Goal: Transaction & Acquisition: Book appointment/travel/reservation

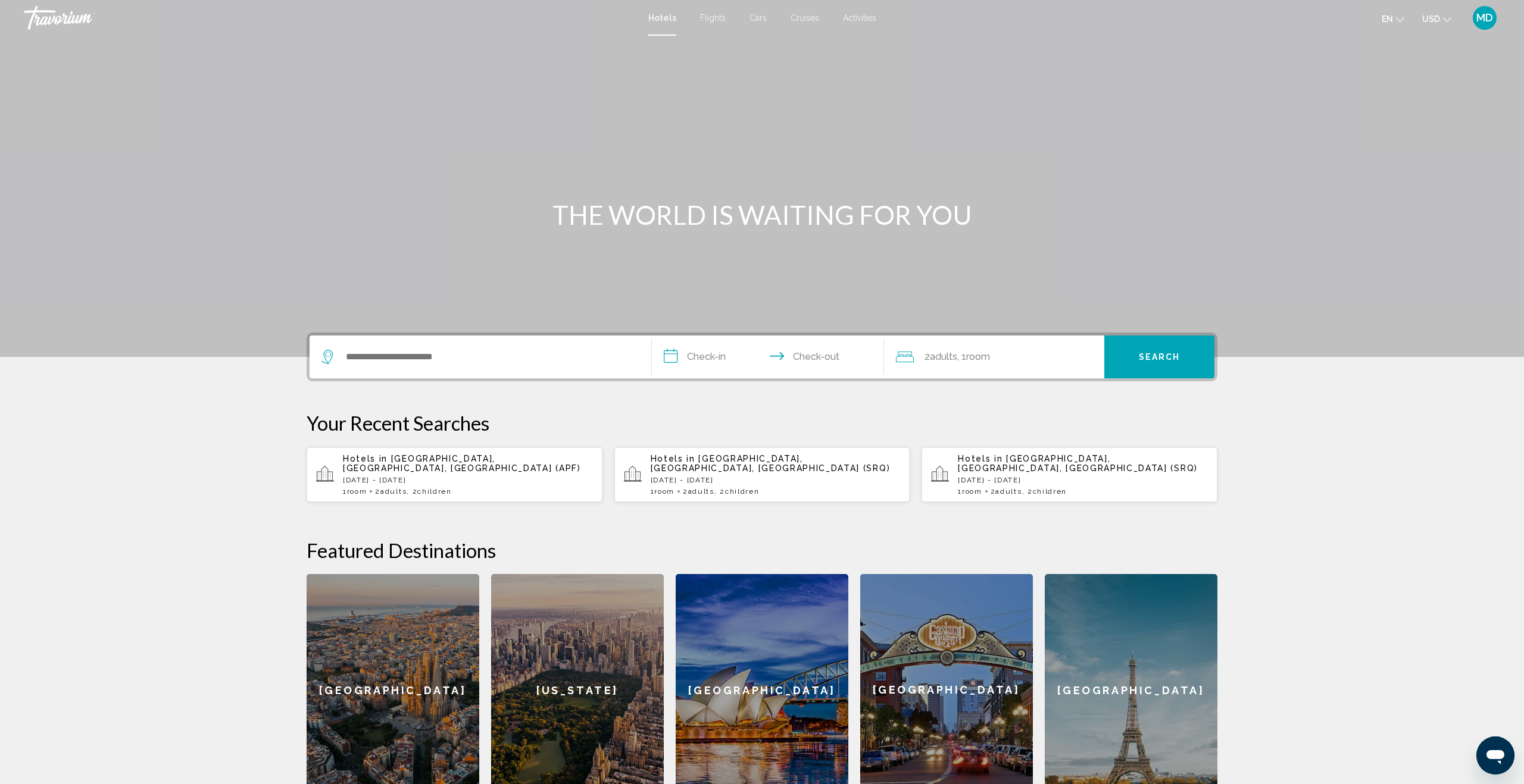
click at [375, 366] on div "Search widget" at bounding box center [480, 357] width 318 height 43
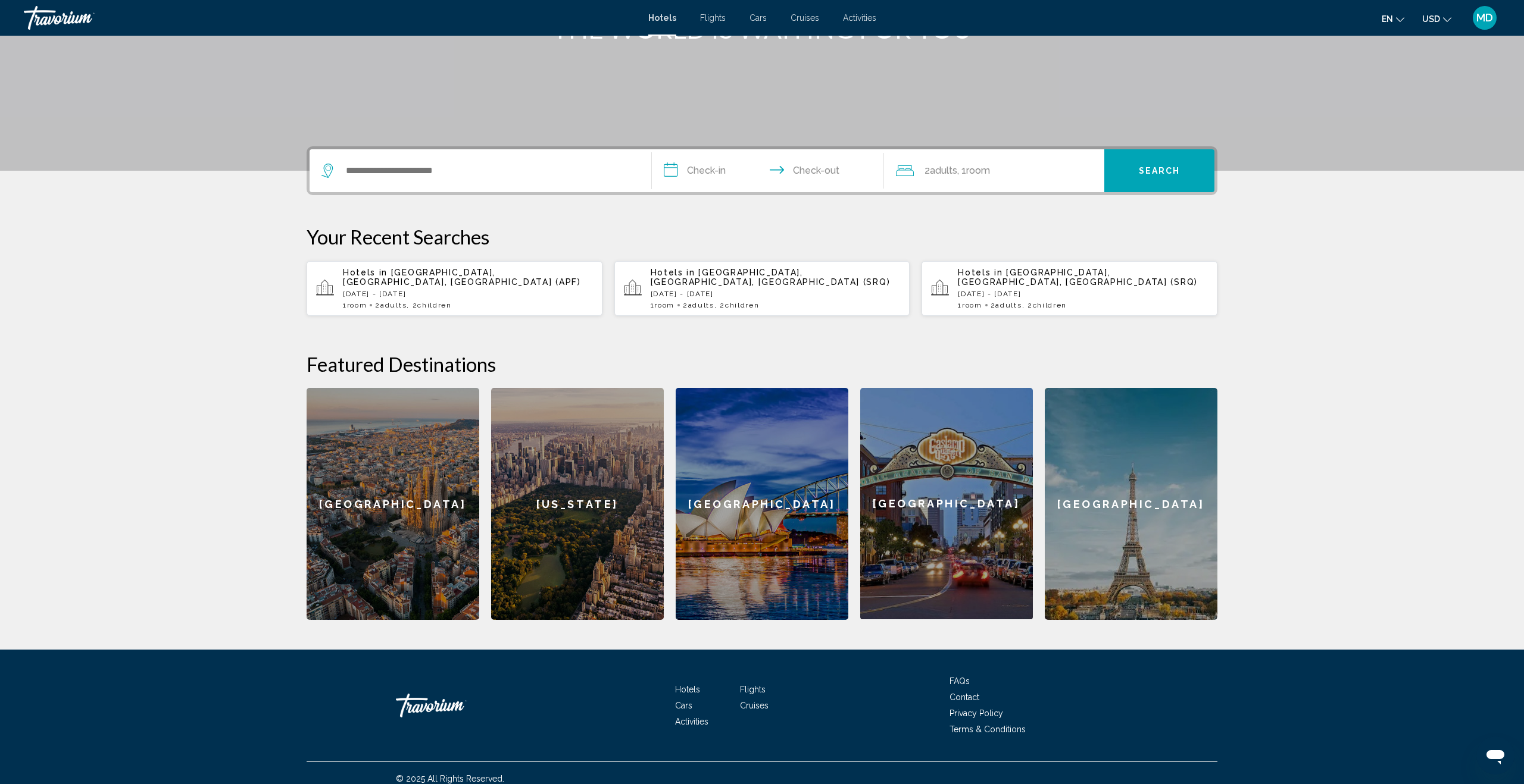
scroll to position [188, 0]
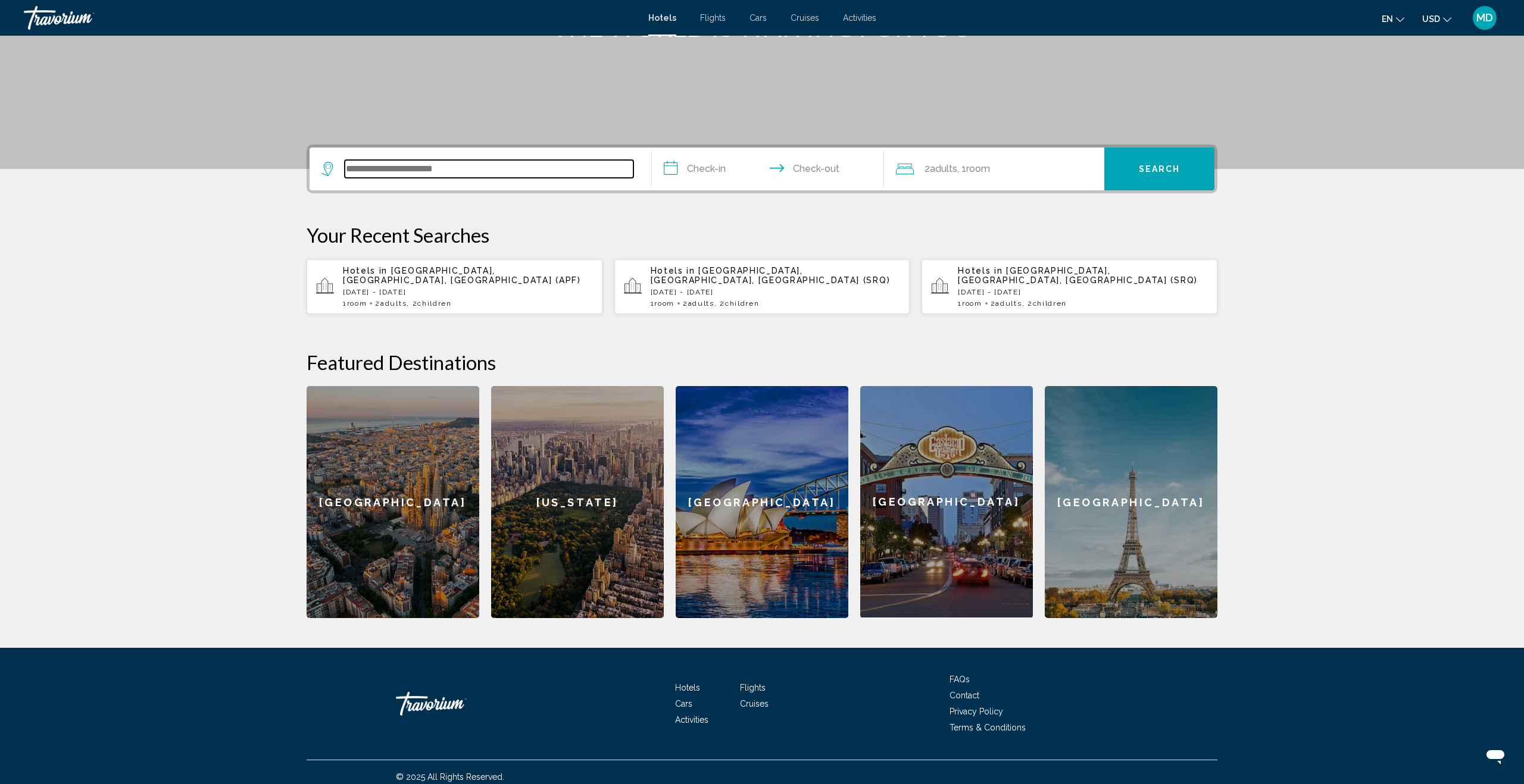
click at [364, 170] on input "Search widget" at bounding box center [489, 169] width 289 height 18
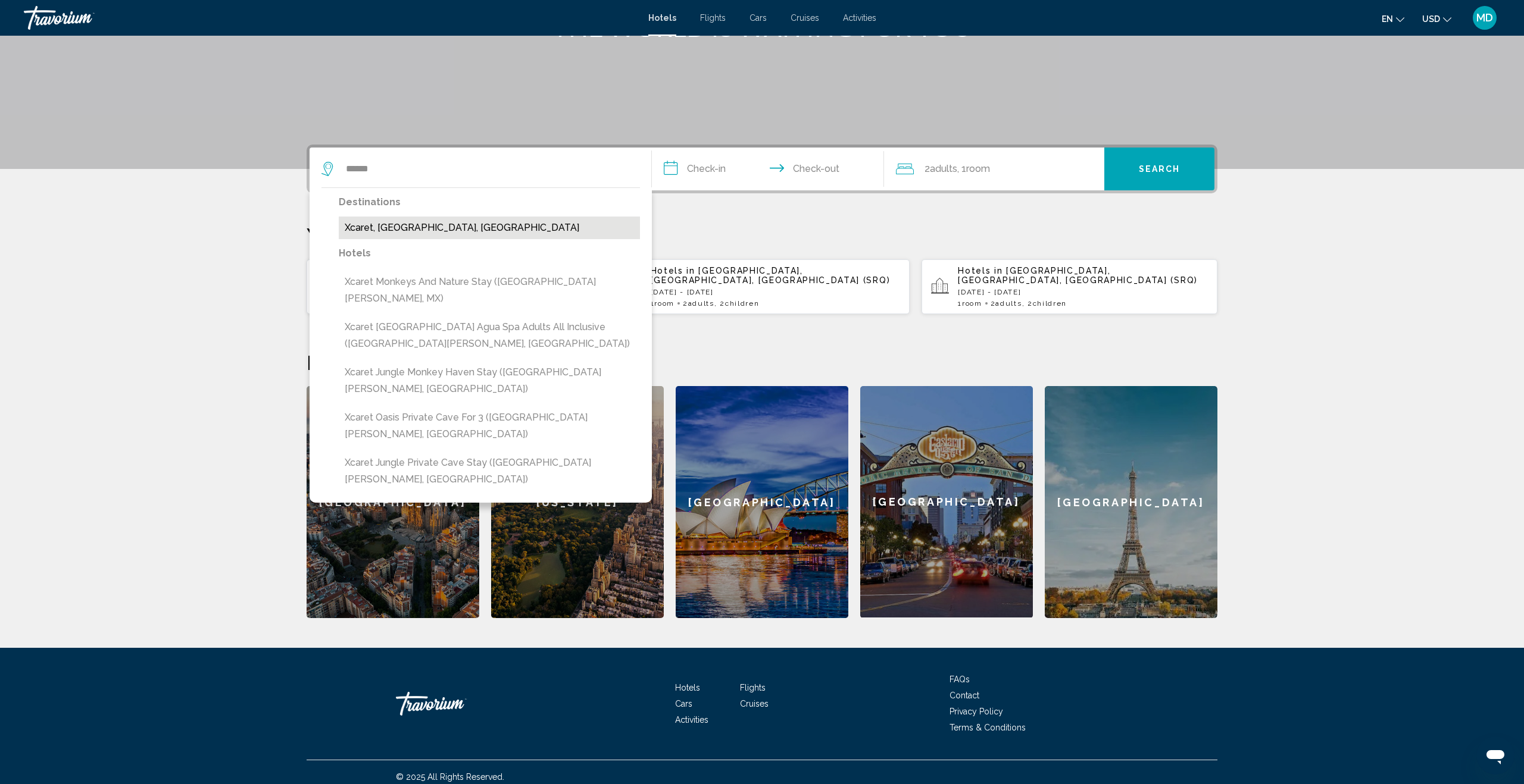
click at [400, 231] on button "Xcaret, [GEOGRAPHIC_DATA], [GEOGRAPHIC_DATA]" at bounding box center [489, 228] width 301 height 22
type input "**********"
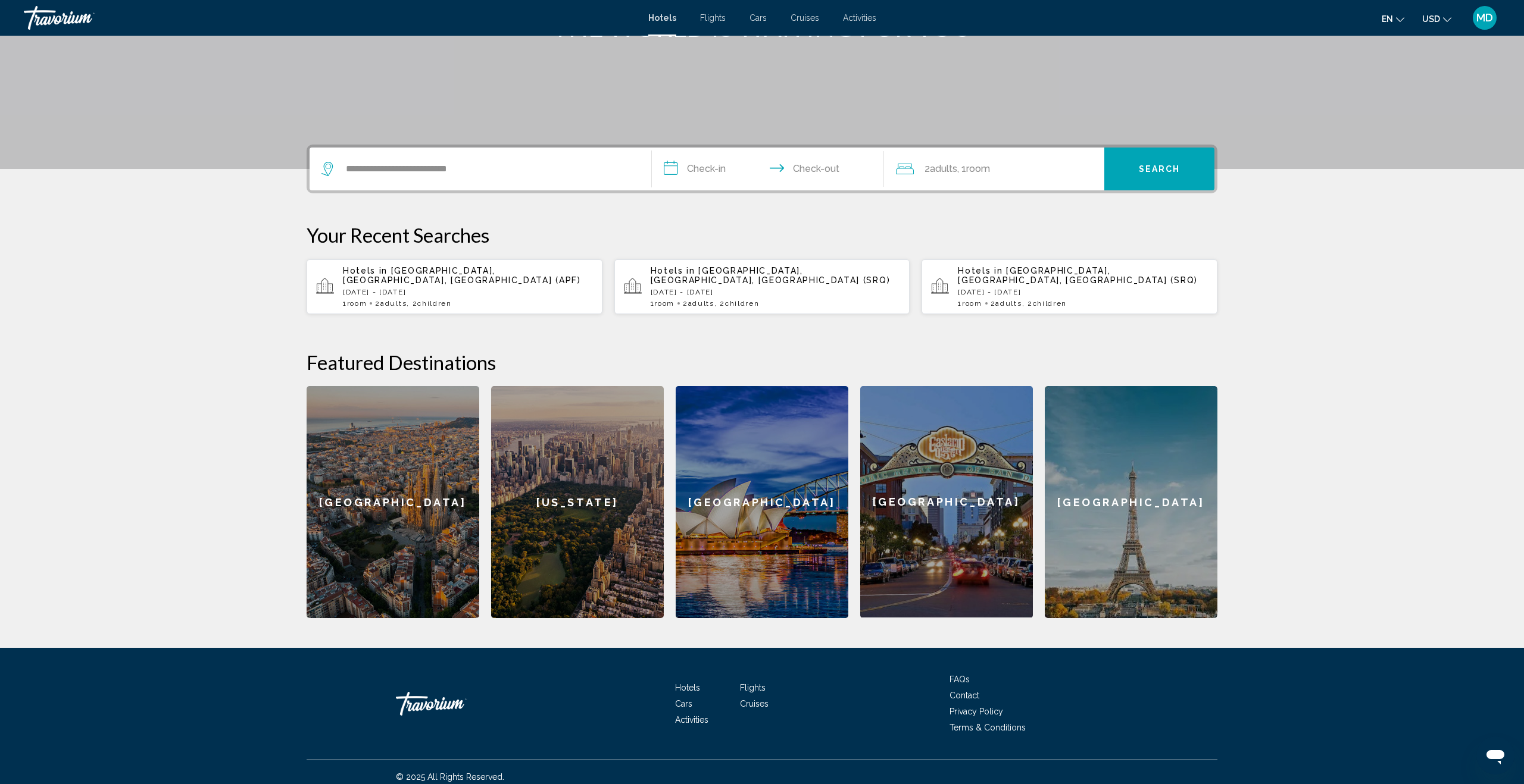
click at [721, 169] on input "**********" at bounding box center [770, 170] width 237 height 46
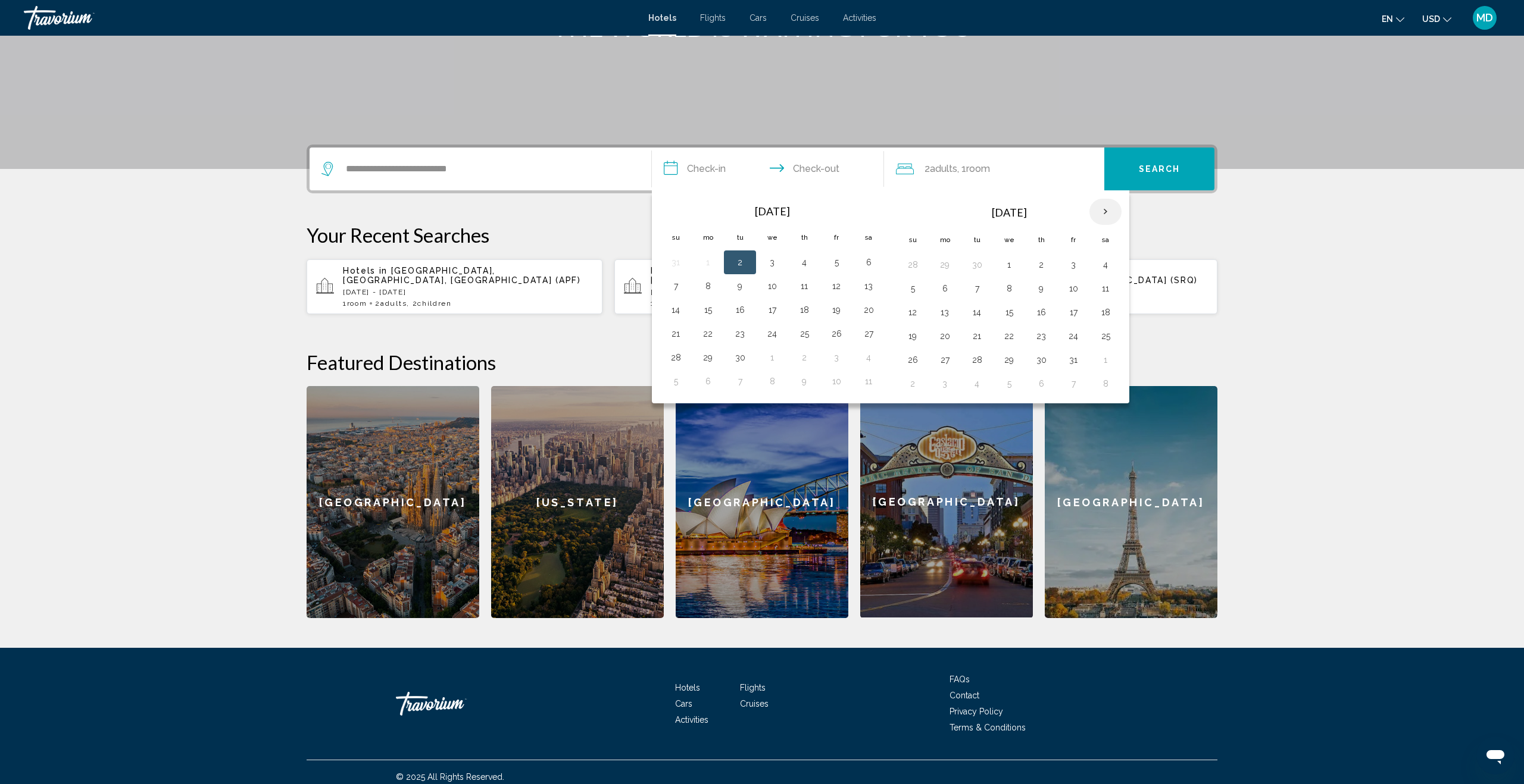
click at [1107, 210] on th "Next month" at bounding box center [1105, 212] width 32 height 26
drag, startPoint x: 1109, startPoint y: 337, endPoint x: 1110, endPoint y: 352, distance: 15.0
click at [1109, 337] on button "22" at bounding box center [1105, 336] width 19 height 17
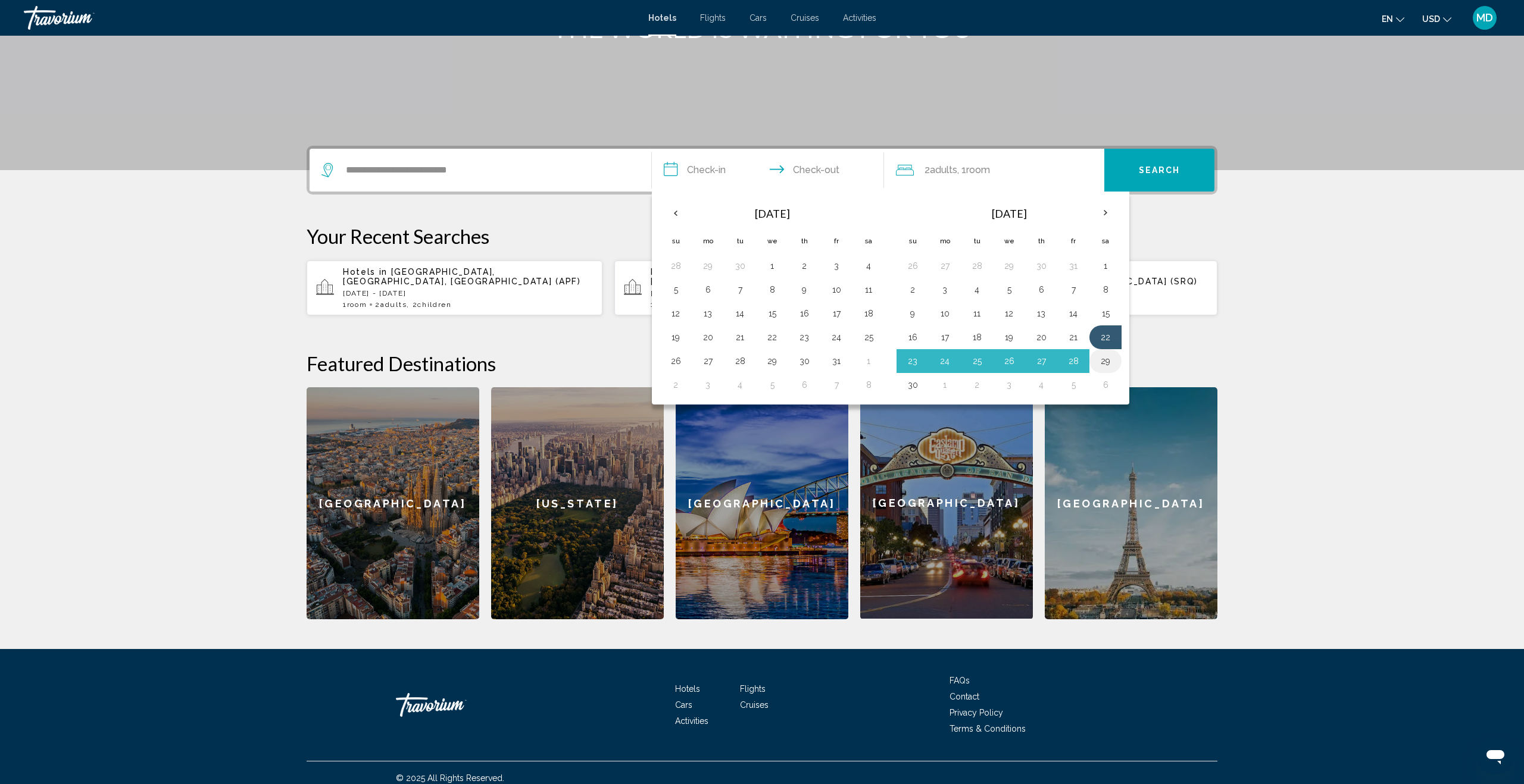
click at [1107, 362] on button "29" at bounding box center [1105, 360] width 19 height 17
type input "**********"
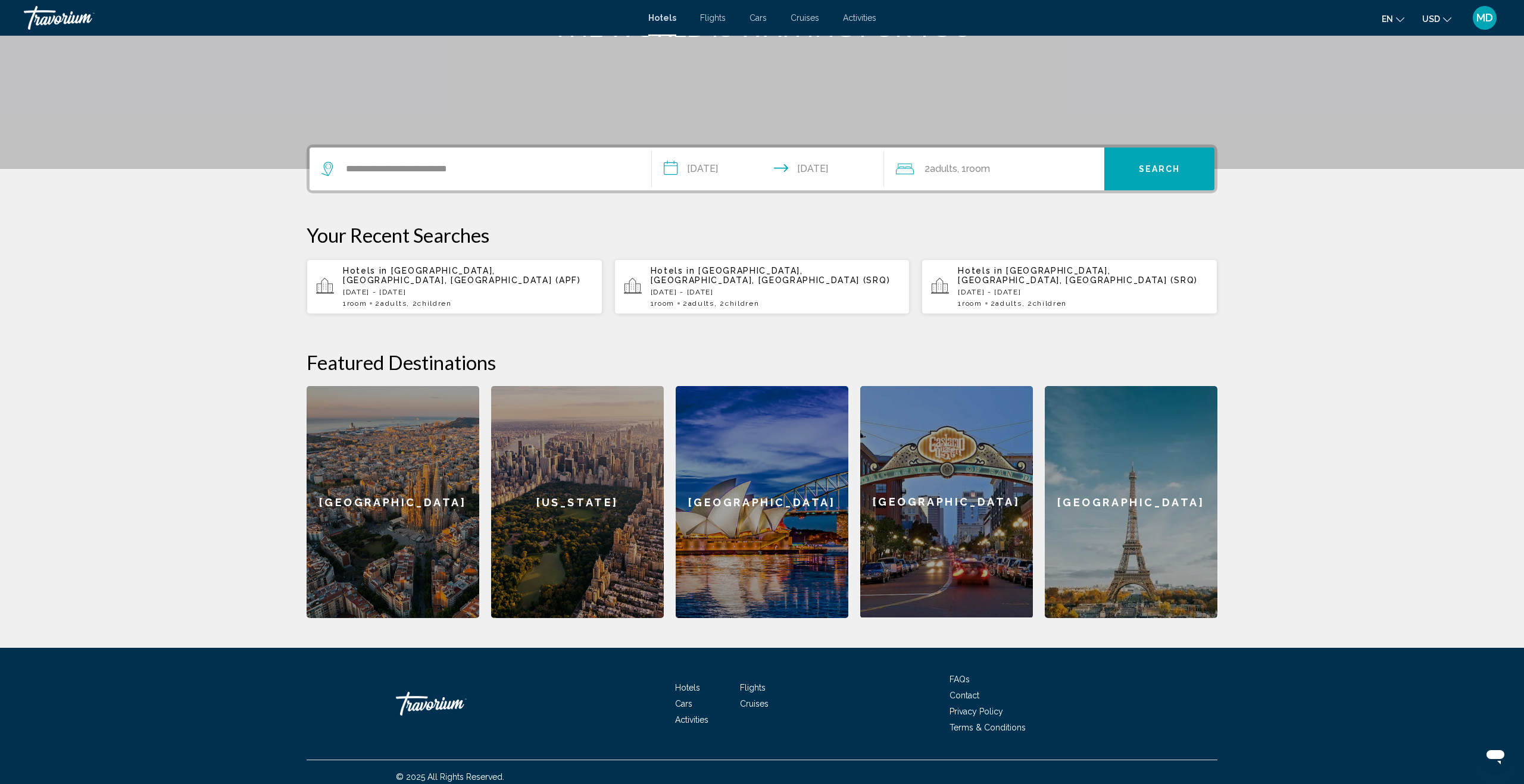
click at [951, 161] on span "2 Adult Adults" at bounding box center [941, 168] width 33 height 17
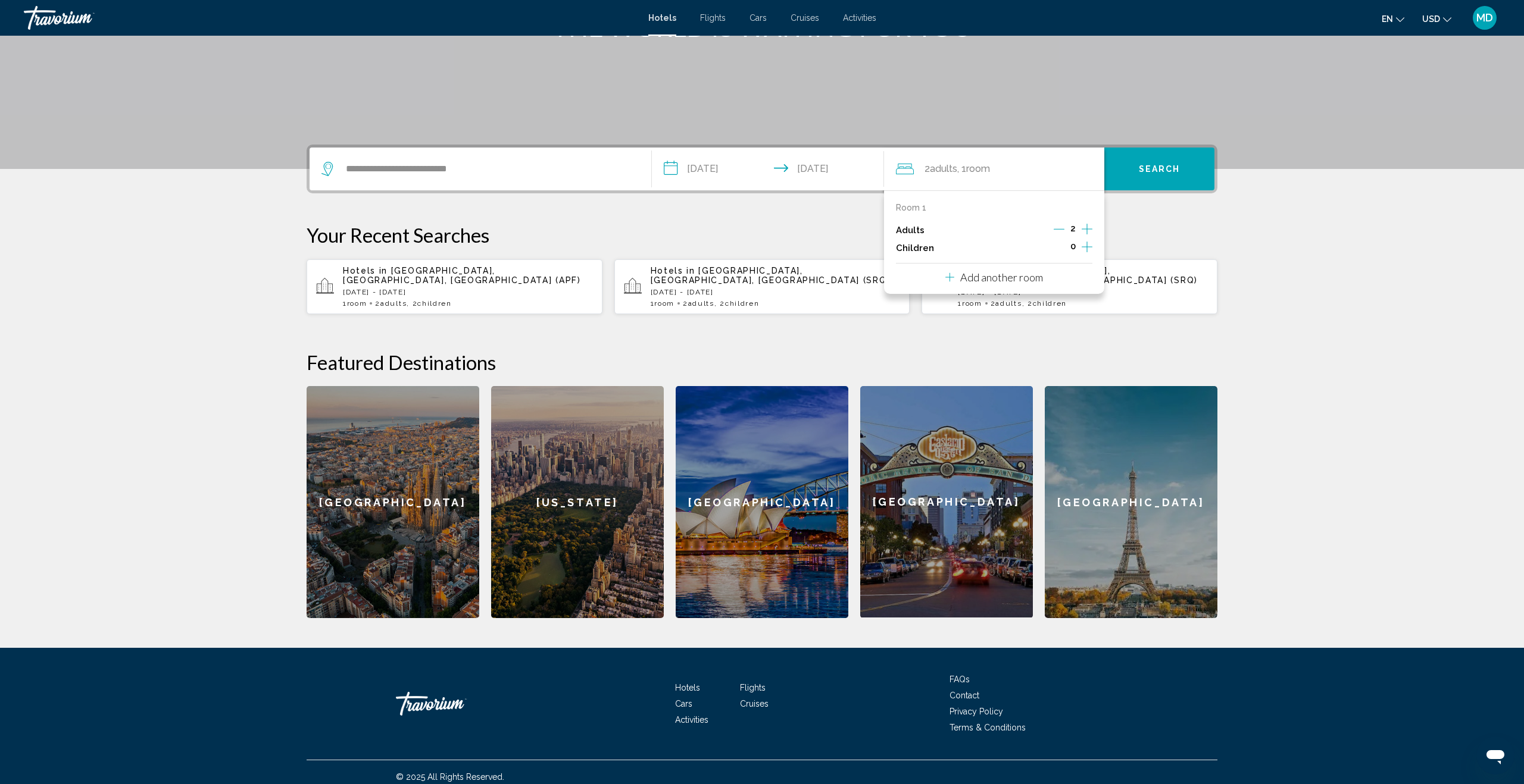
click at [1088, 247] on icon "Increment children" at bounding box center [1086, 247] width 11 height 15
click at [968, 286] on span "Travelers: 2 adults, 1 child" at bounding box center [938, 289] width 67 height 12
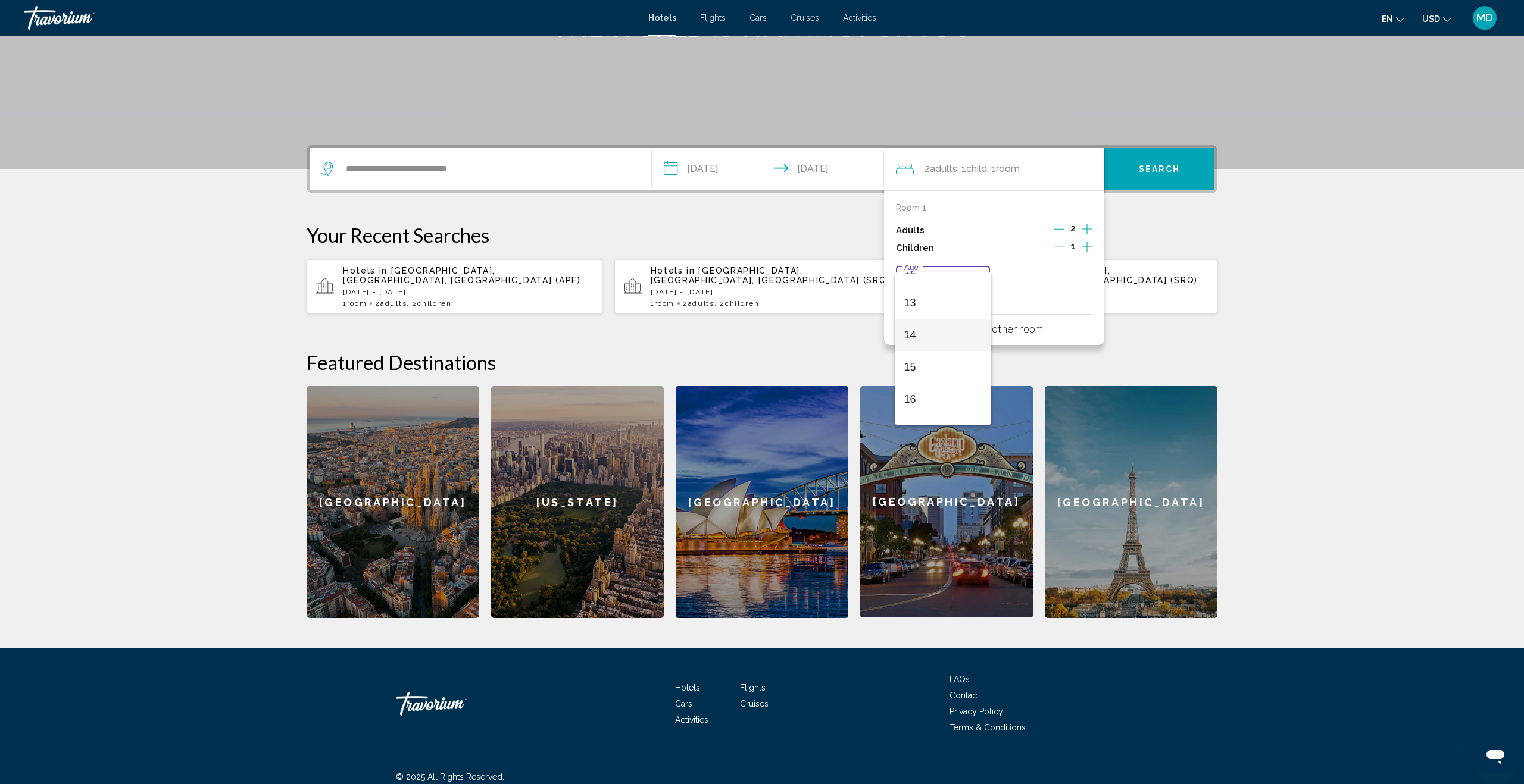
scroll to position [399, 0]
click at [946, 279] on span "12" at bounding box center [943, 275] width 78 height 32
click at [1144, 170] on span "Search" at bounding box center [1159, 169] width 41 height 9
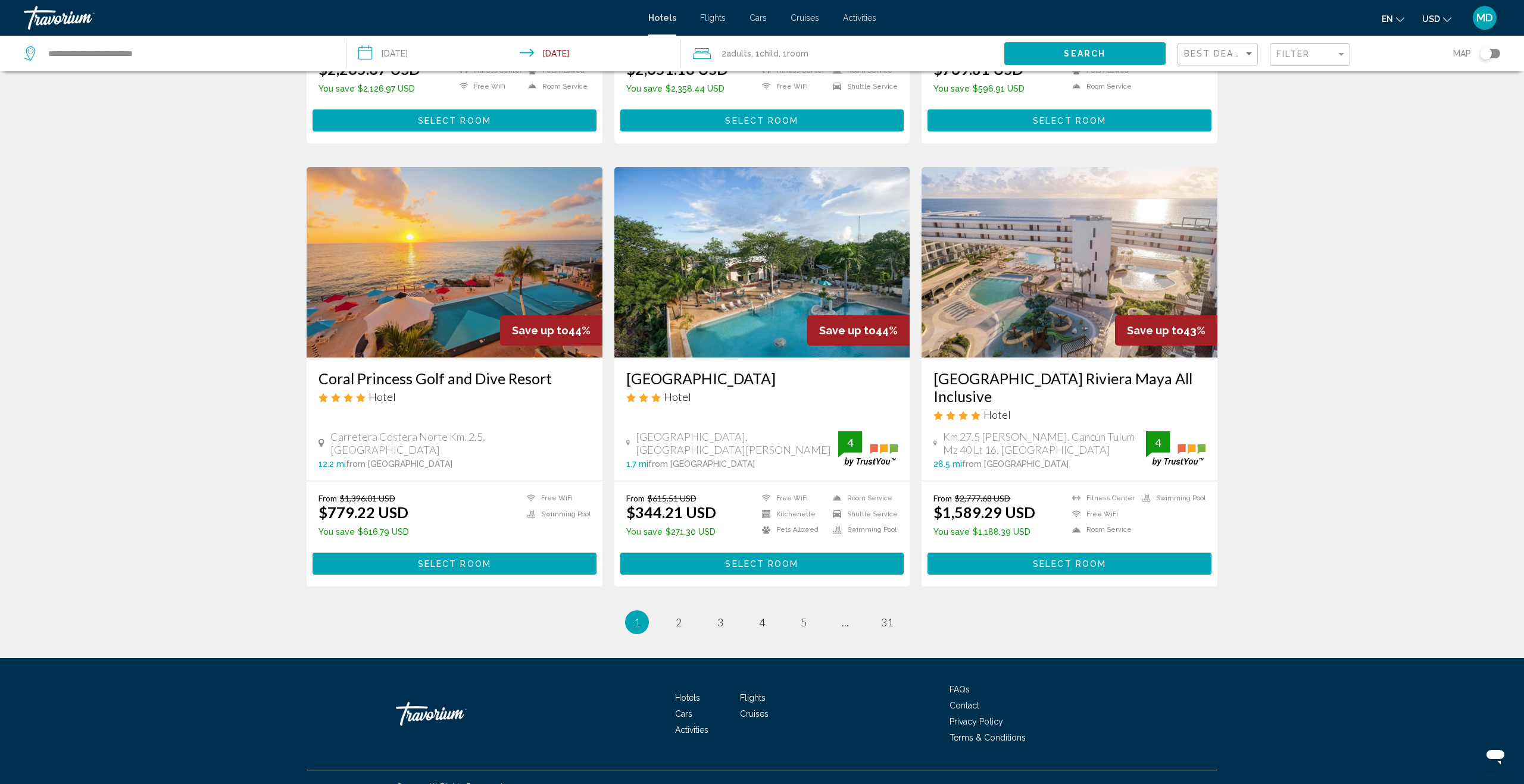
scroll to position [1258, 0]
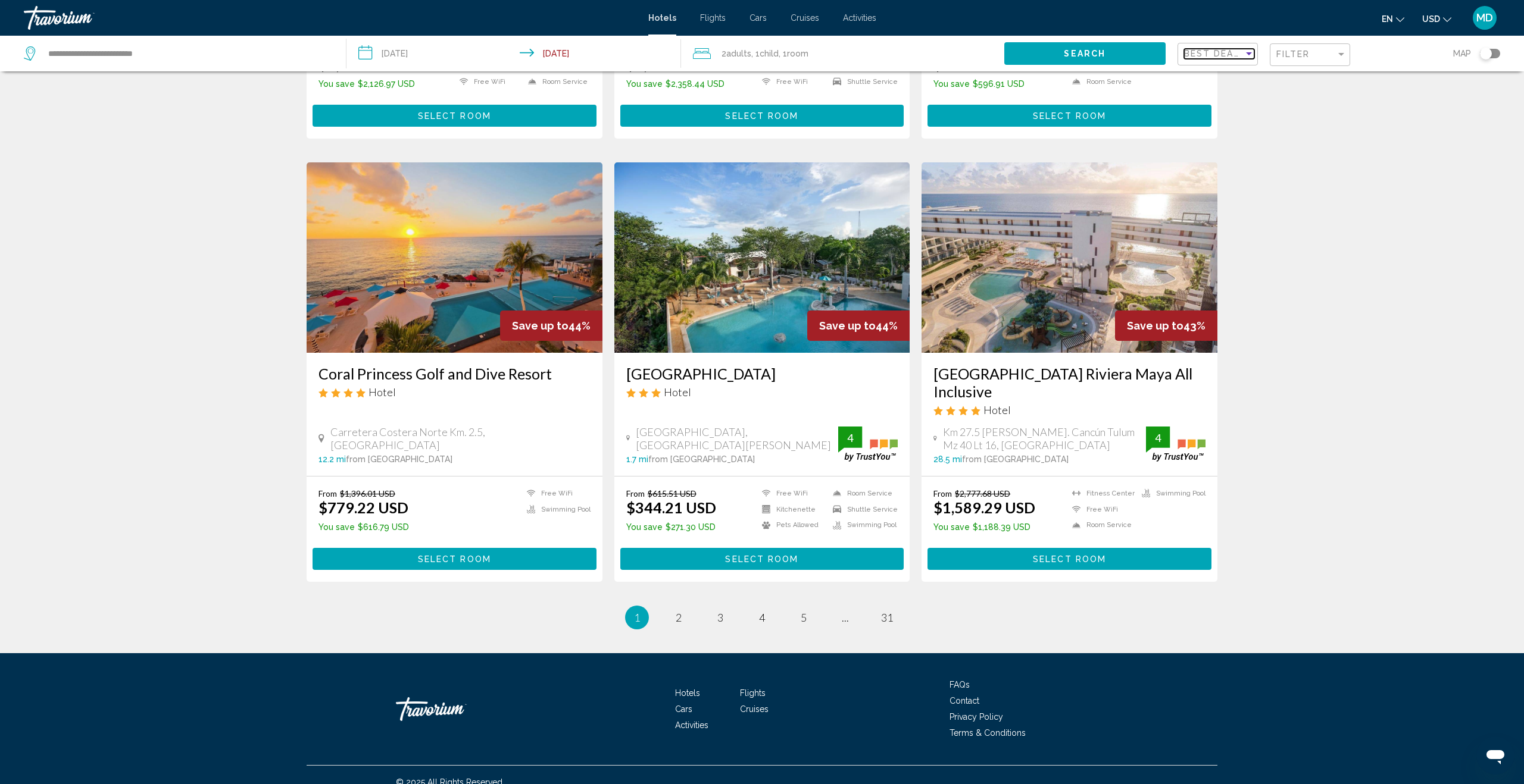
click at [1213, 51] on span "Best Deals" at bounding box center [1215, 53] width 62 height 9
drag, startPoint x: 1216, startPoint y: 156, endPoint x: 1256, endPoint y: 147, distance: 41.0
click at [1216, 157] on span "Highest Quality Rating" at bounding box center [1225, 154] width 83 height 9
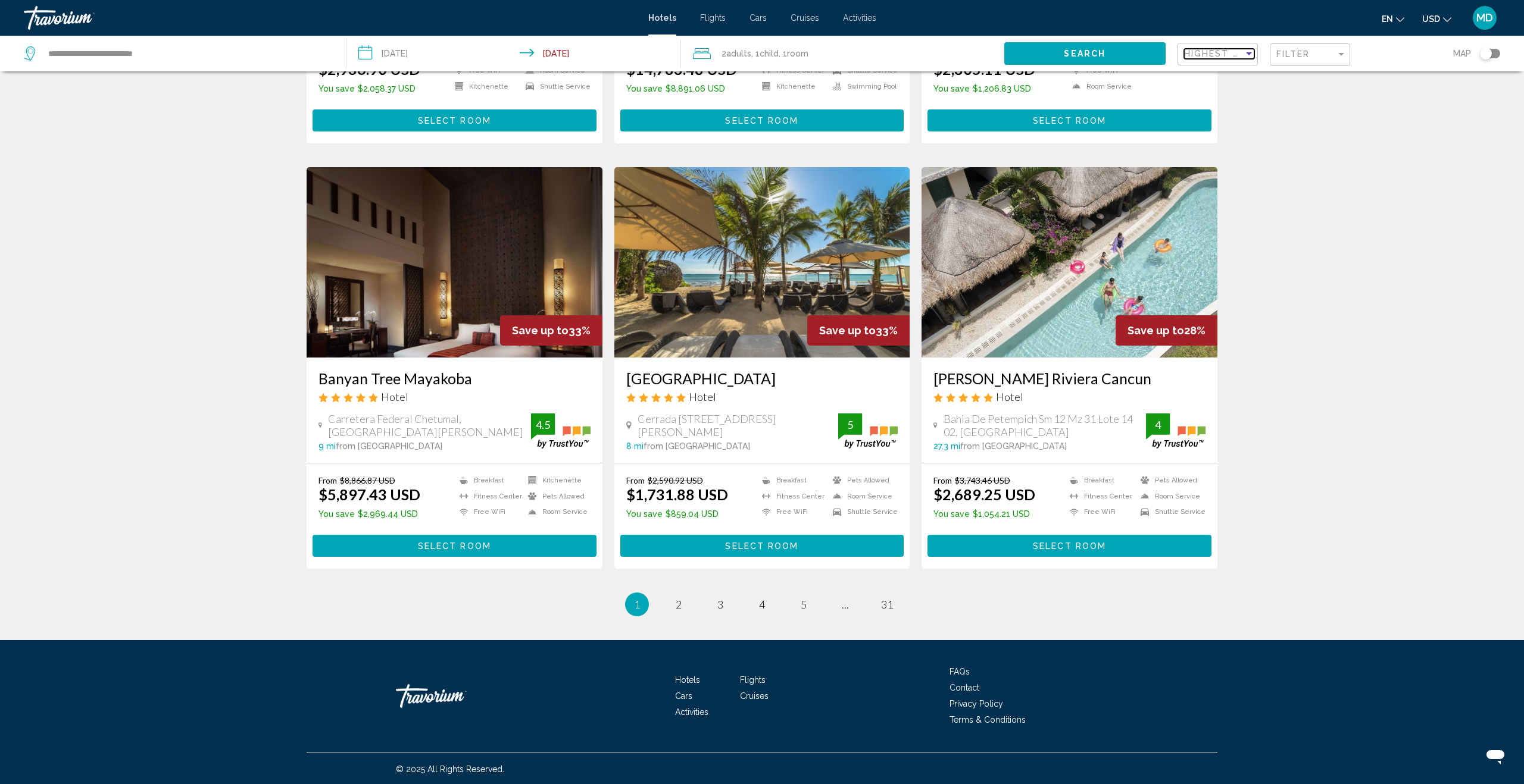
scroll to position [821, 0]
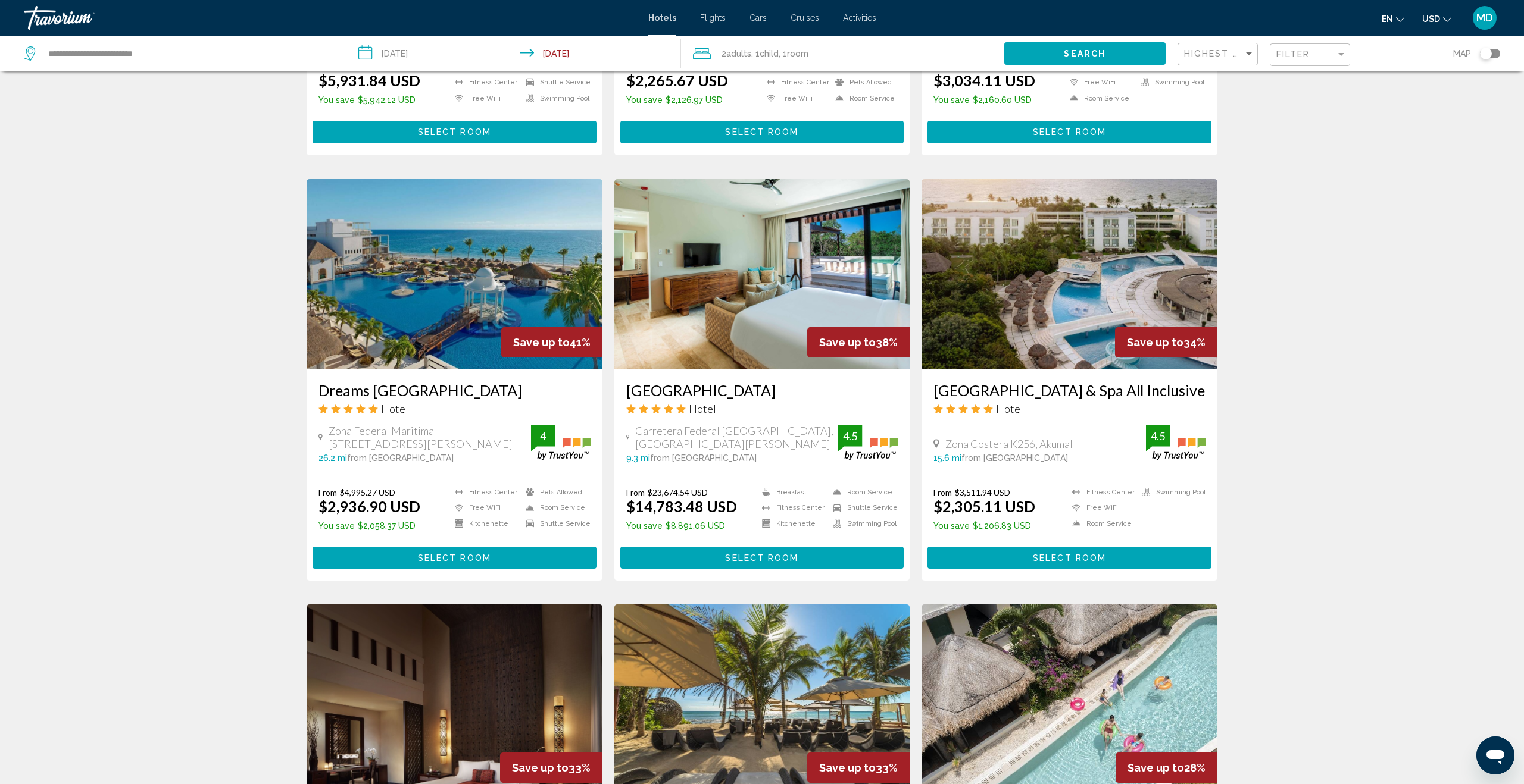
click at [1298, 49] on div "Filter" at bounding box center [1311, 55] width 70 height 22
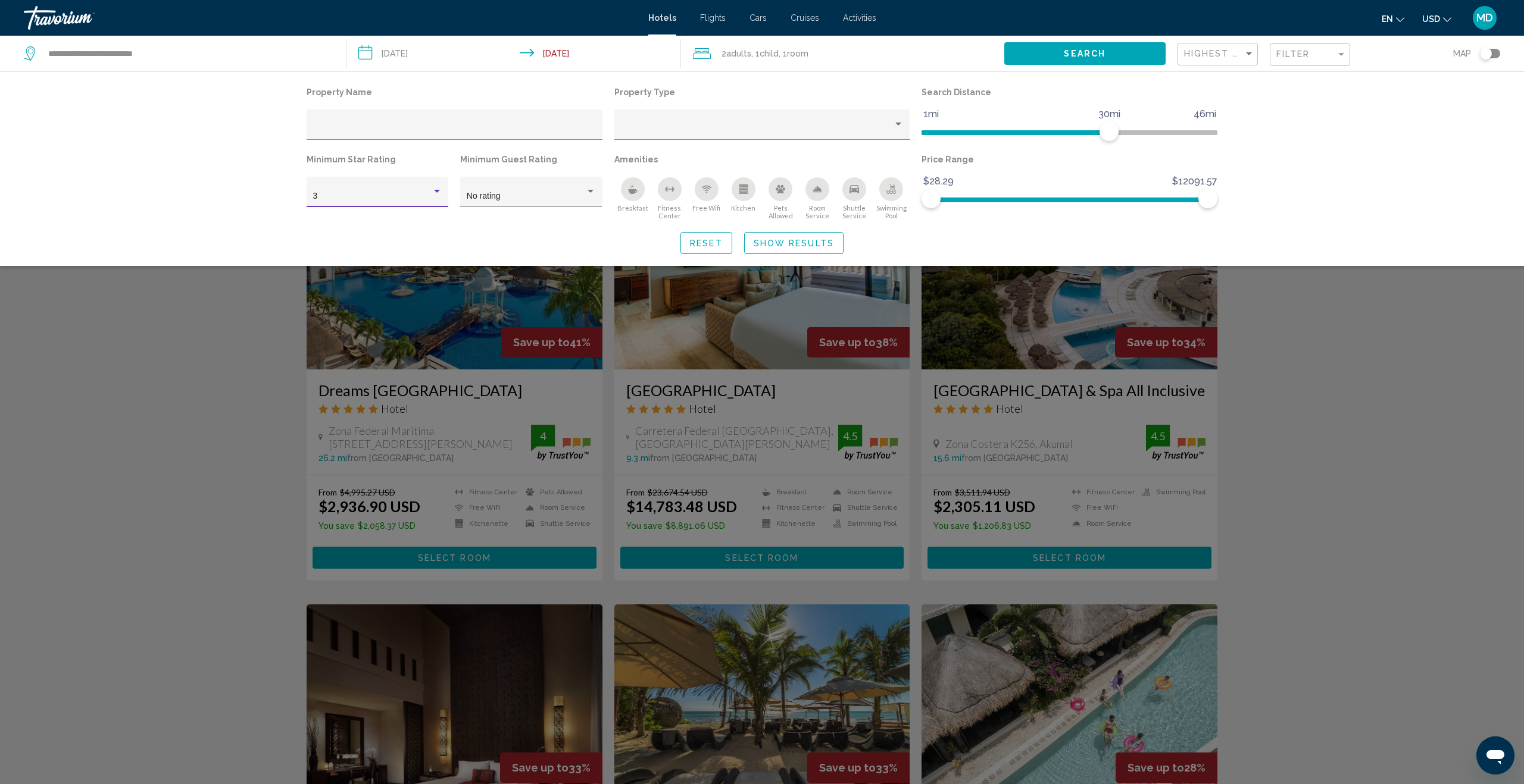
click at [435, 194] on div "Hotel Filters" at bounding box center [437, 191] width 11 height 9
click at [422, 223] on span "4" at bounding box center [377, 222] width 129 height 25
click at [595, 192] on div "Hotel Filters" at bounding box center [590, 191] width 11 height 9
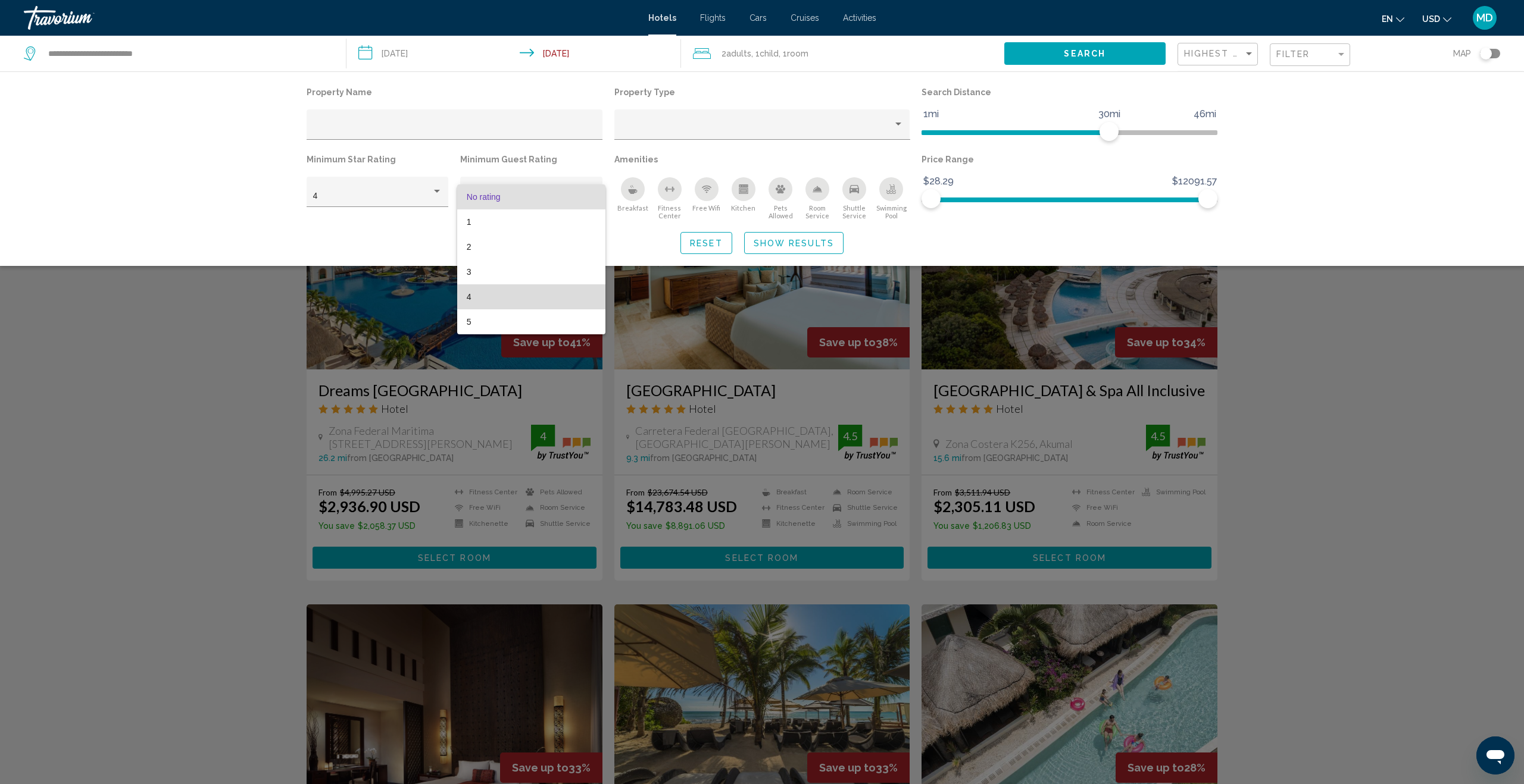
click at [533, 297] on span "4" at bounding box center [531, 297] width 129 height 25
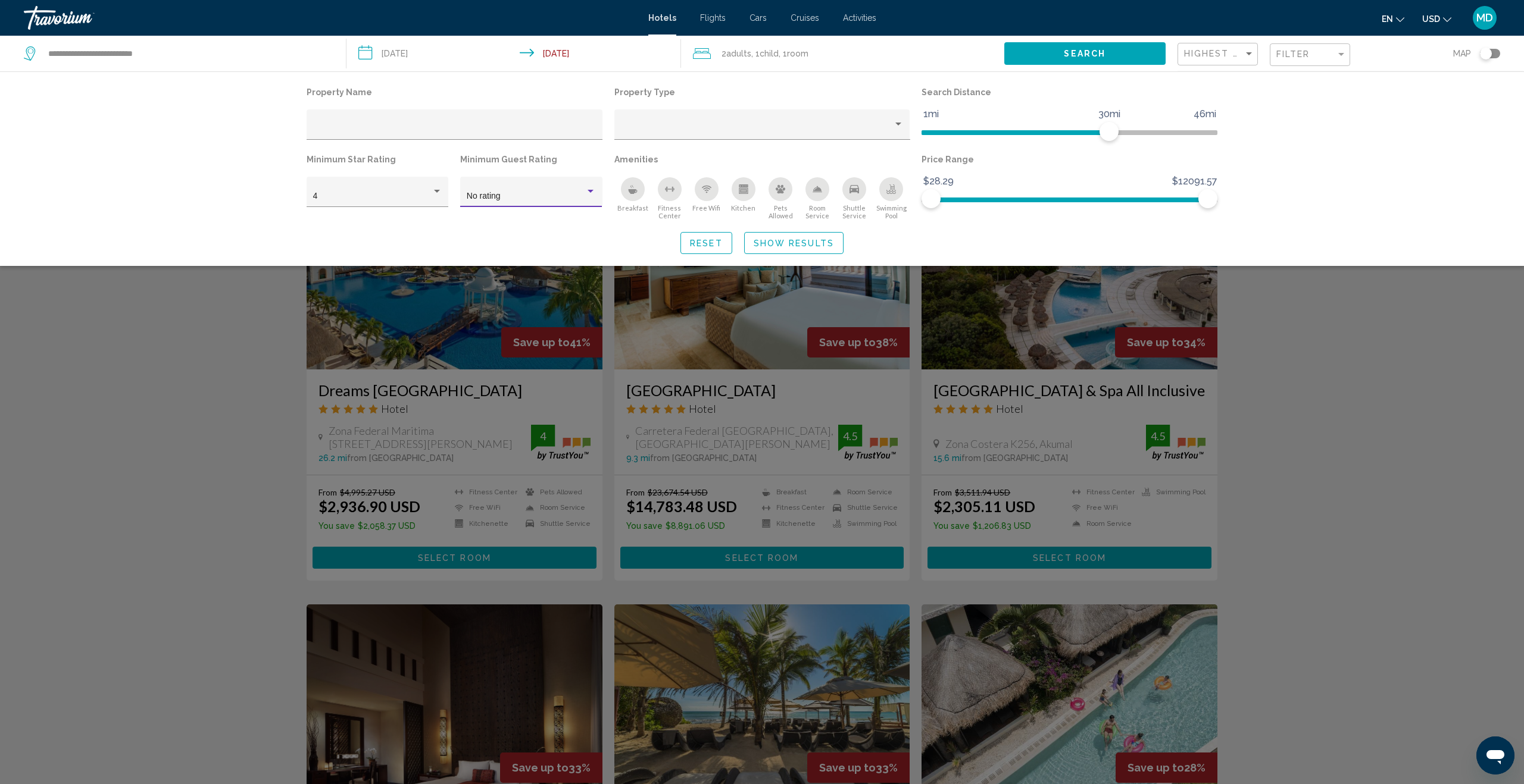
scroll to position [391, 0]
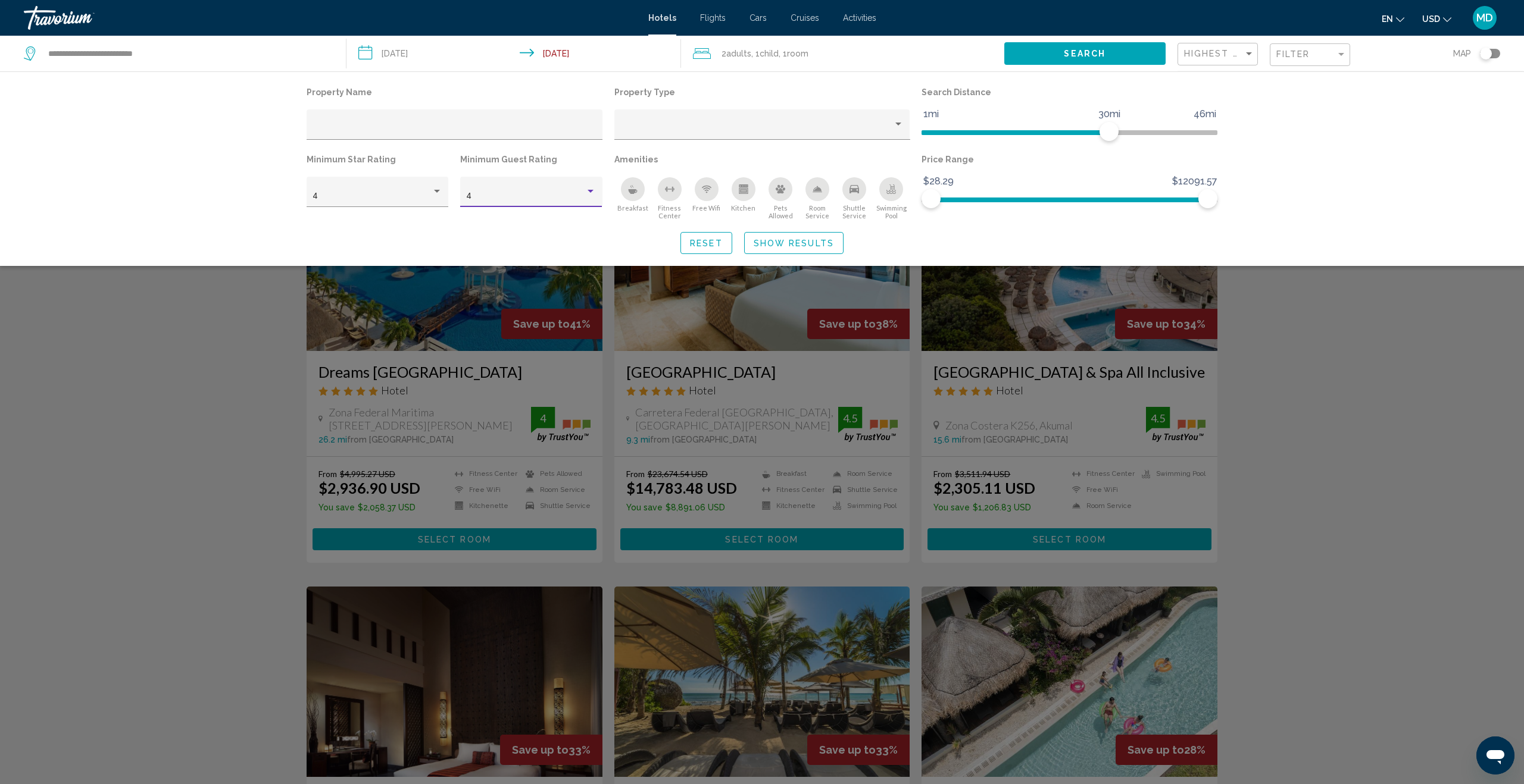
drag, startPoint x: 1522, startPoint y: 347, endPoint x: 1512, endPoint y: 349, distance: 10.2
click at [1522, 347] on div "Search widget" at bounding box center [762, 481] width 1524 height 606
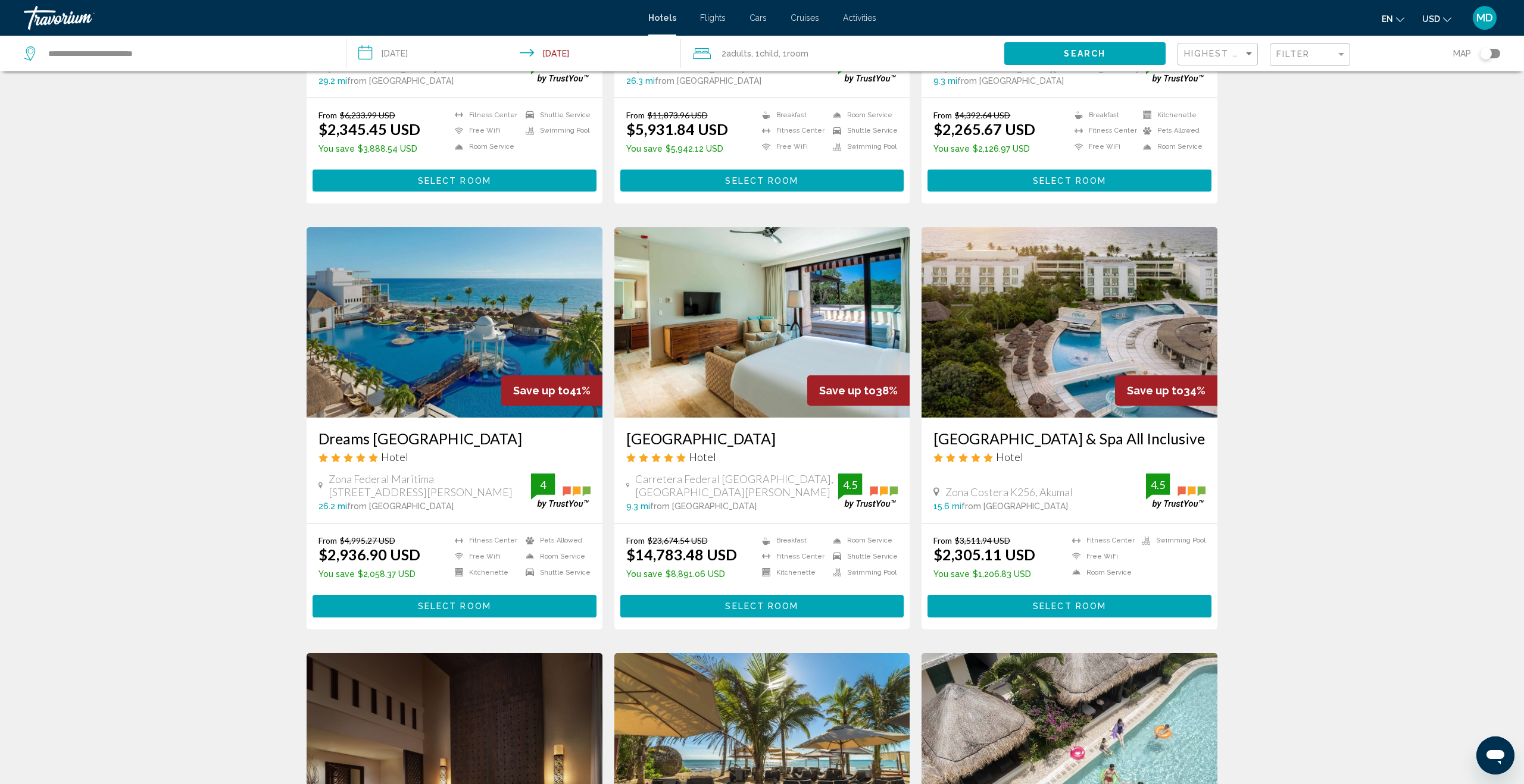
scroll to position [206, 0]
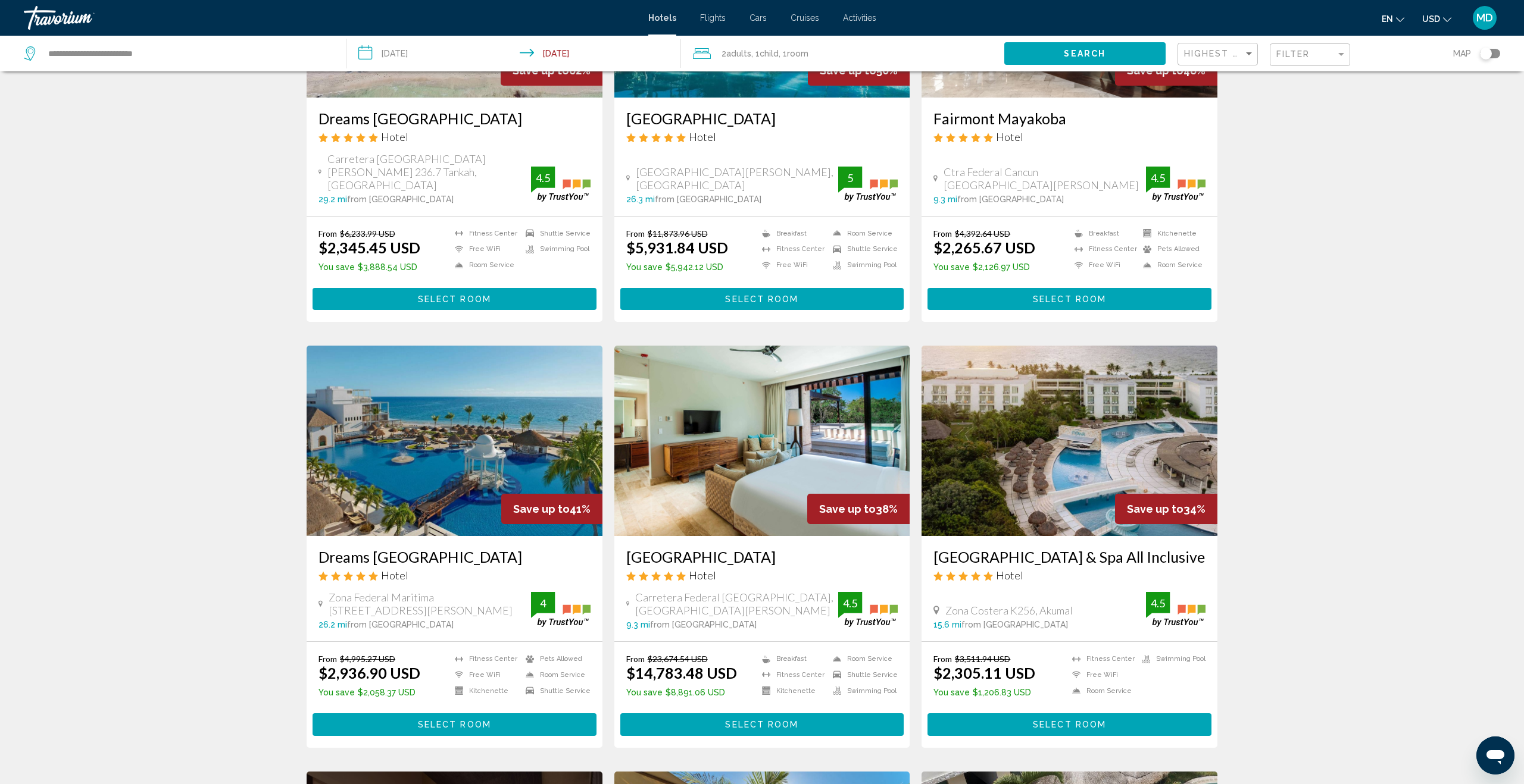
click at [1309, 48] on div "Filter" at bounding box center [1311, 55] width 70 height 22
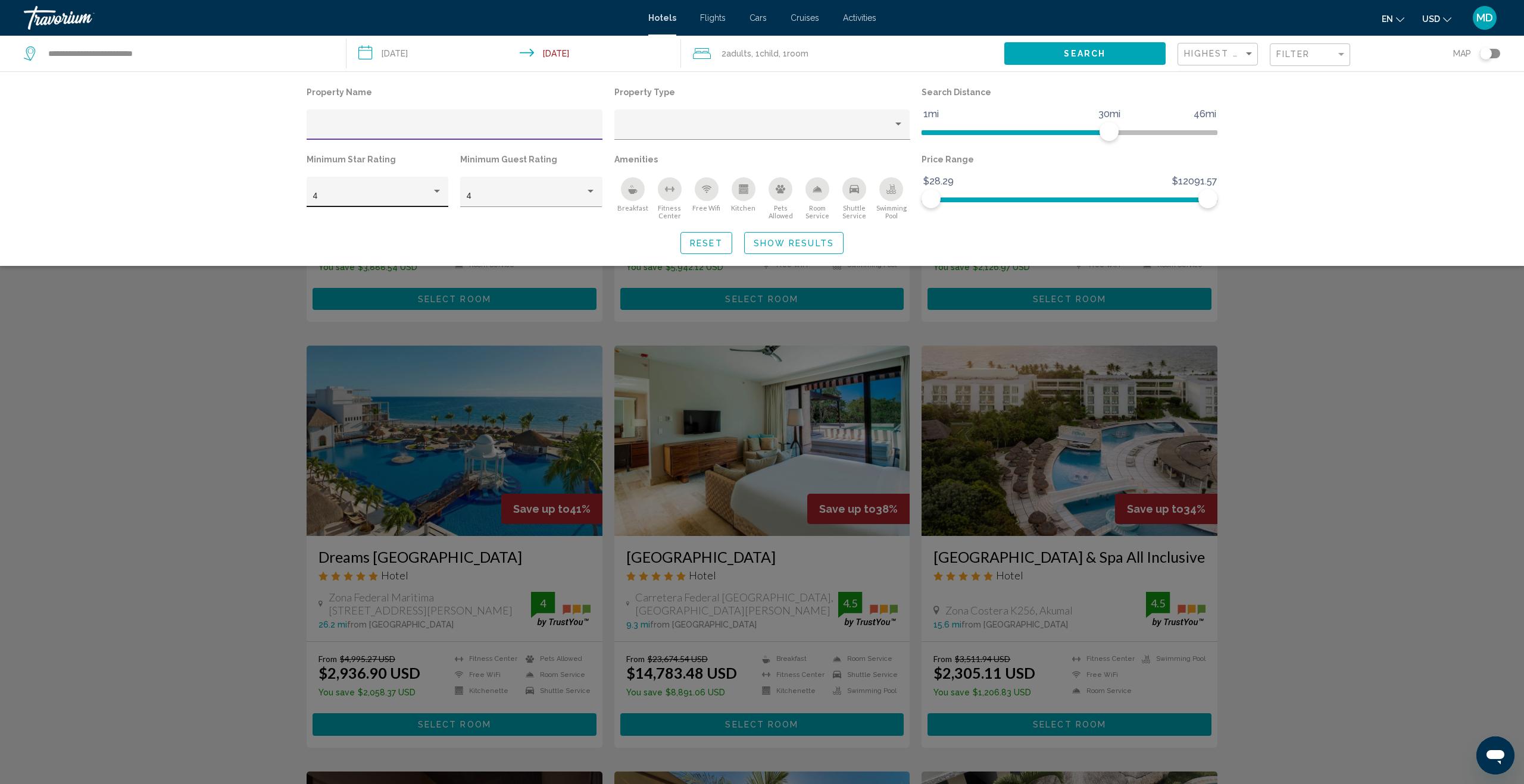
click at [438, 194] on div "Hotel Filters" at bounding box center [437, 191] width 11 height 9
drag, startPoint x: 417, startPoint y: 220, endPoint x: 499, endPoint y: 214, distance: 82.2
click at [417, 220] on span "5" at bounding box center [377, 222] width 129 height 25
click at [594, 194] on div "Hotel Filters" at bounding box center [590, 191] width 11 height 9
click at [1248, 330] on div at bounding box center [762, 392] width 1524 height 784
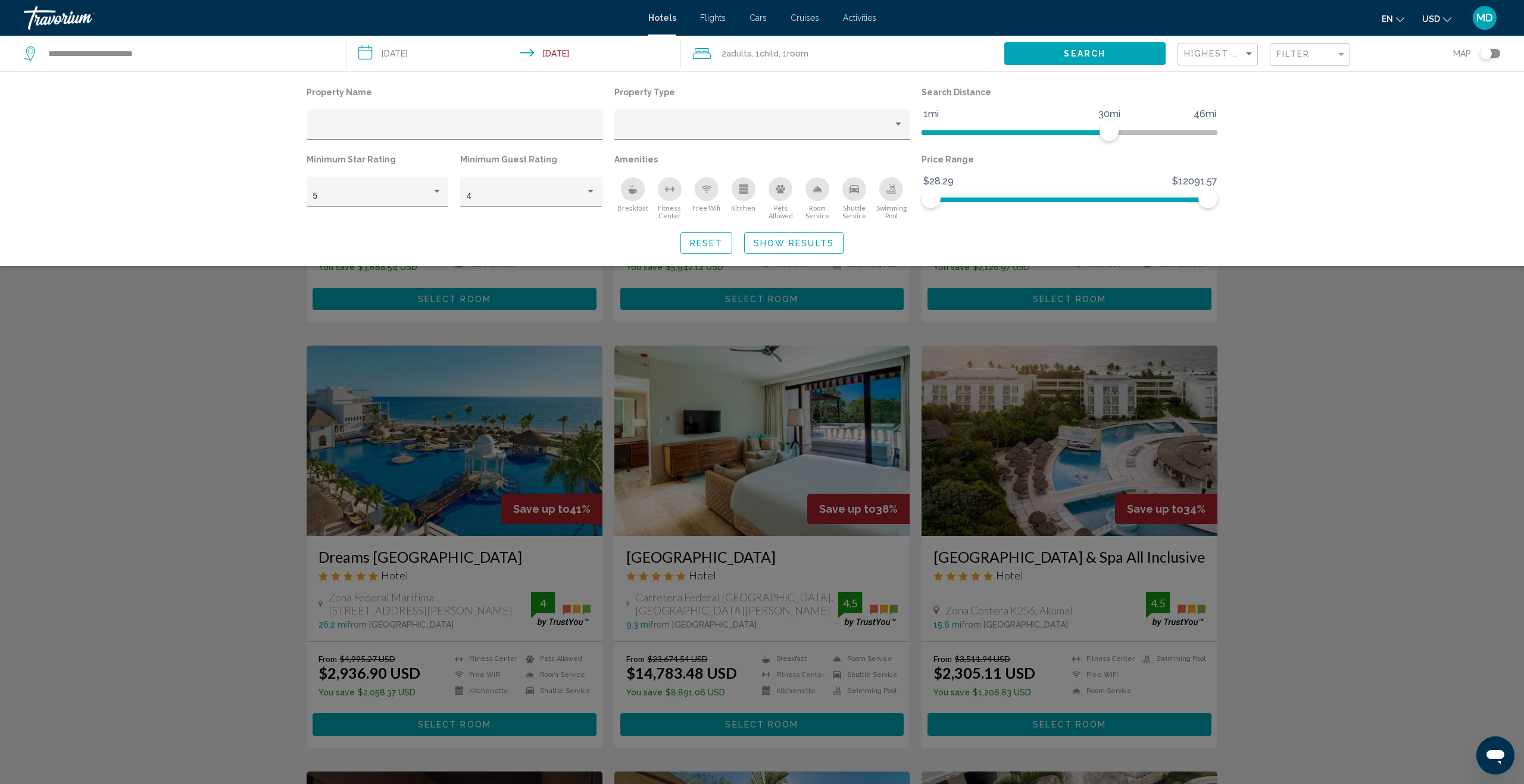
click at [1337, 410] on div "Search widget" at bounding box center [762, 481] width 1524 height 606
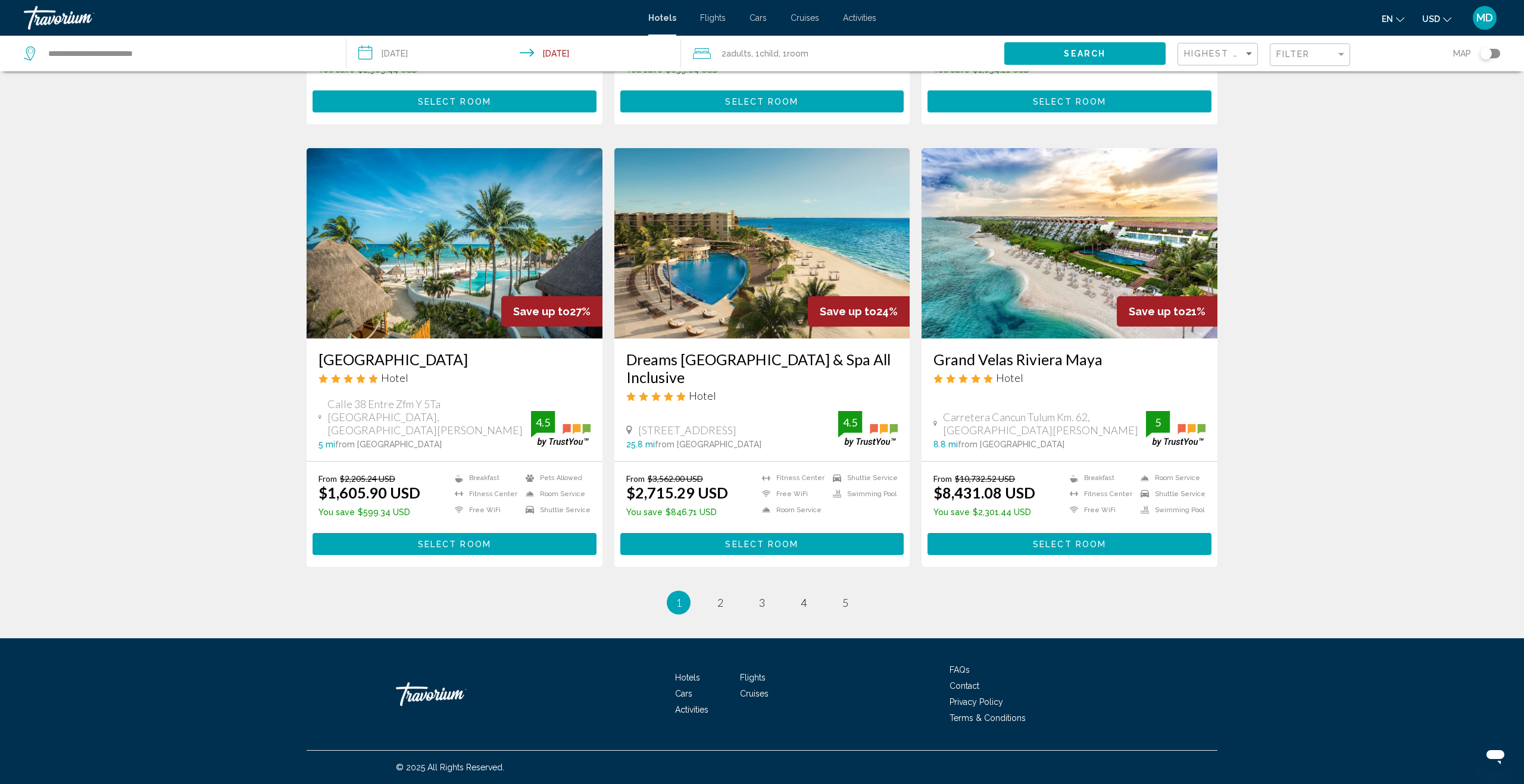
scroll to position [1258, 0]
click at [720, 601] on span "2" at bounding box center [720, 603] width 6 height 13
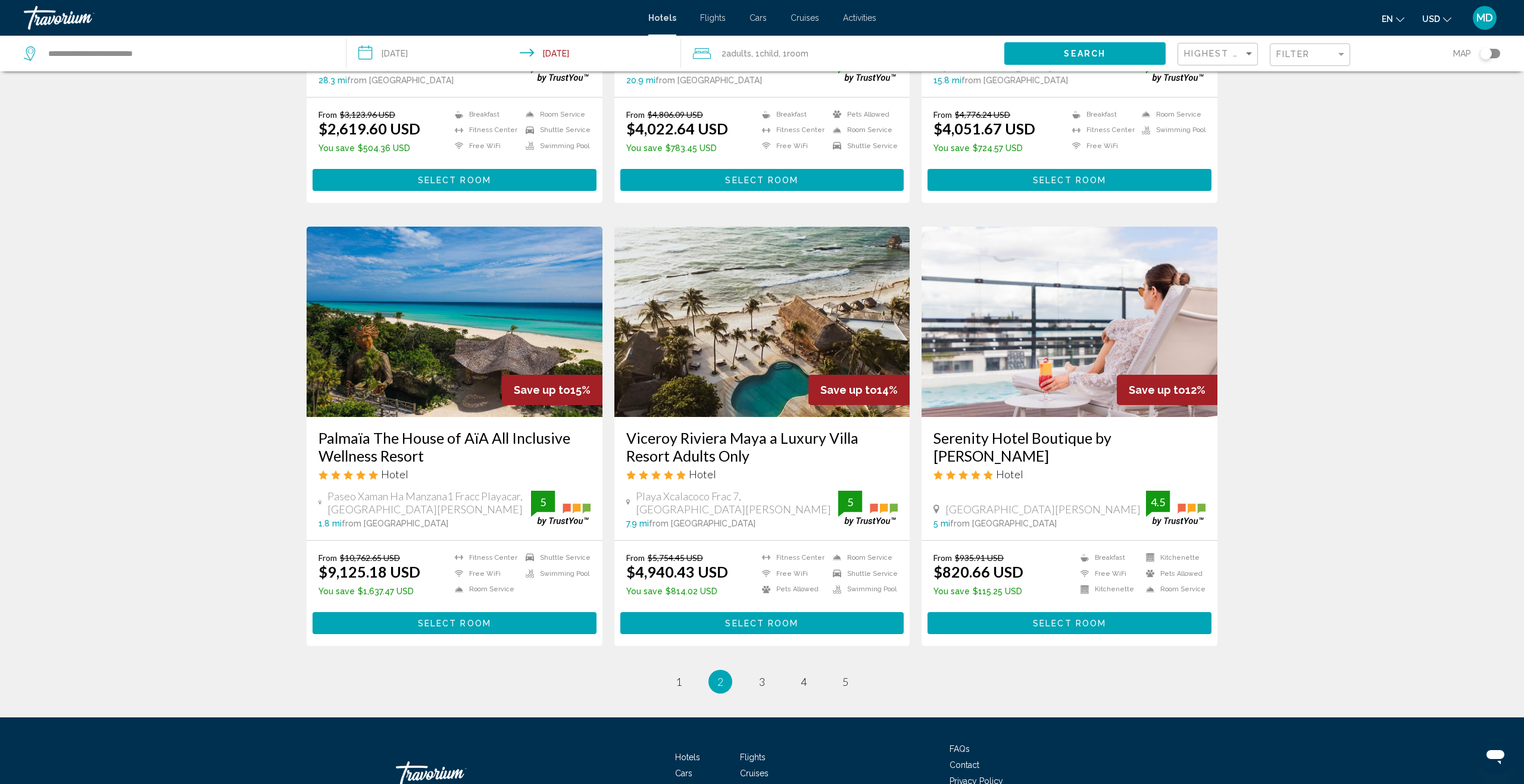
scroll to position [1325, 0]
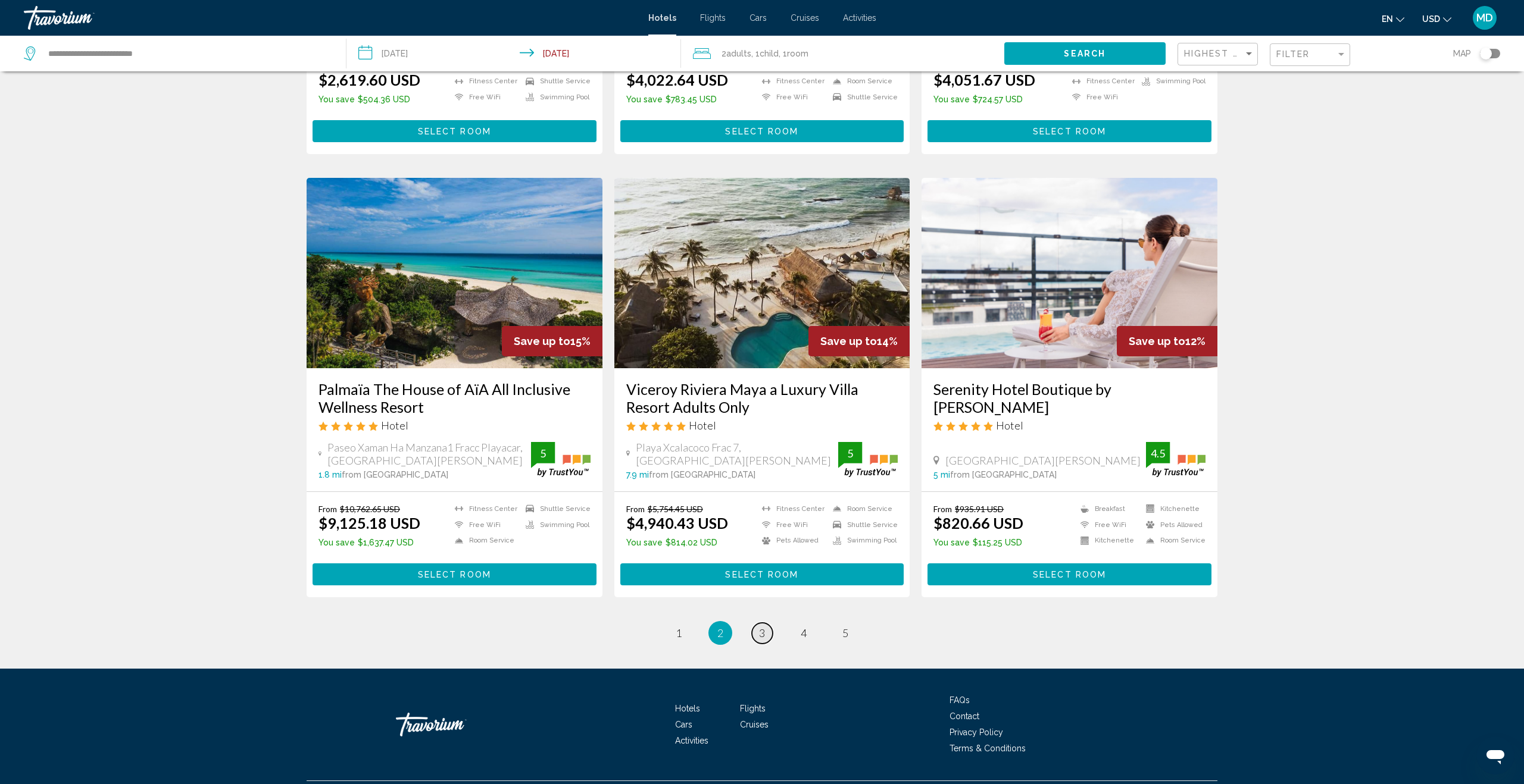
click at [760, 627] on span "3" at bounding box center [762, 633] width 6 height 13
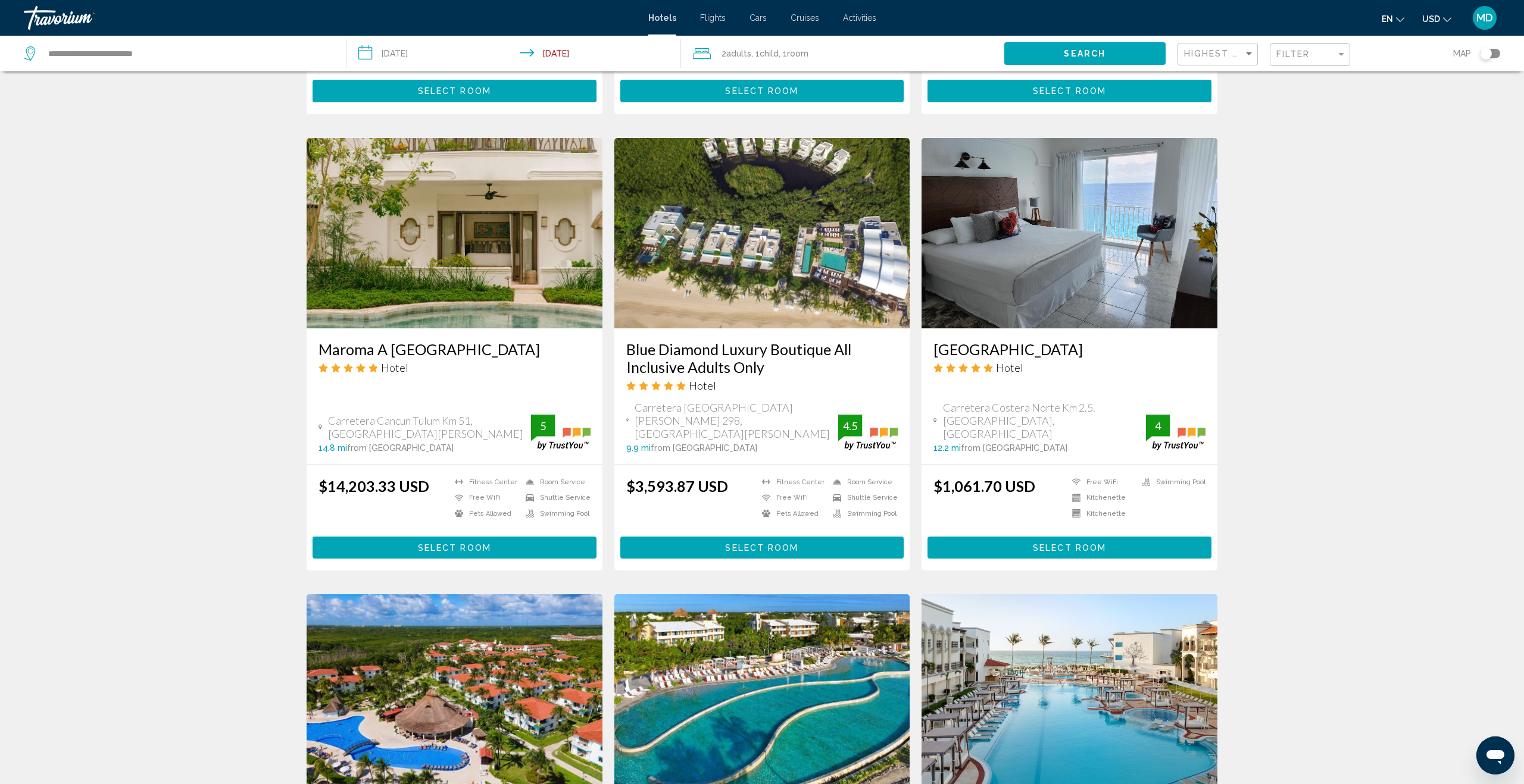
scroll to position [1259, 0]
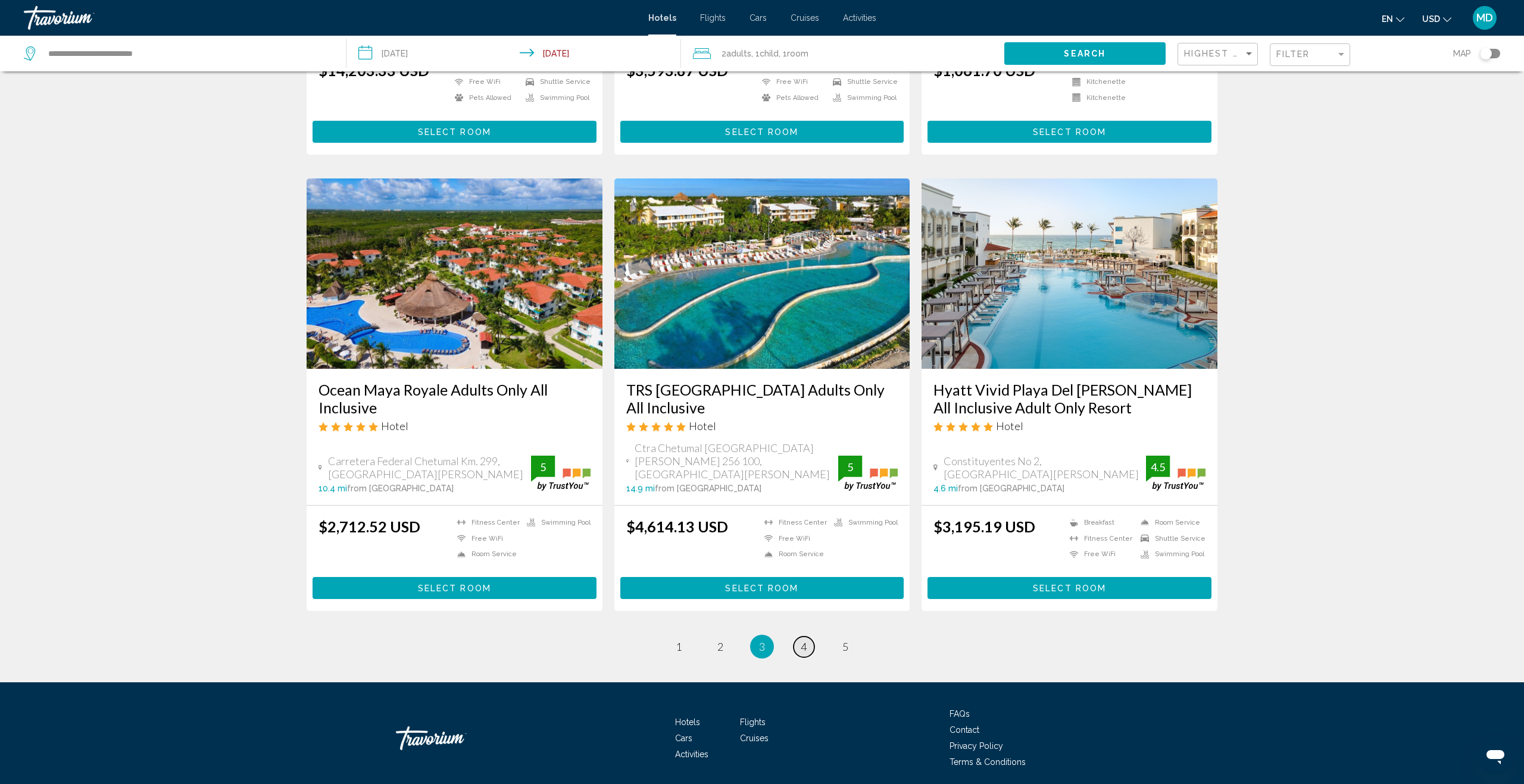
click at [798, 637] on link "page 4" at bounding box center [803, 647] width 21 height 21
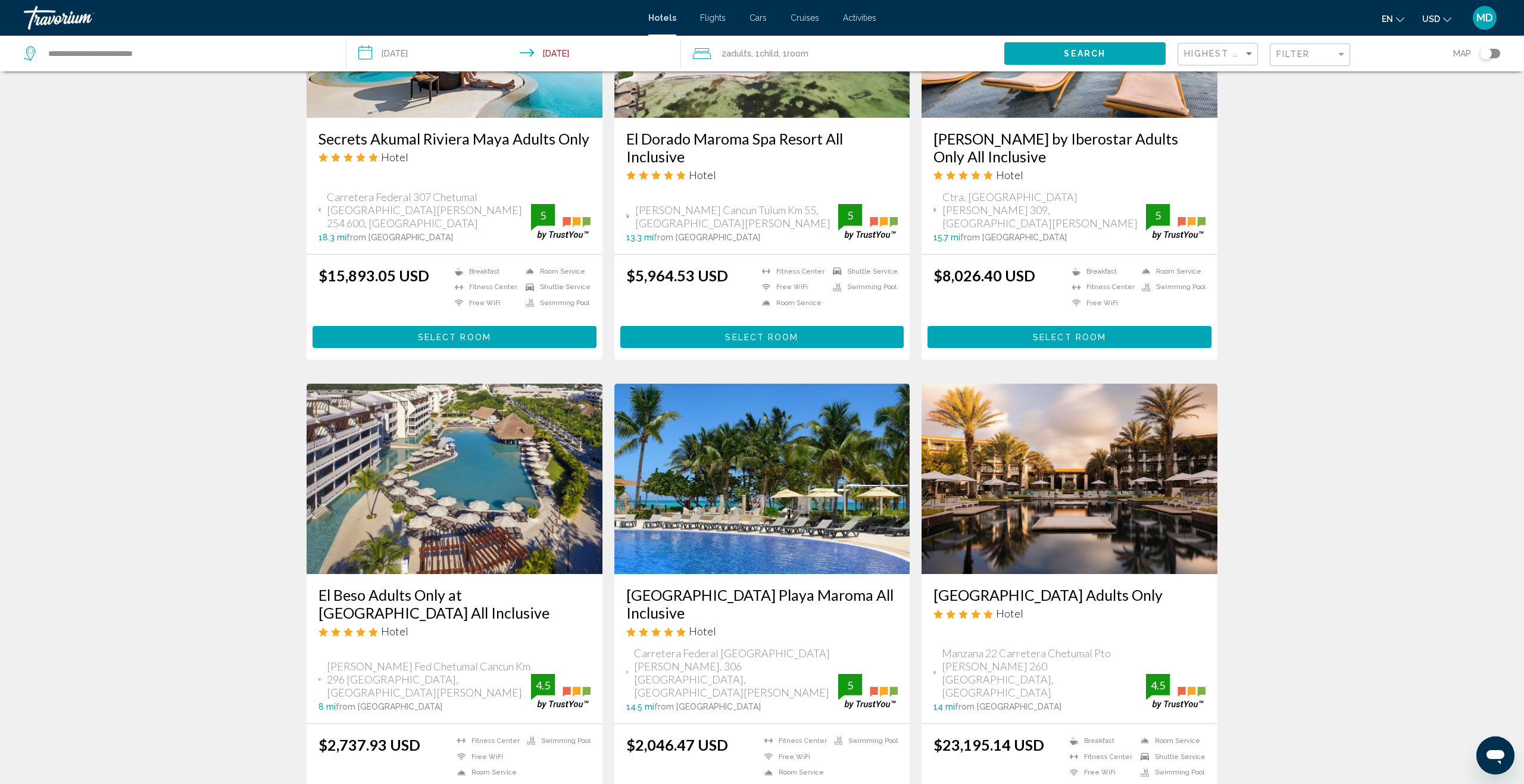
scroll to position [1160, 0]
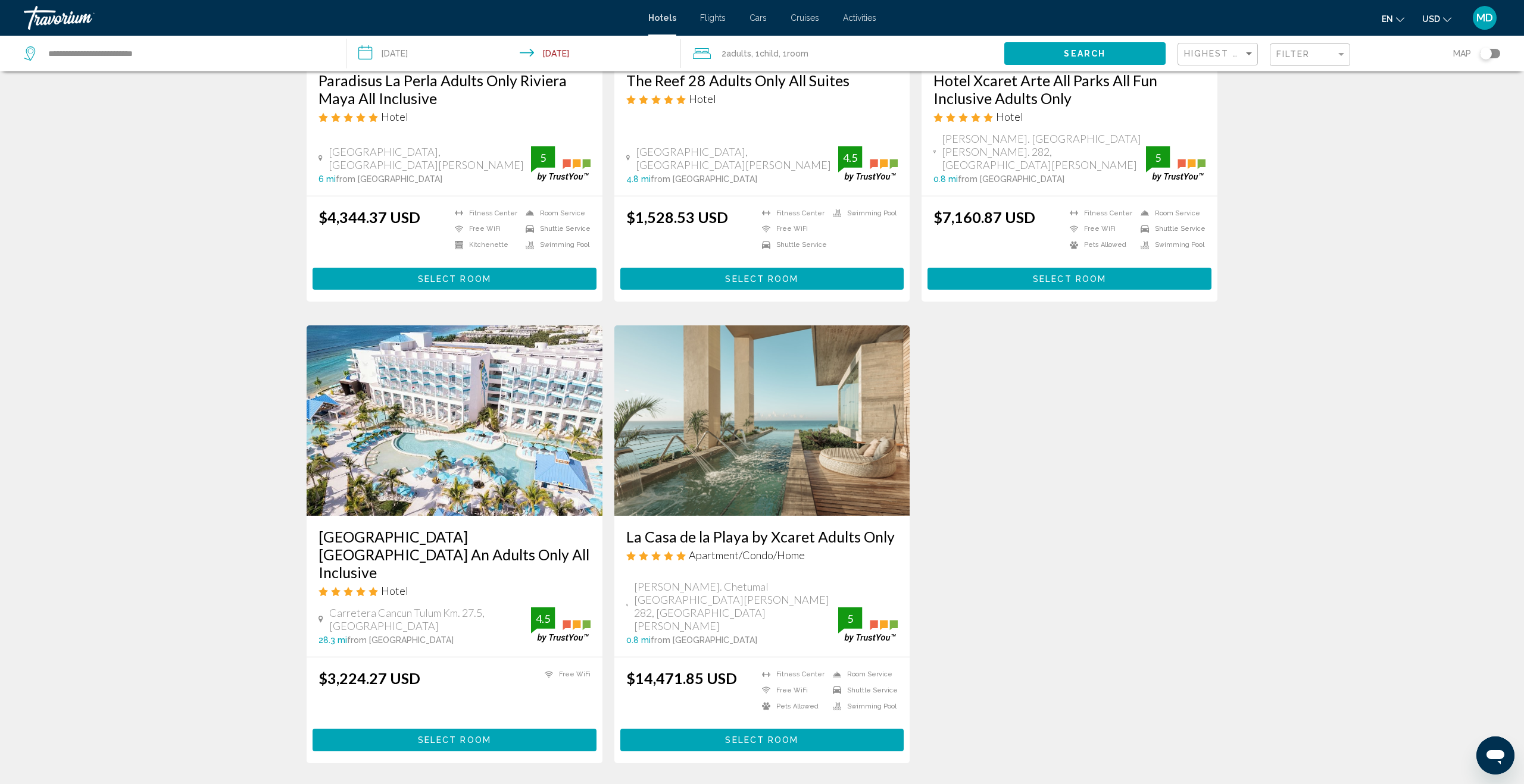
scroll to position [249, 0]
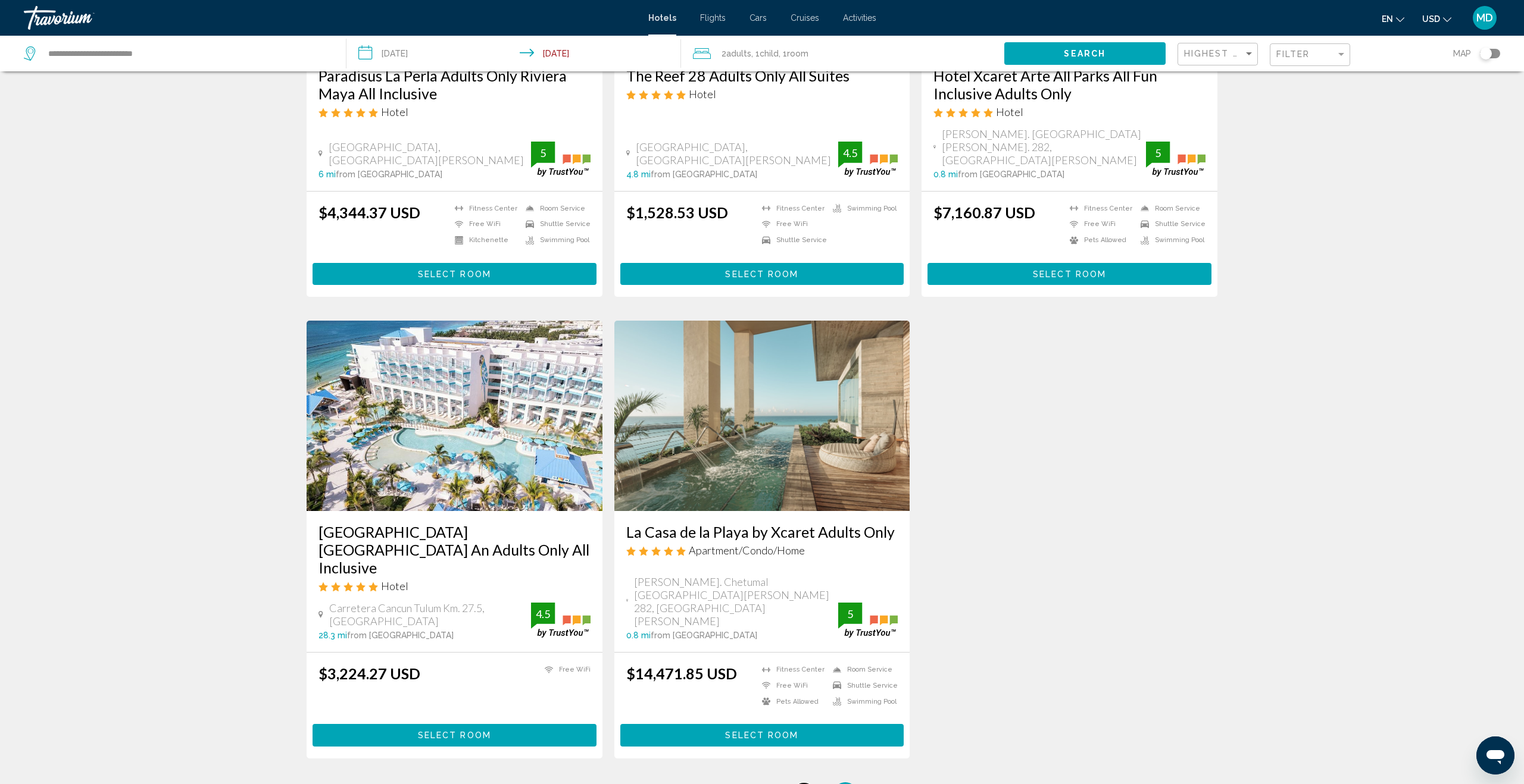
click at [804, 783] on span "4" at bounding box center [803, 794] width 6 height 13
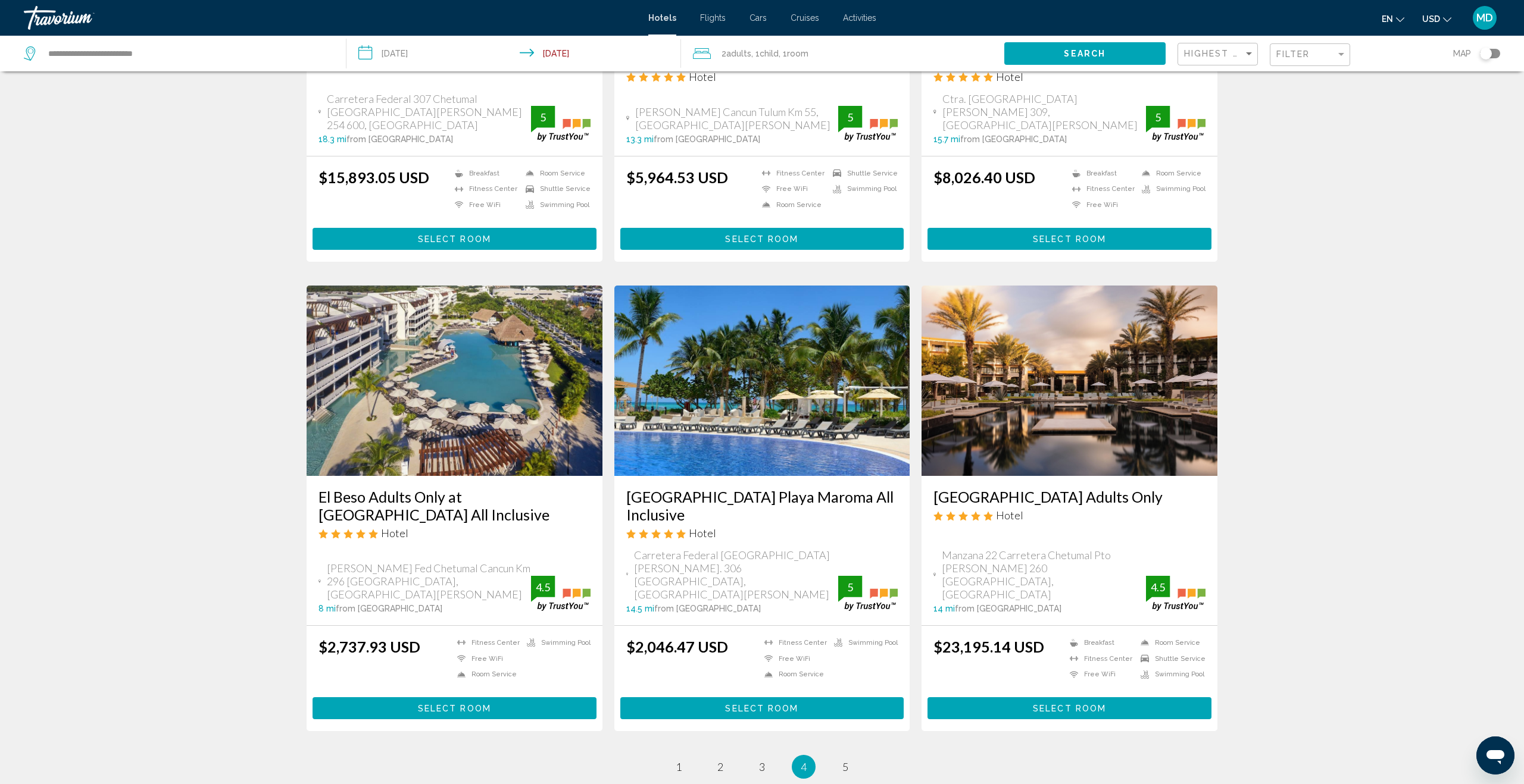
scroll to position [1295, 0]
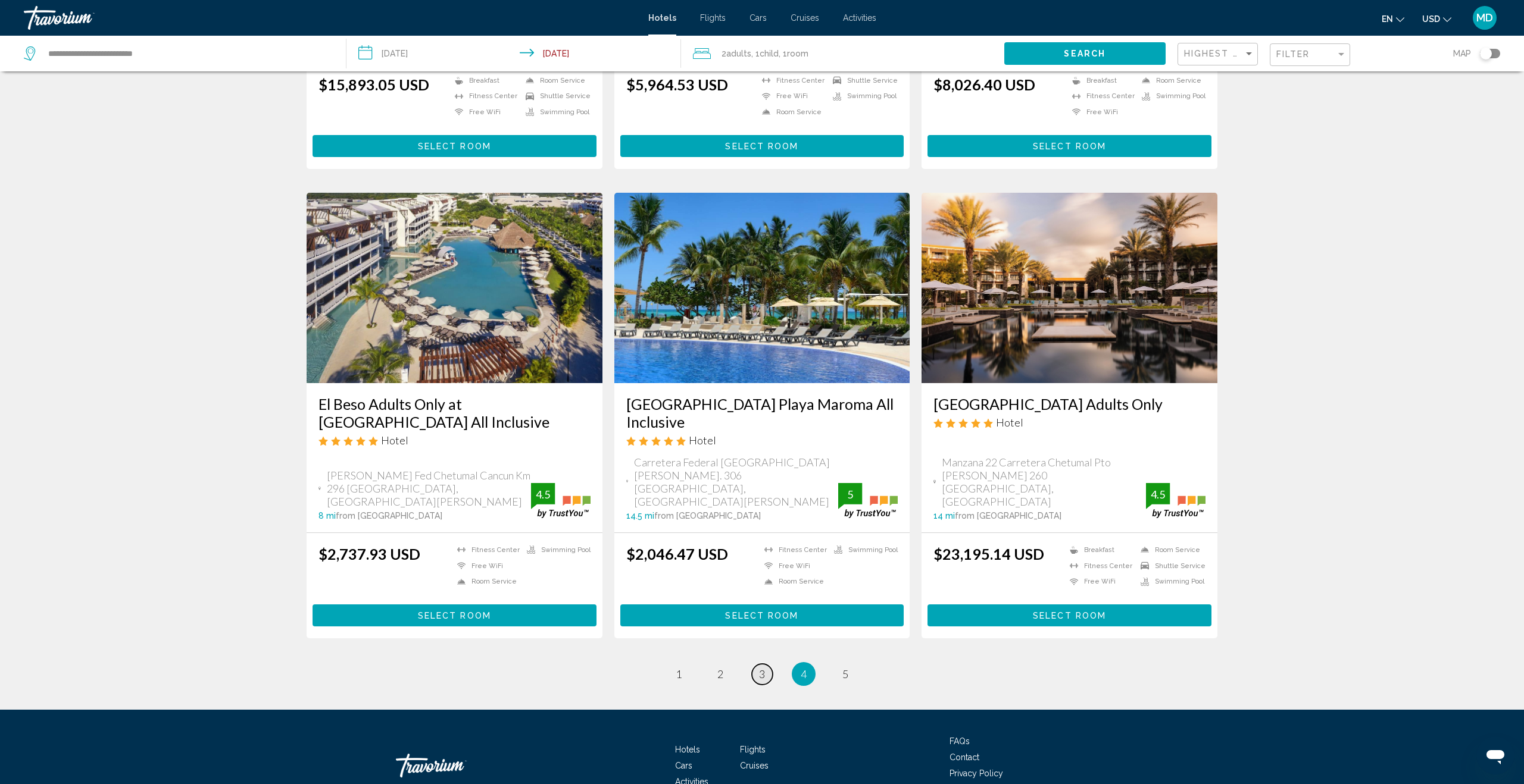
click at [756, 664] on link "page 3" at bounding box center [762, 674] width 21 height 21
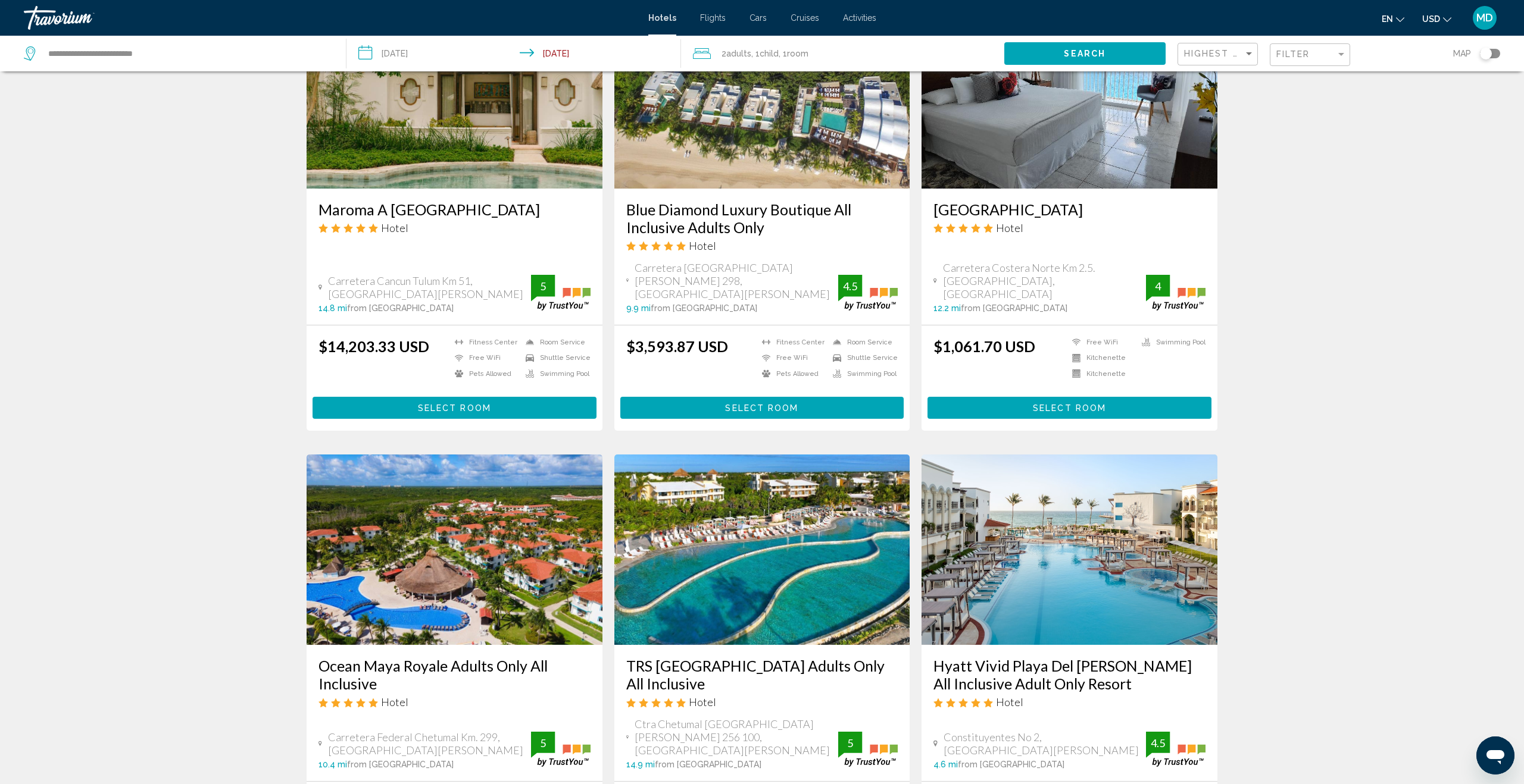
scroll to position [1259, 0]
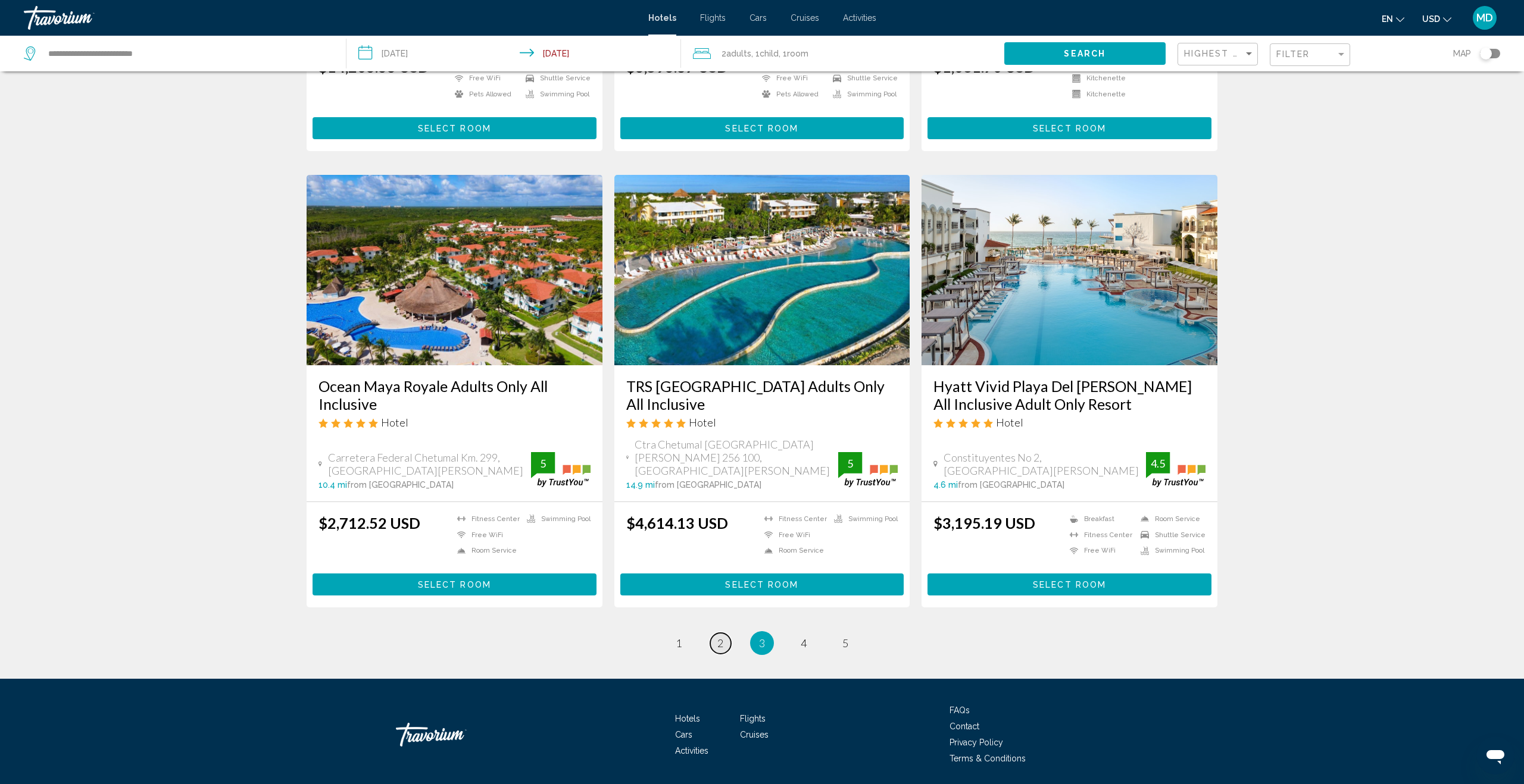
click at [714, 633] on link "page 2" at bounding box center [721, 643] width 21 height 21
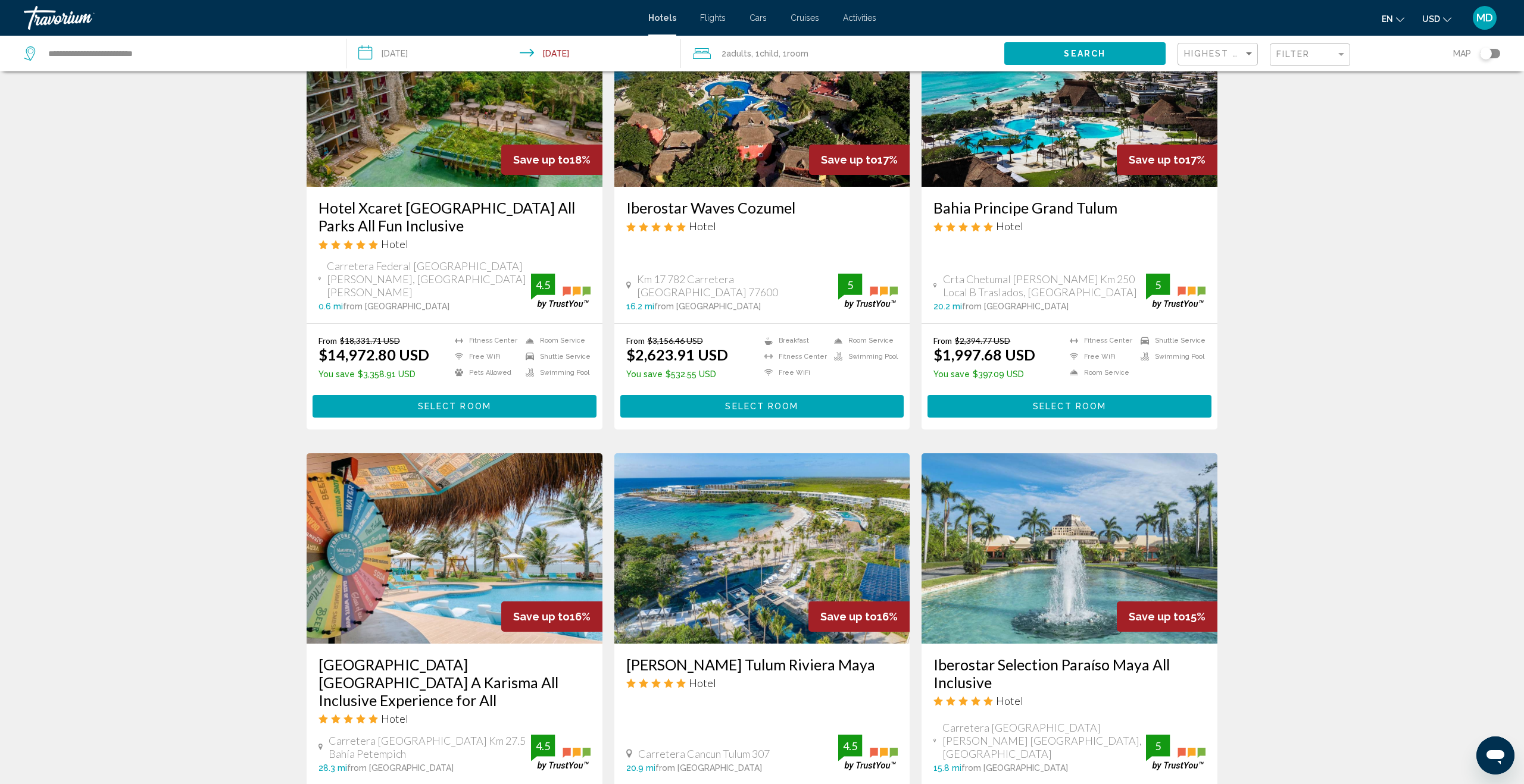
scroll to position [587, 0]
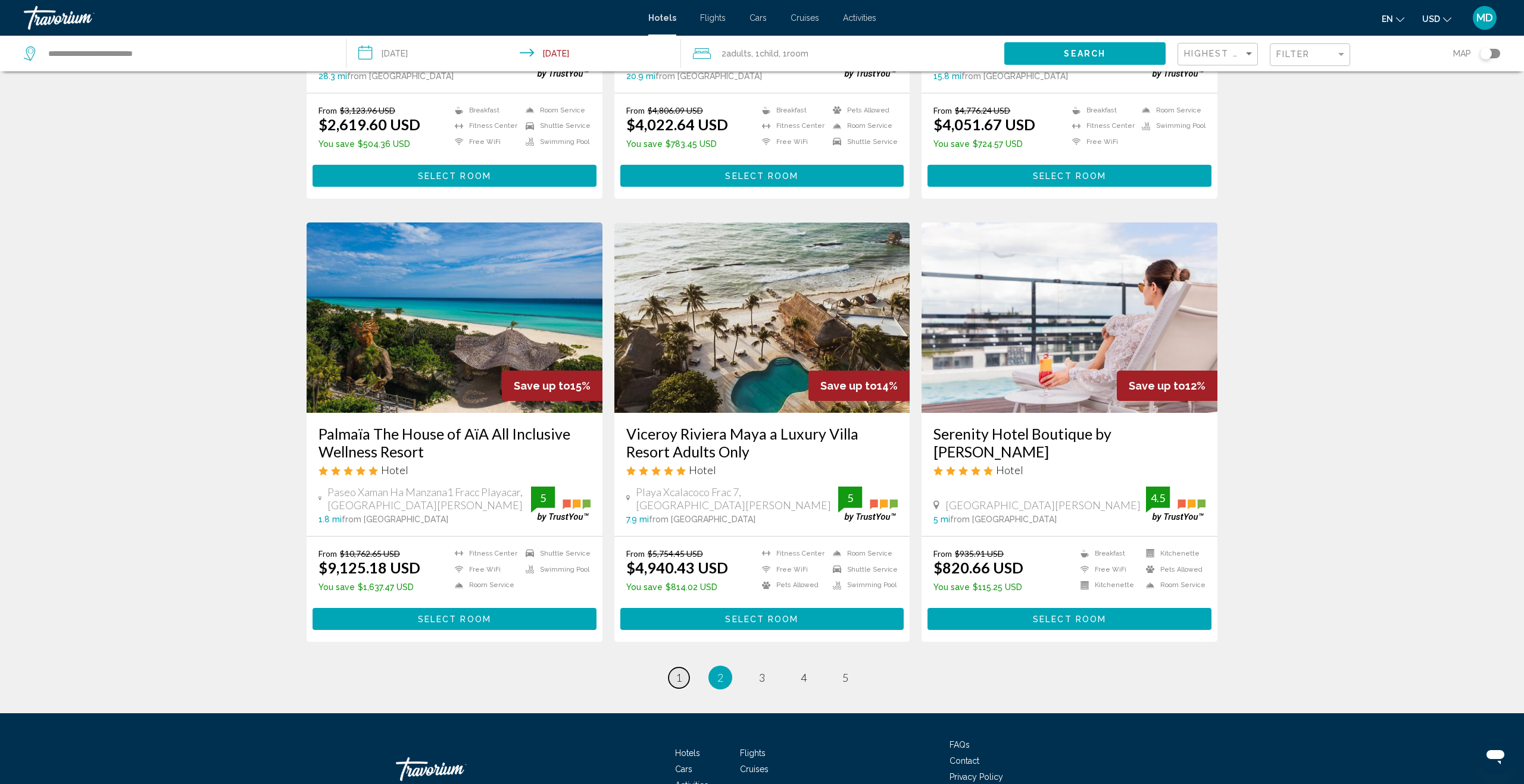
click at [677, 671] on span "1" at bounding box center [679, 677] width 6 height 13
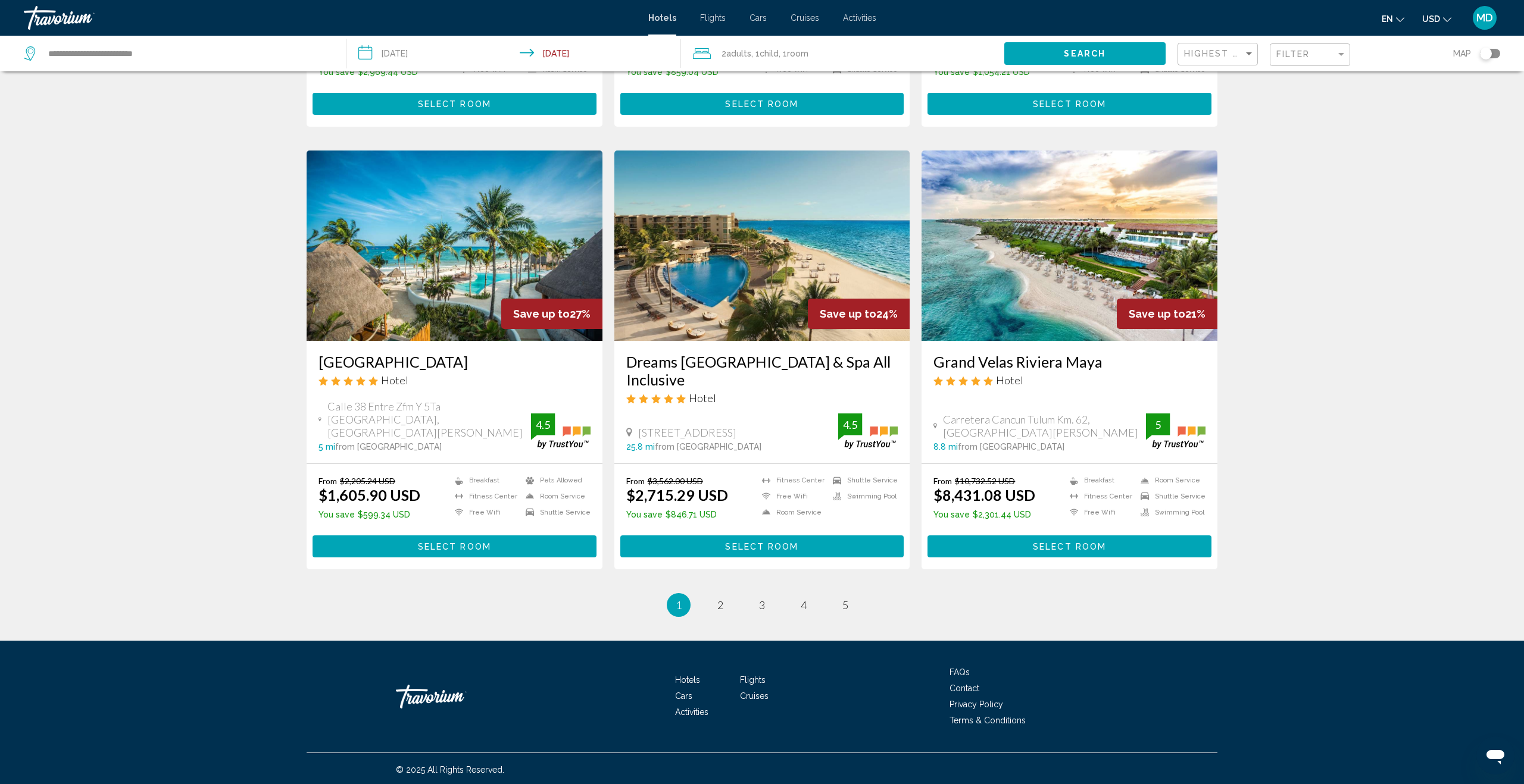
scroll to position [1258, 0]
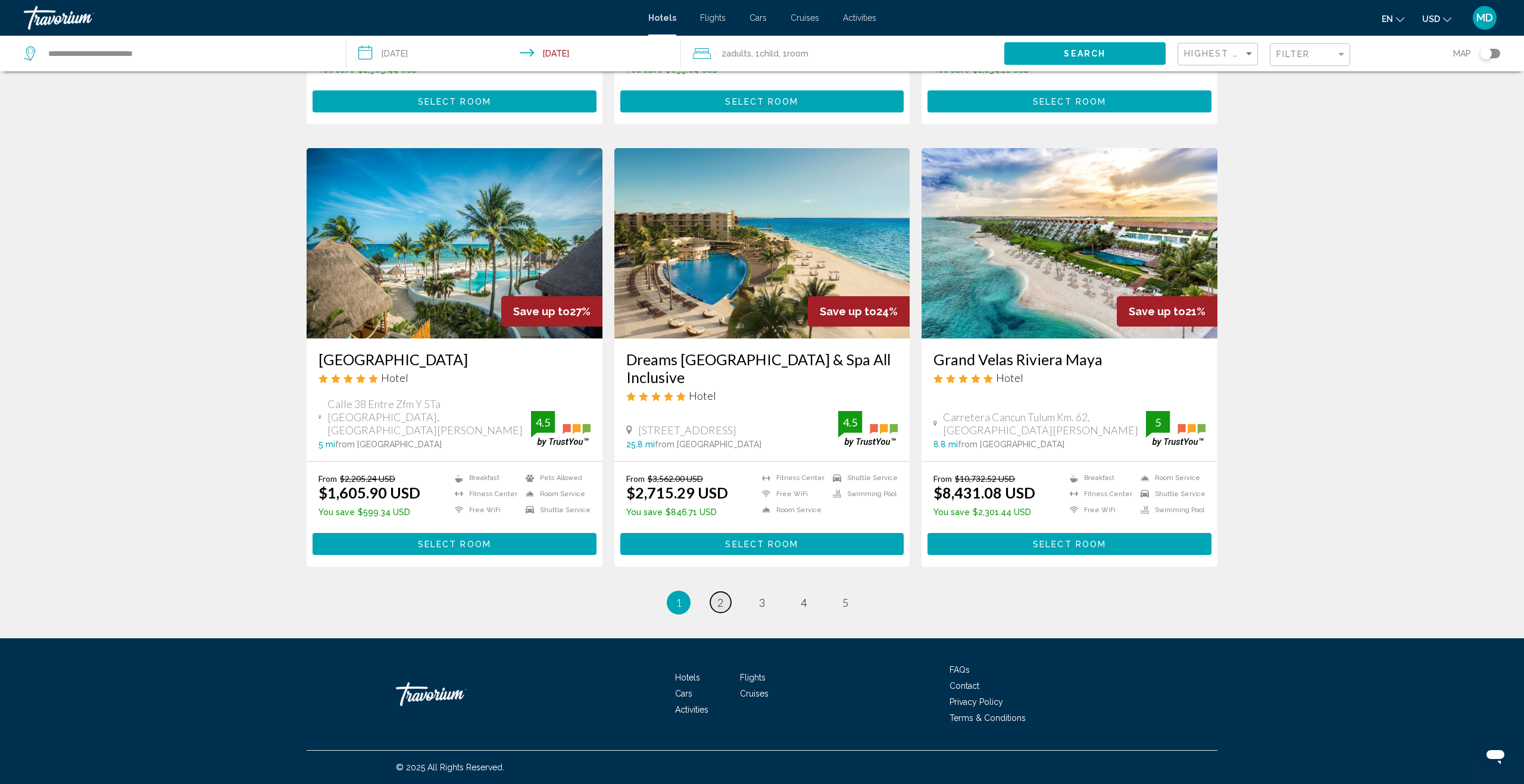
click at [722, 594] on link "page 2" at bounding box center [721, 602] width 21 height 21
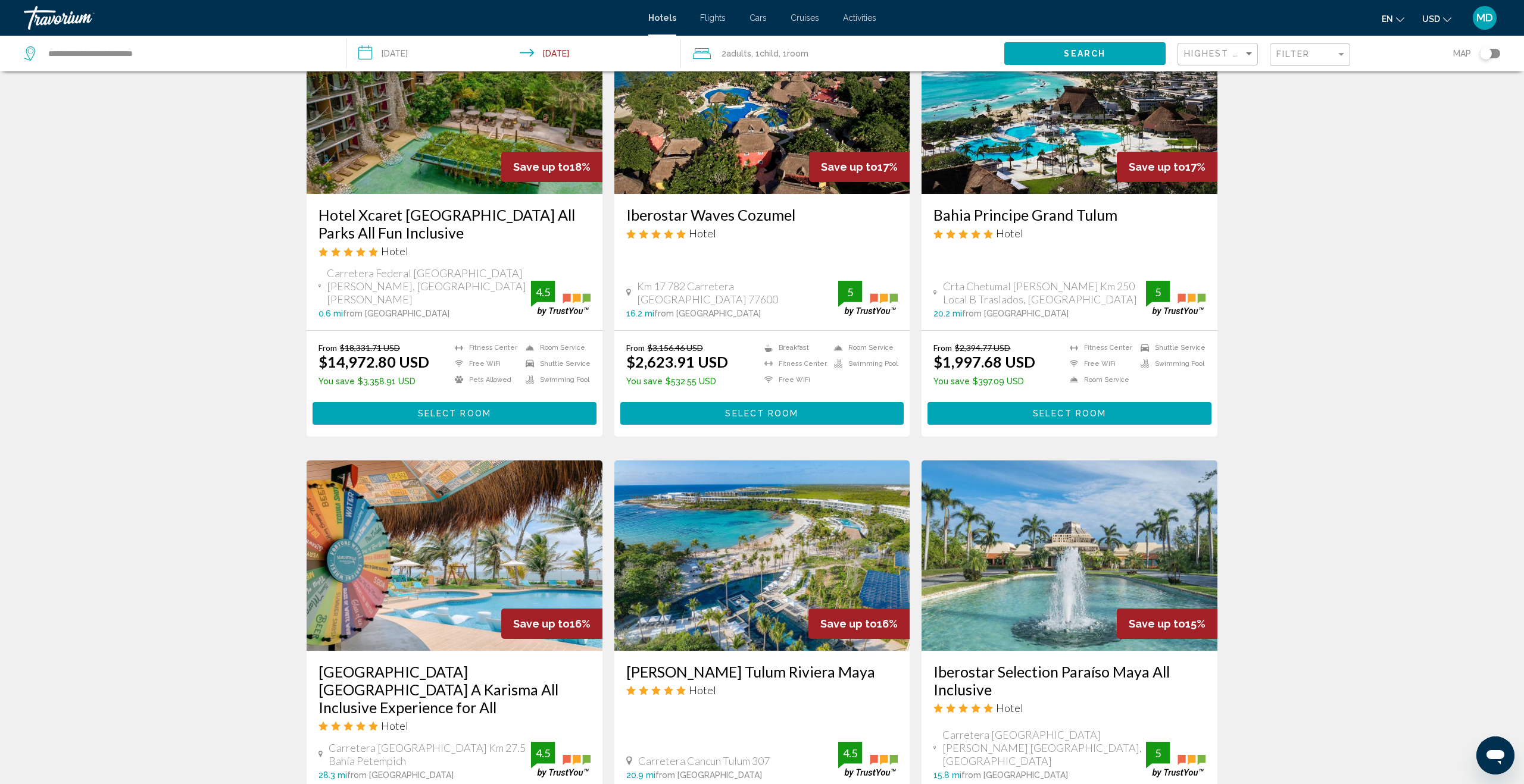
scroll to position [580, 0]
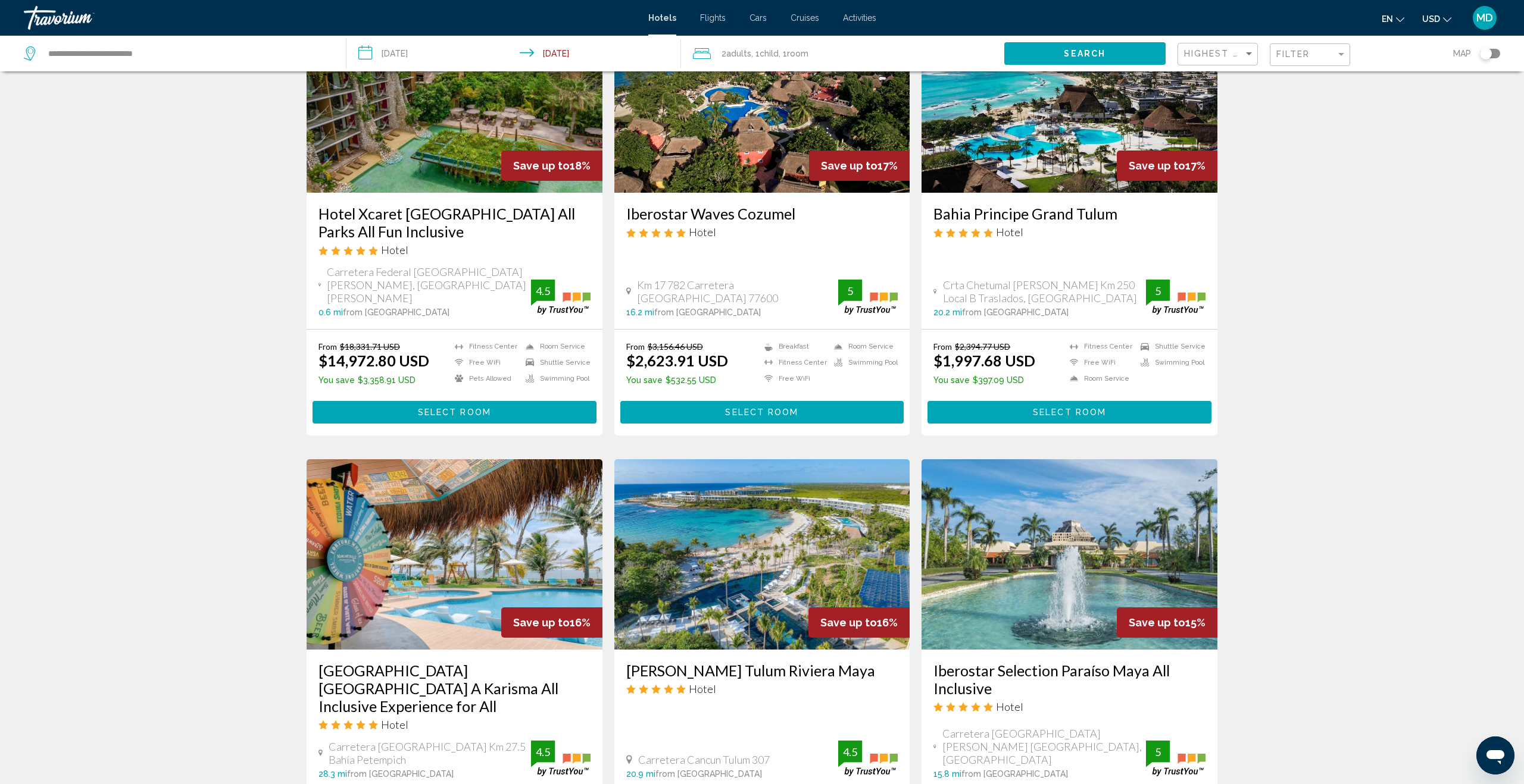
click at [459, 147] on img "Main content" at bounding box center [454, 97] width 296 height 190
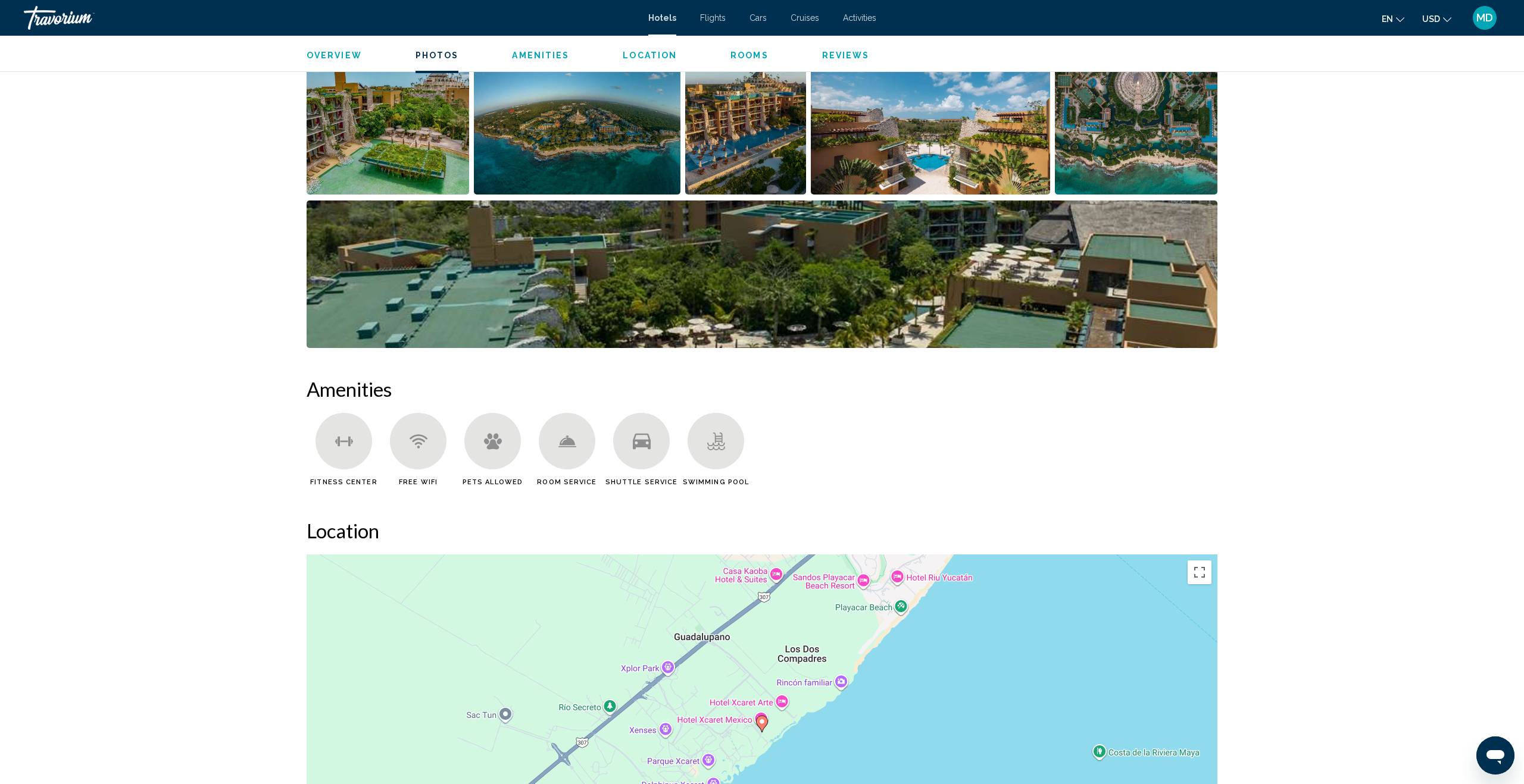
scroll to position [640, 0]
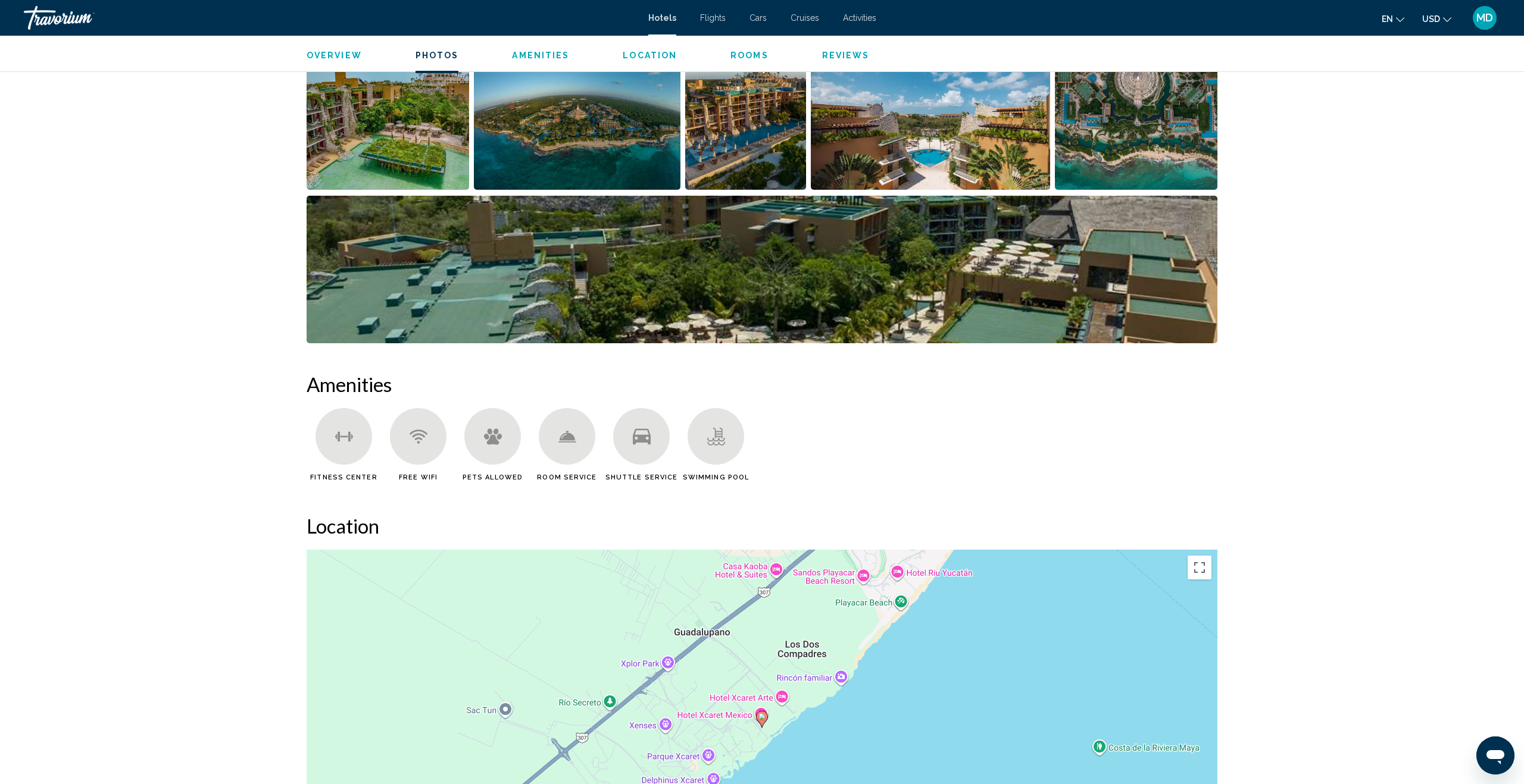
click at [414, 144] on img "Open full-screen image slider" at bounding box center [388, 115] width 163 height 147
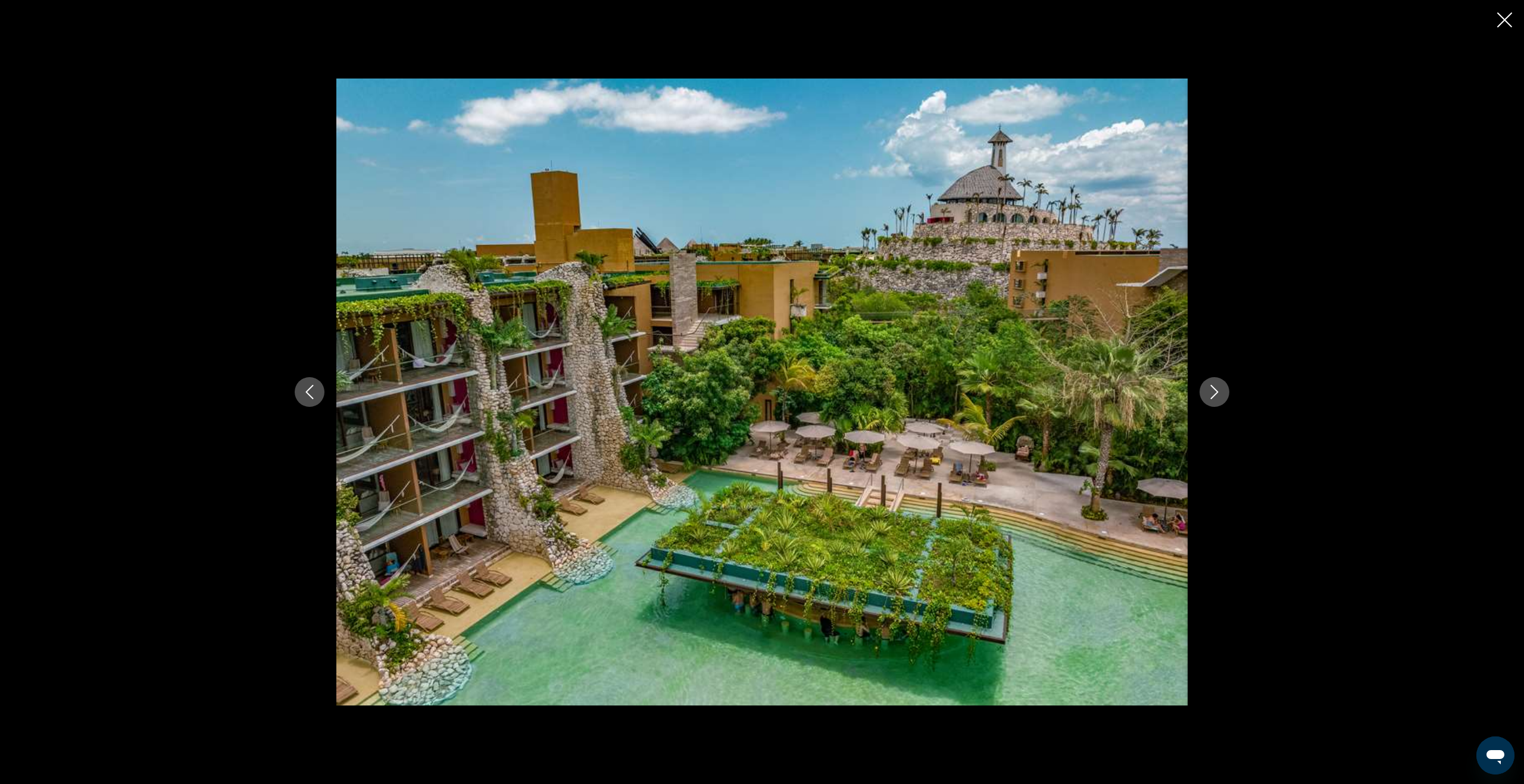
click at [1216, 395] on icon "Next image" at bounding box center [1214, 392] width 15 height 15
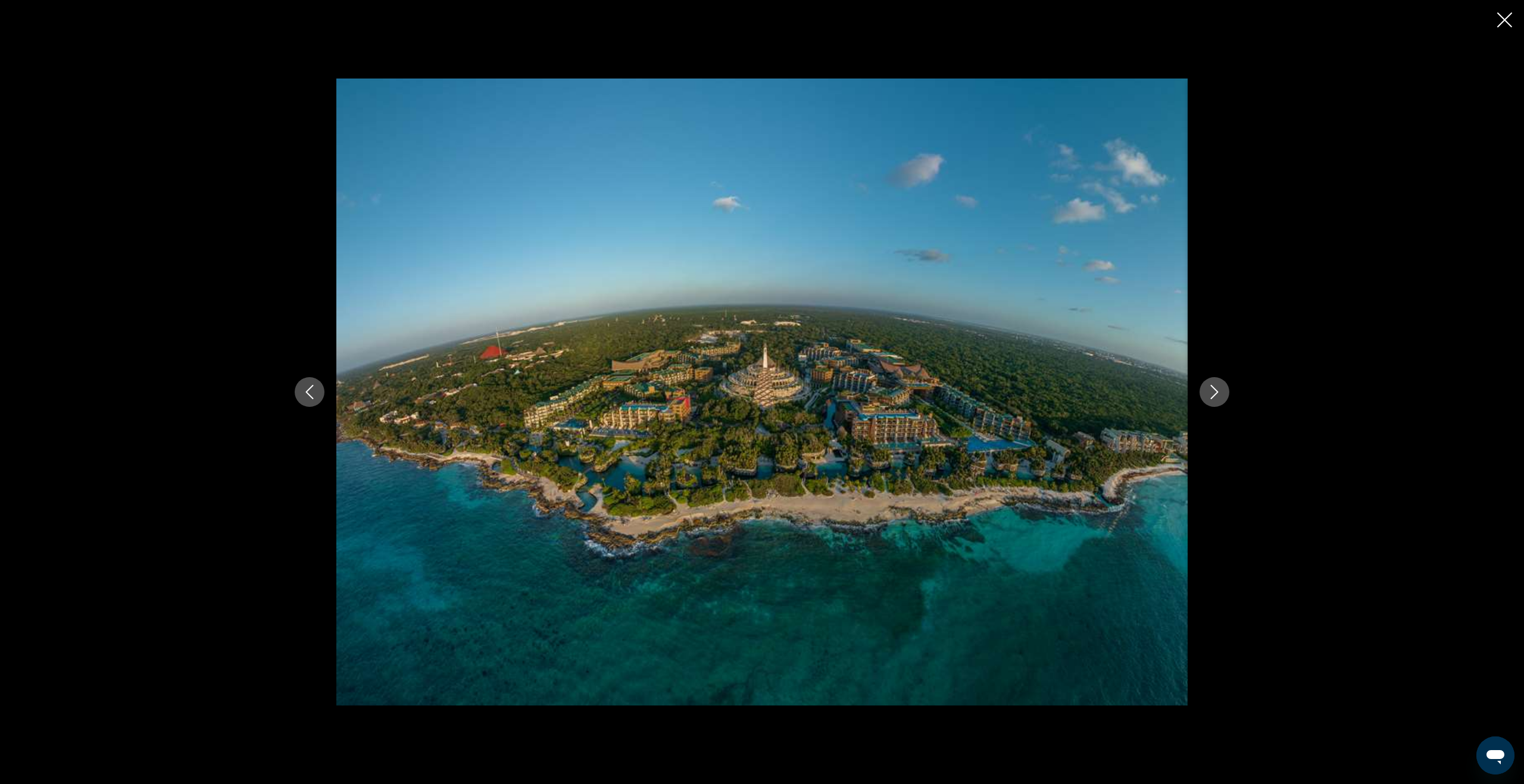
click at [1216, 395] on icon "Next image" at bounding box center [1214, 392] width 15 height 15
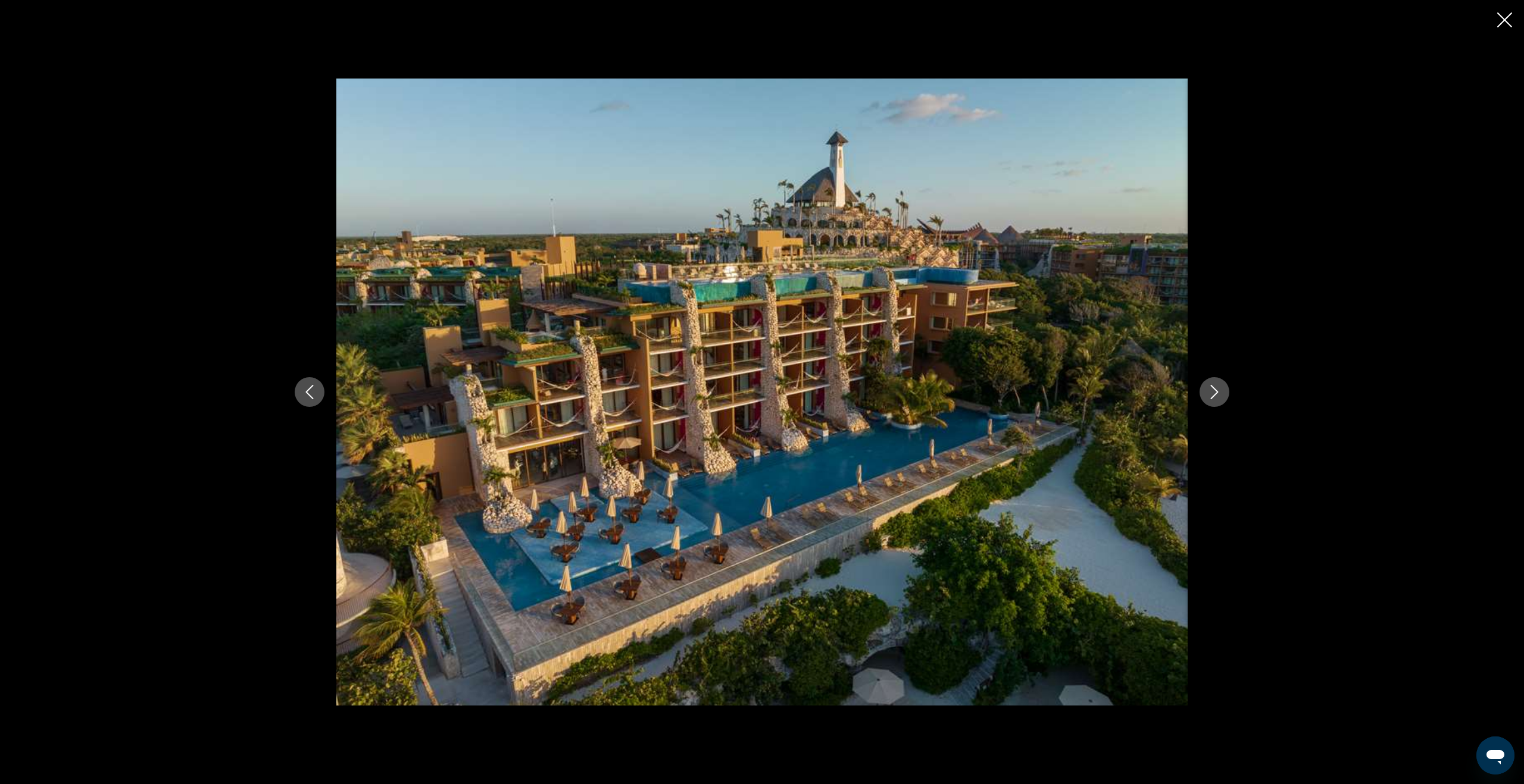
click at [1216, 395] on icon "Next image" at bounding box center [1214, 392] width 15 height 15
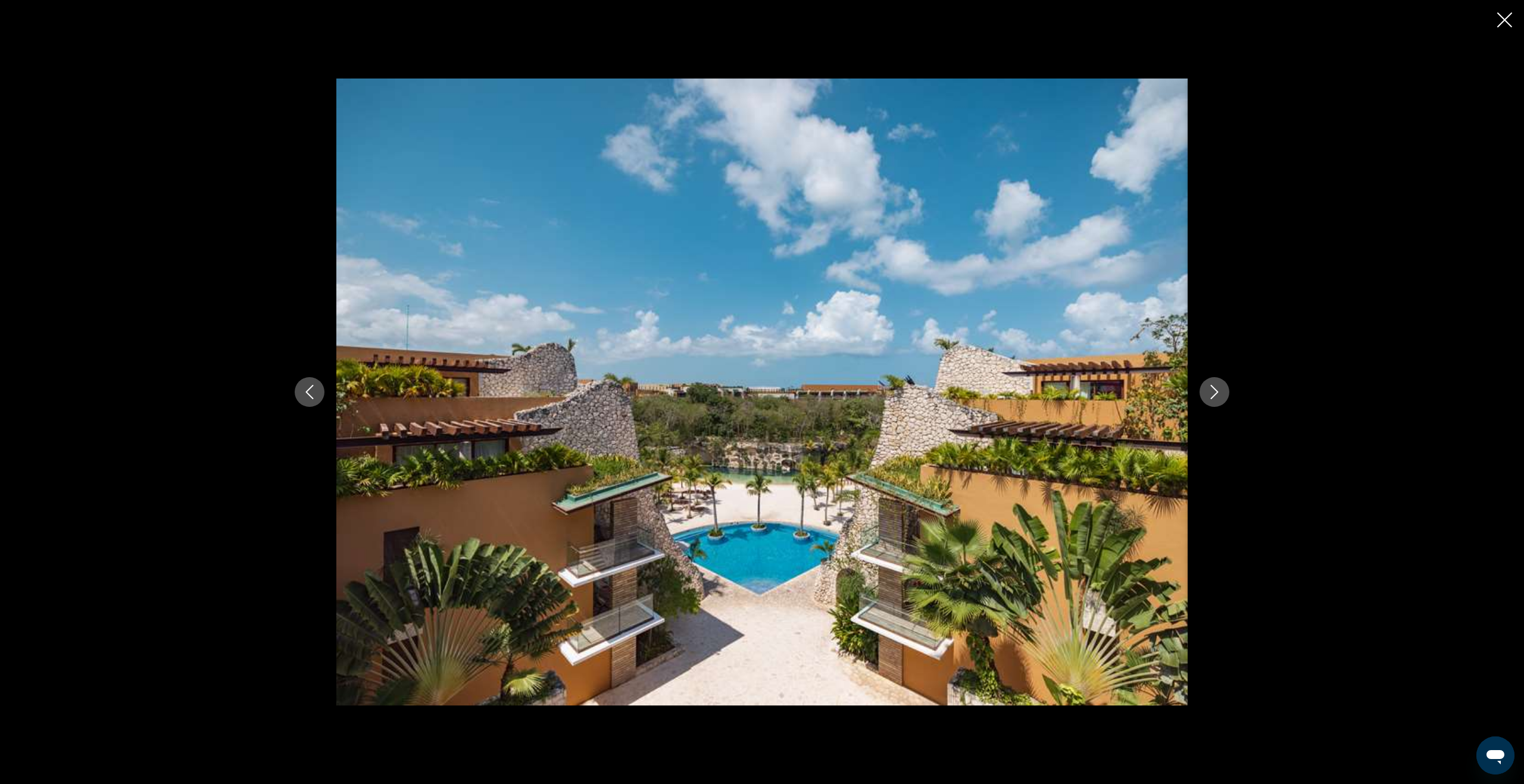
click at [1216, 395] on icon "Next image" at bounding box center [1214, 392] width 15 height 15
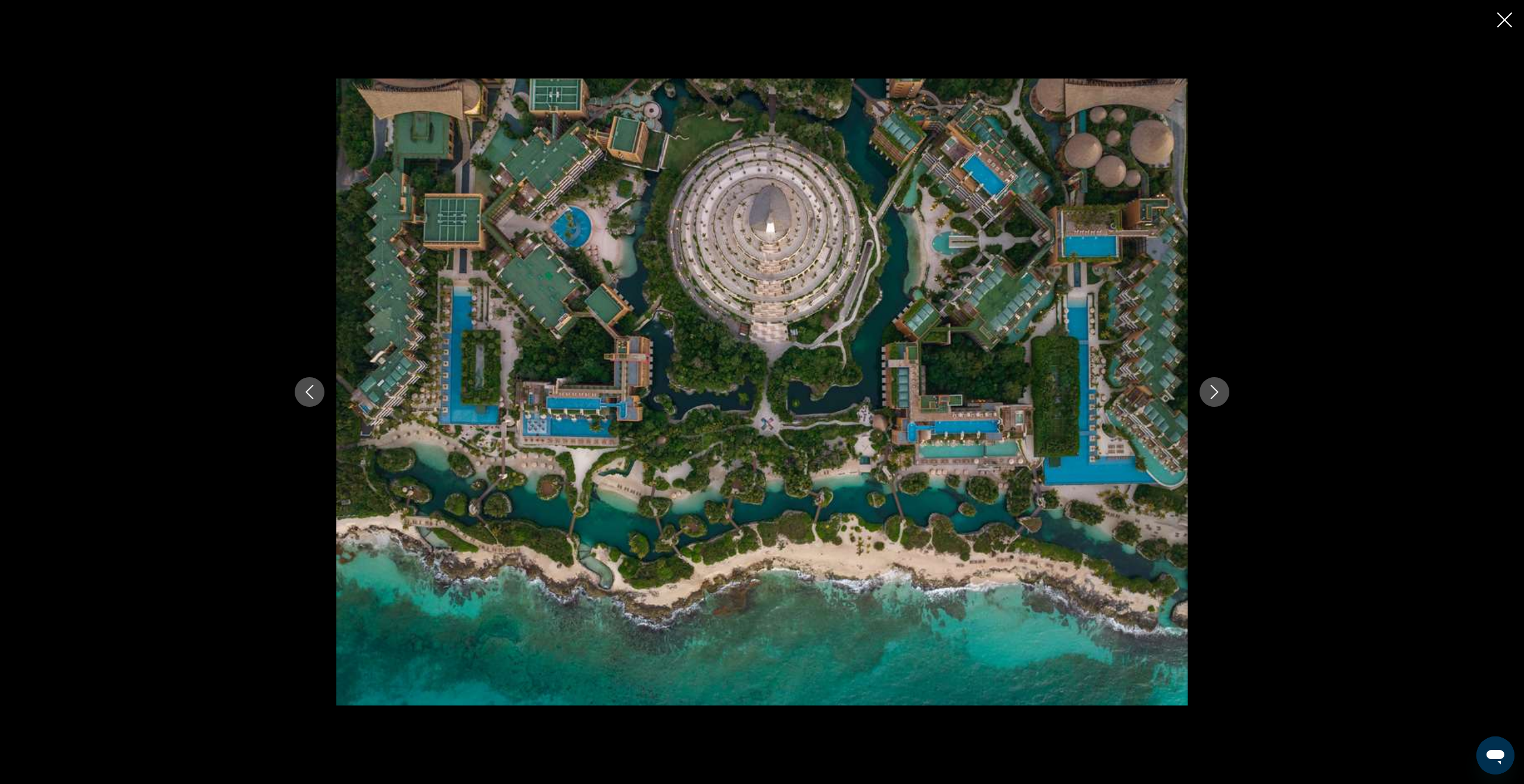
click at [1216, 395] on icon "Next image" at bounding box center [1214, 392] width 15 height 15
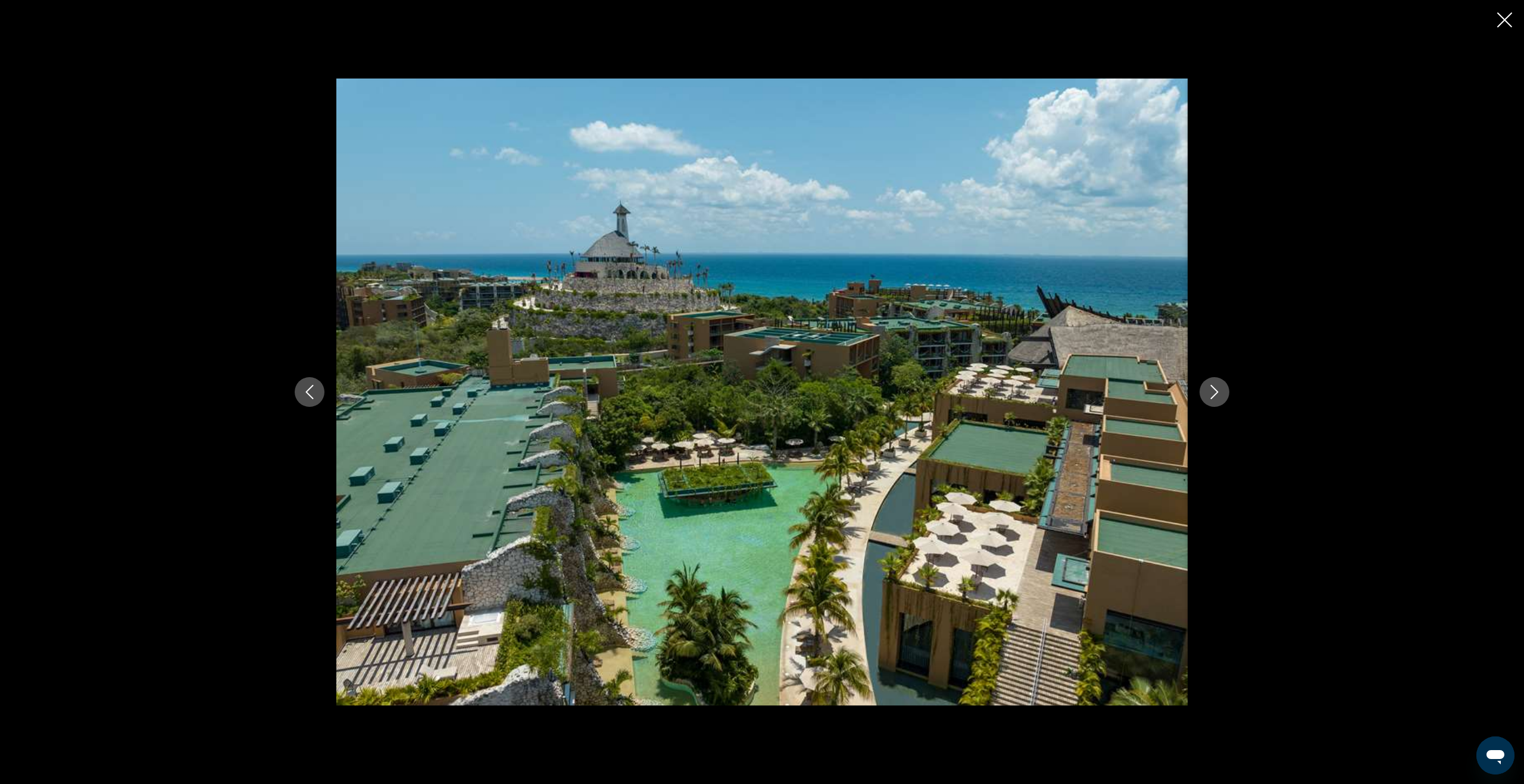
click at [1216, 395] on icon "Next image" at bounding box center [1214, 392] width 15 height 15
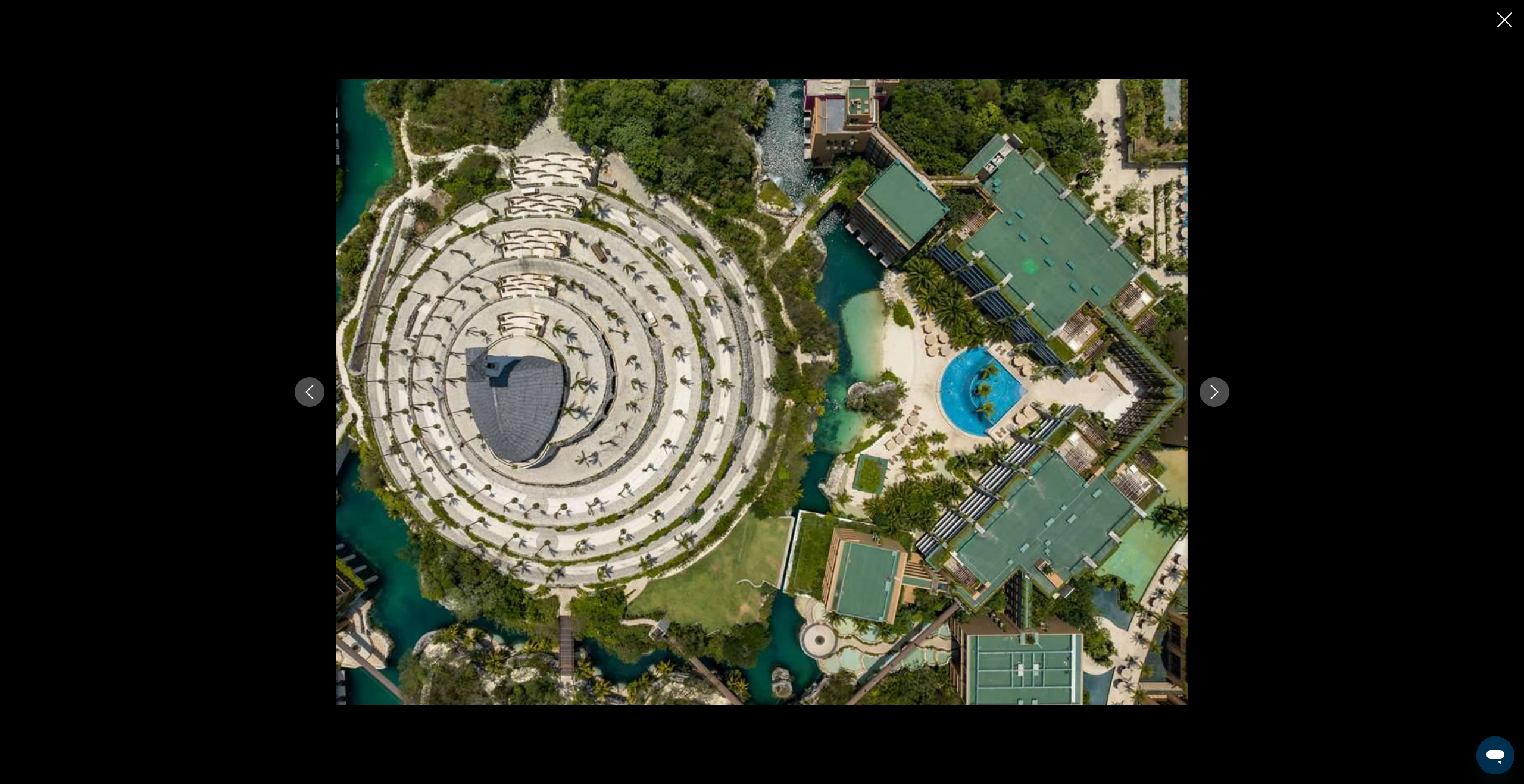
click at [1216, 395] on icon "Next image" at bounding box center [1214, 392] width 15 height 15
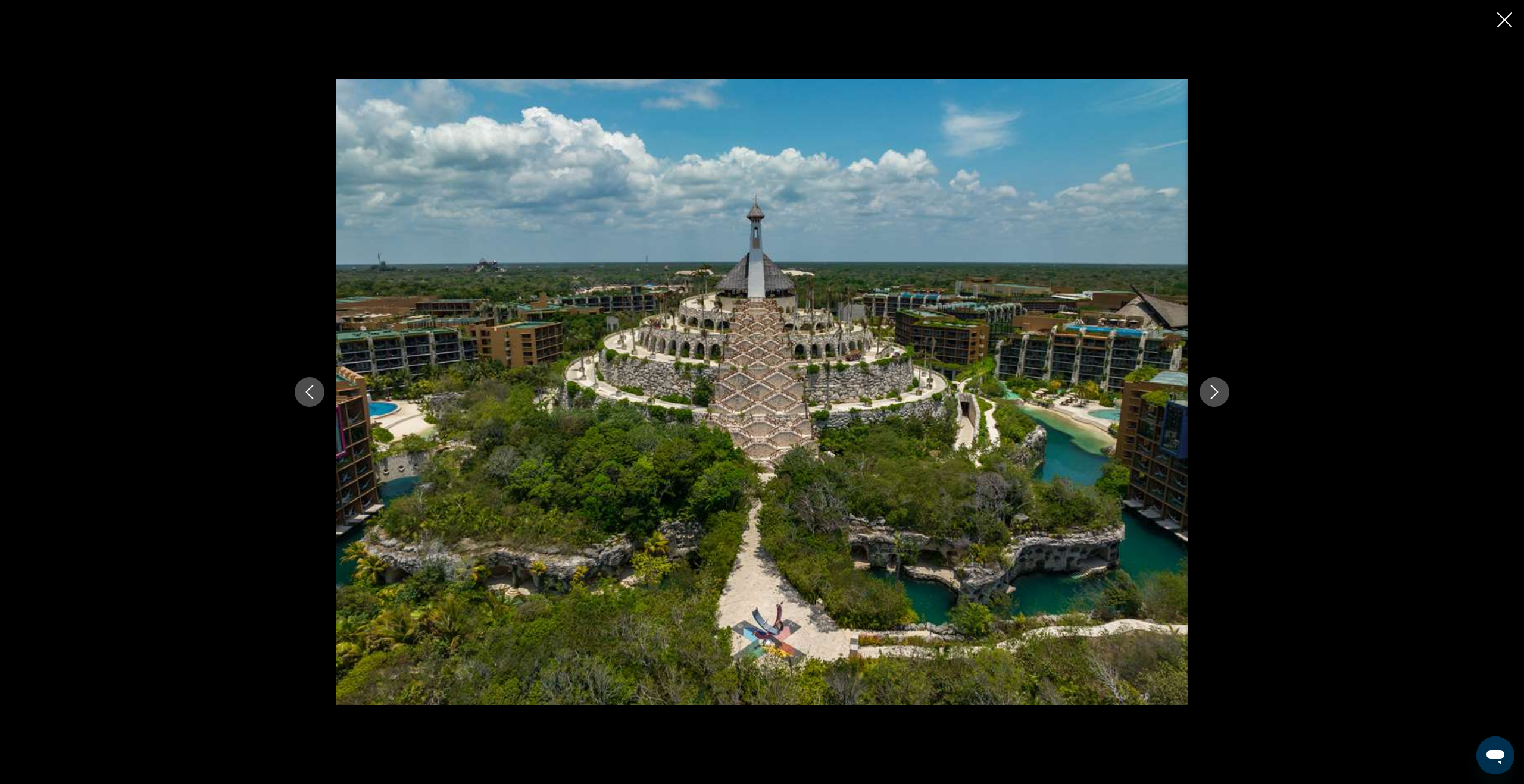
click at [1216, 395] on icon "Next image" at bounding box center [1214, 392] width 15 height 15
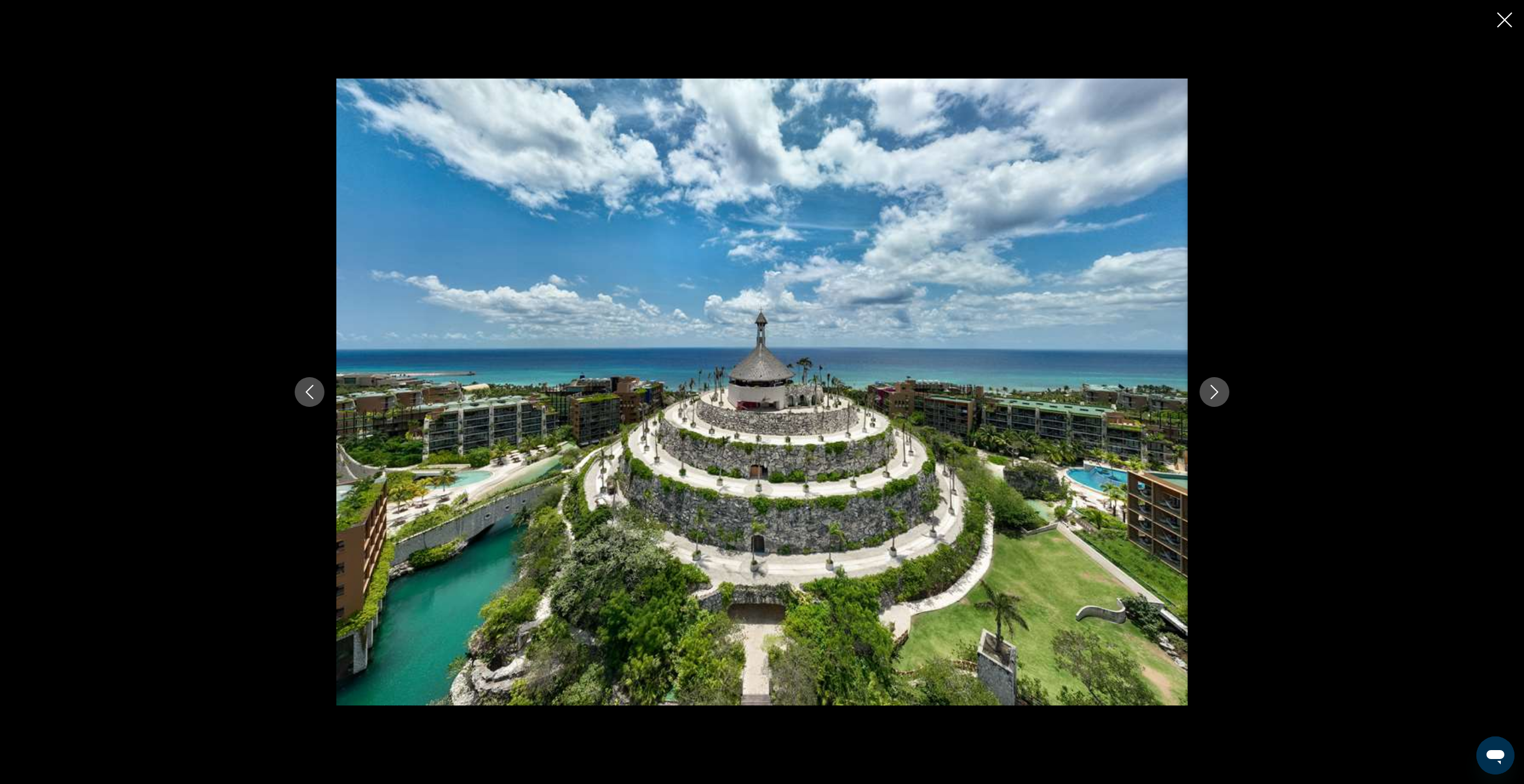
click at [1216, 395] on icon "Next image" at bounding box center [1214, 392] width 15 height 15
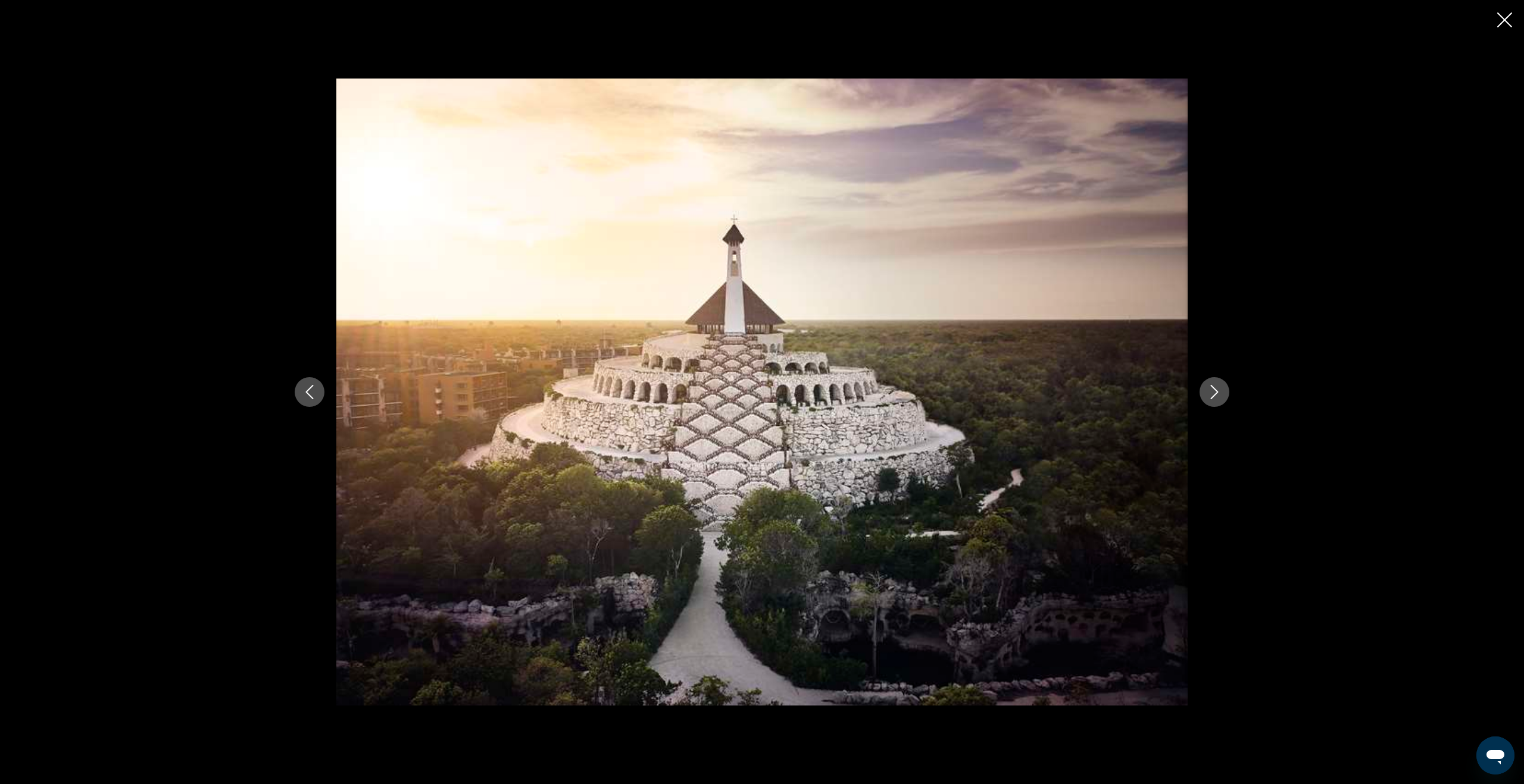
click at [1216, 395] on icon "Next image" at bounding box center [1214, 392] width 15 height 15
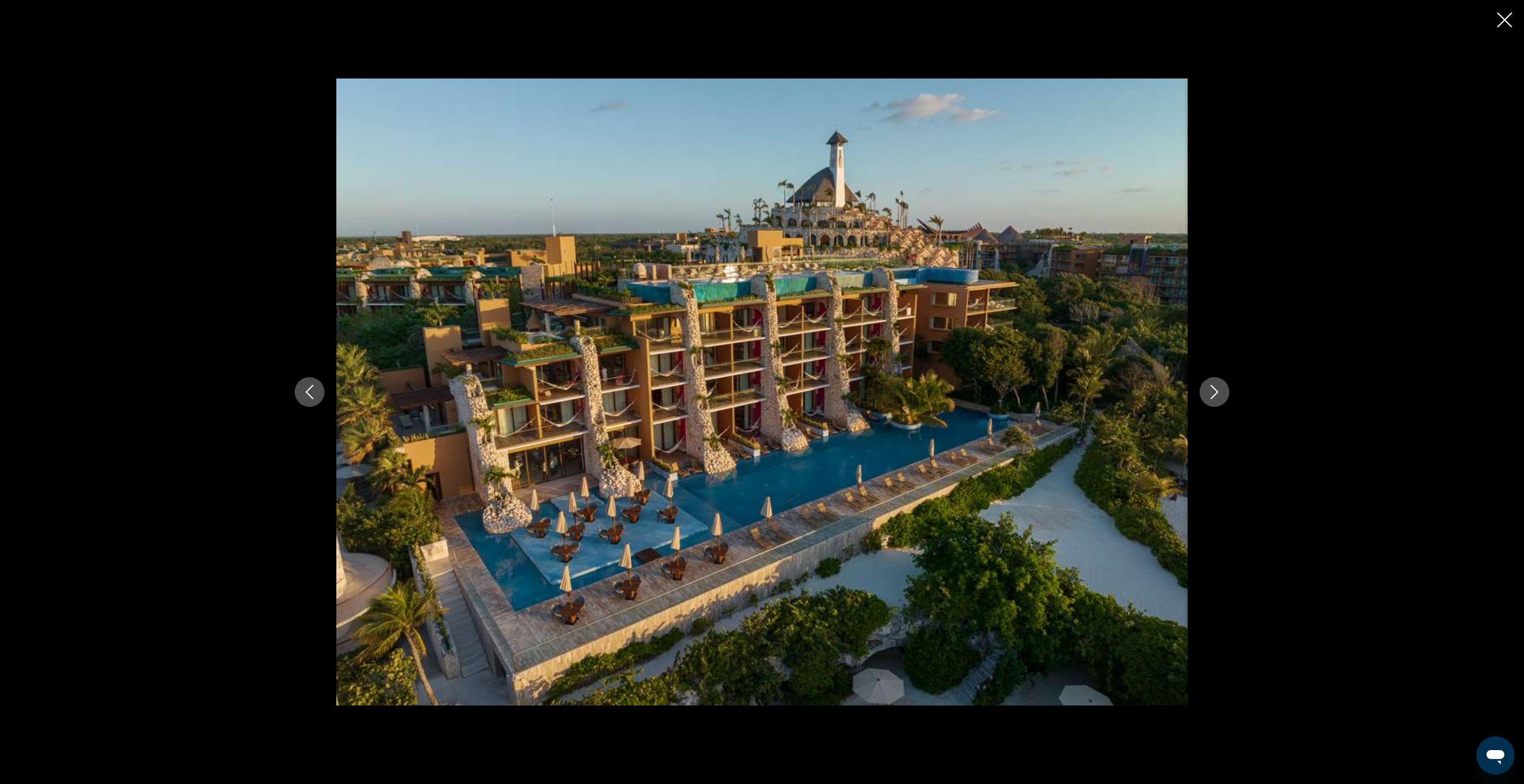
click at [1216, 395] on icon "Next image" at bounding box center [1214, 392] width 15 height 15
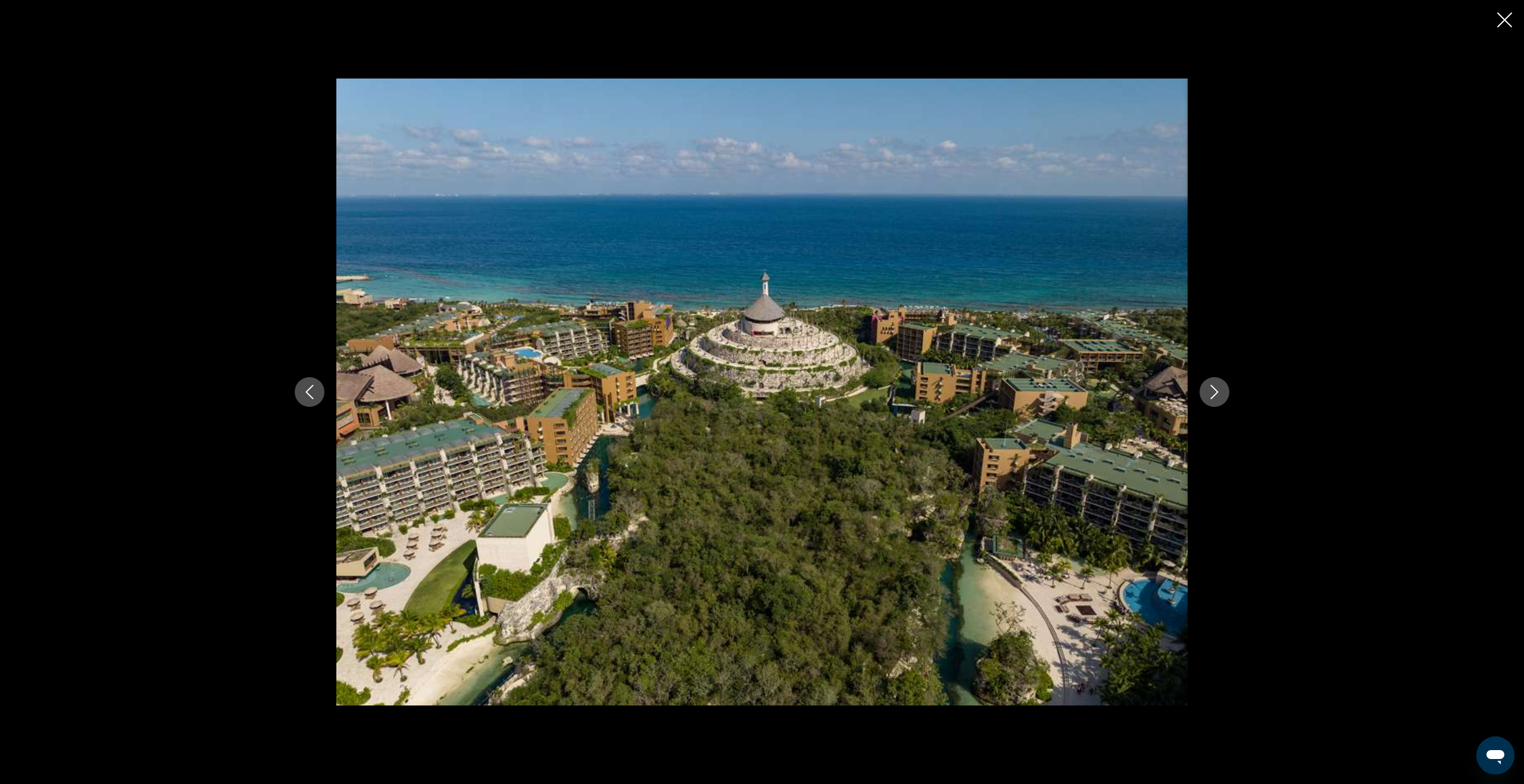
click at [1216, 395] on icon "Next image" at bounding box center [1214, 392] width 15 height 15
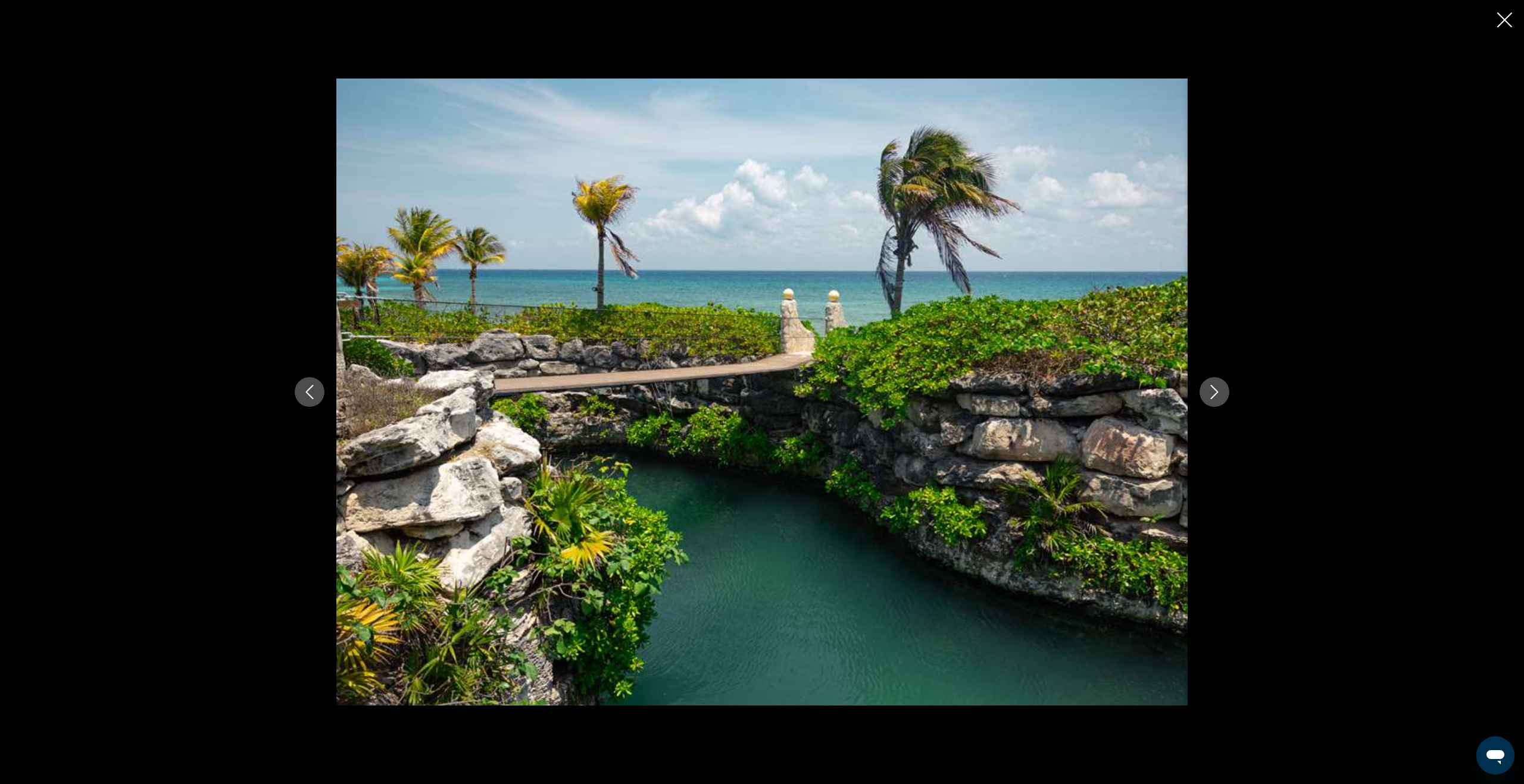
click at [1216, 395] on icon "Next image" at bounding box center [1214, 392] width 15 height 15
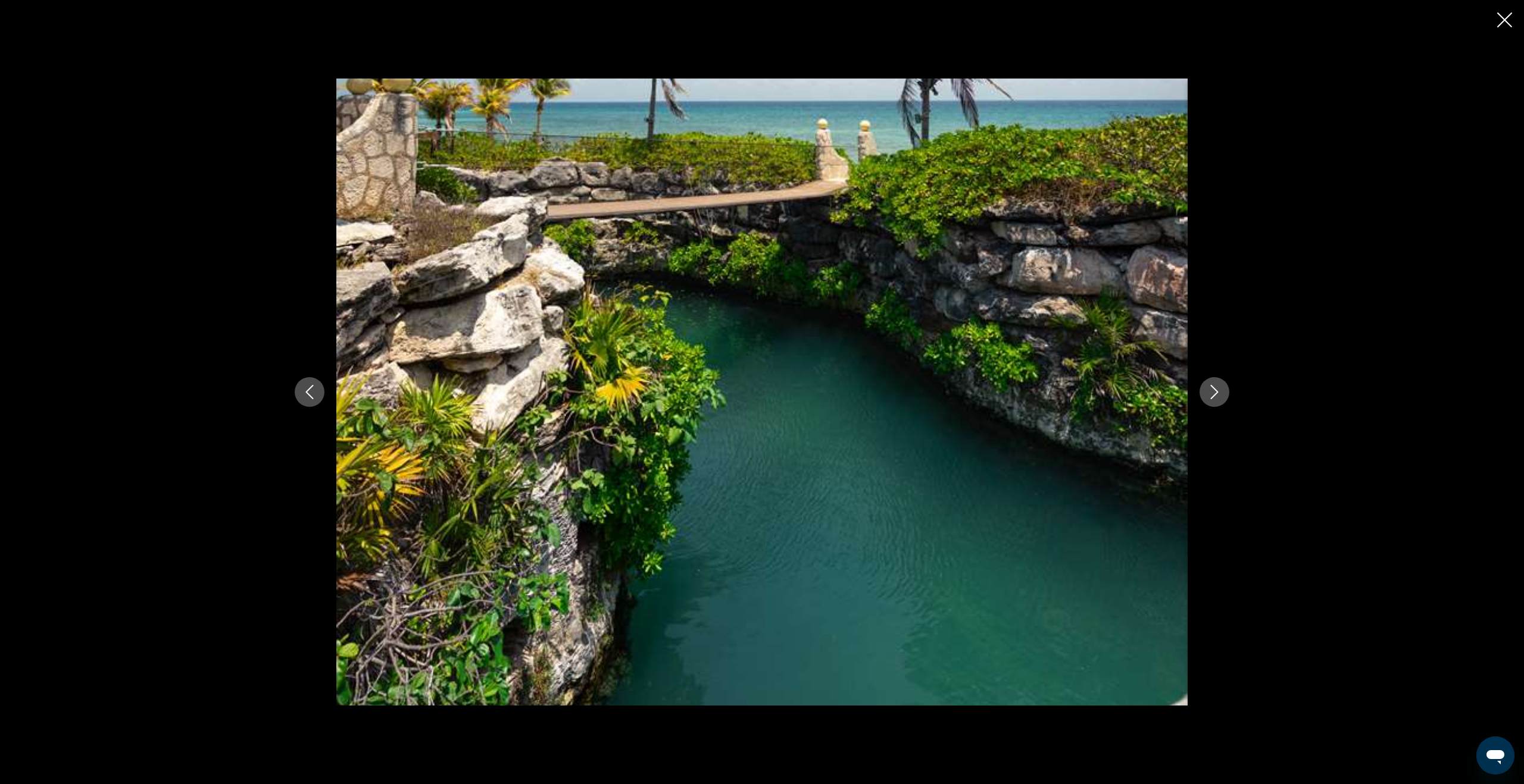
click at [1216, 395] on icon "Next image" at bounding box center [1214, 392] width 15 height 15
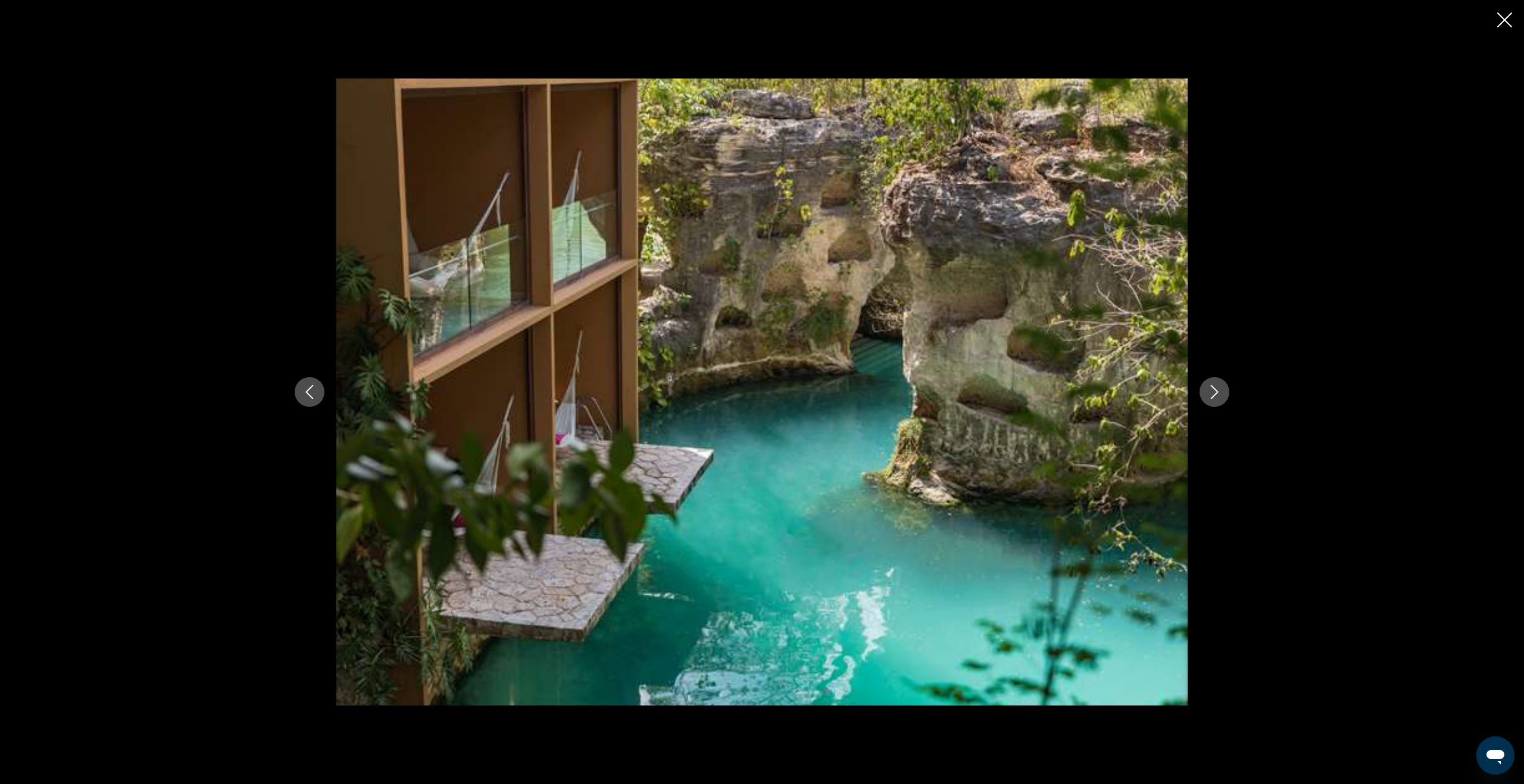
click at [1216, 395] on icon "Next image" at bounding box center [1214, 392] width 15 height 15
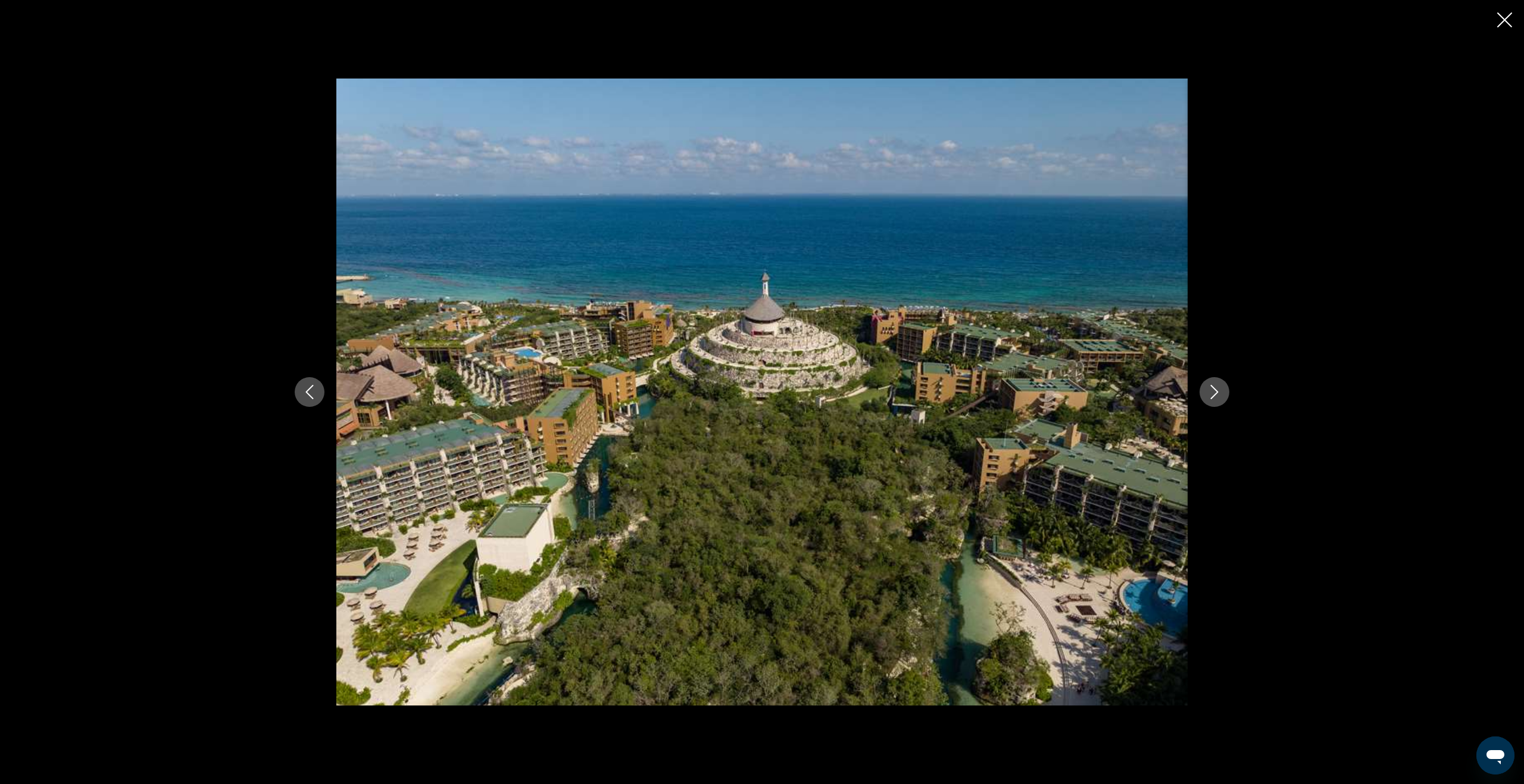
click at [1216, 395] on icon "Next image" at bounding box center [1214, 392] width 15 height 15
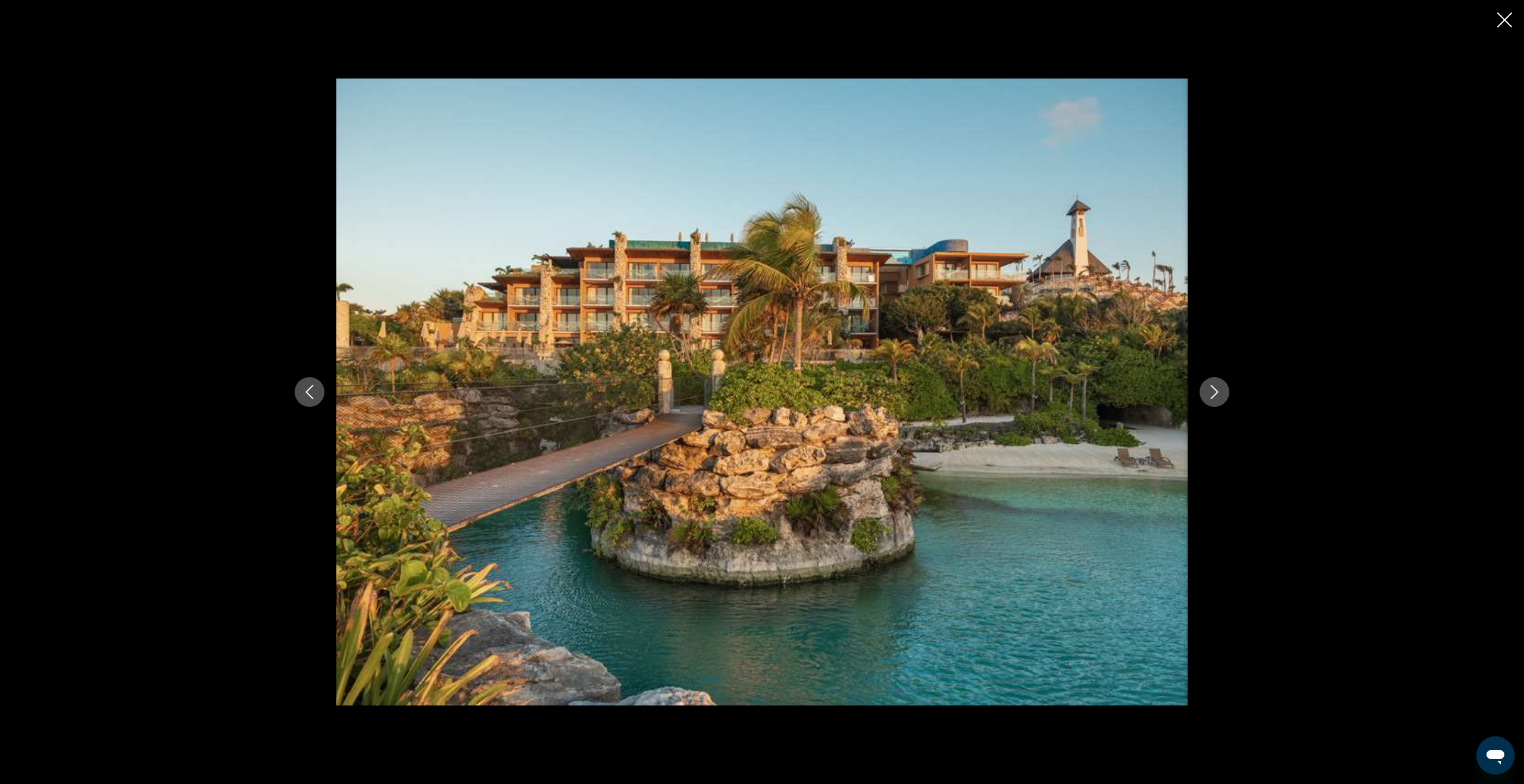
click at [1216, 395] on icon "Next image" at bounding box center [1214, 392] width 15 height 15
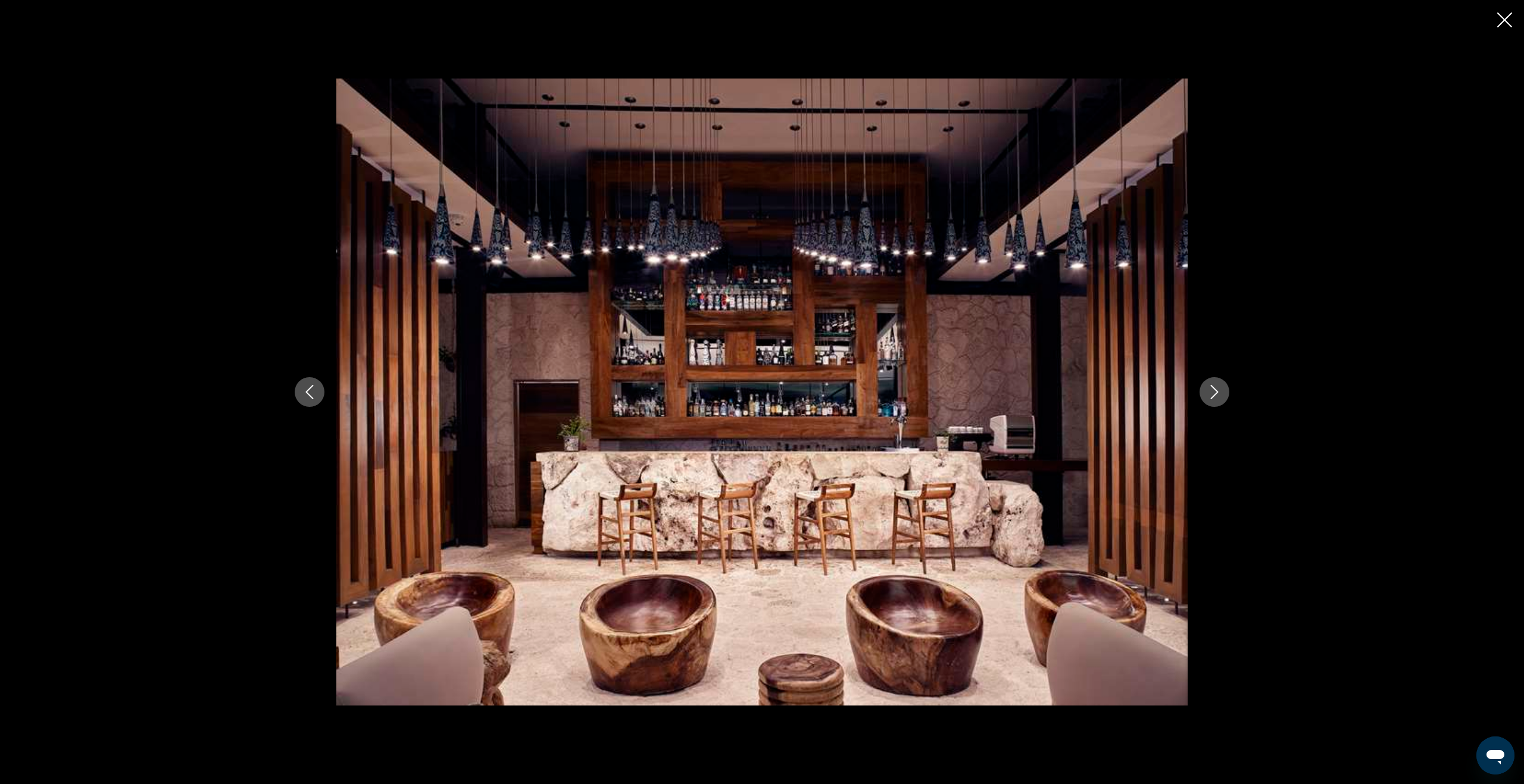
click at [1216, 395] on icon "Next image" at bounding box center [1214, 392] width 15 height 15
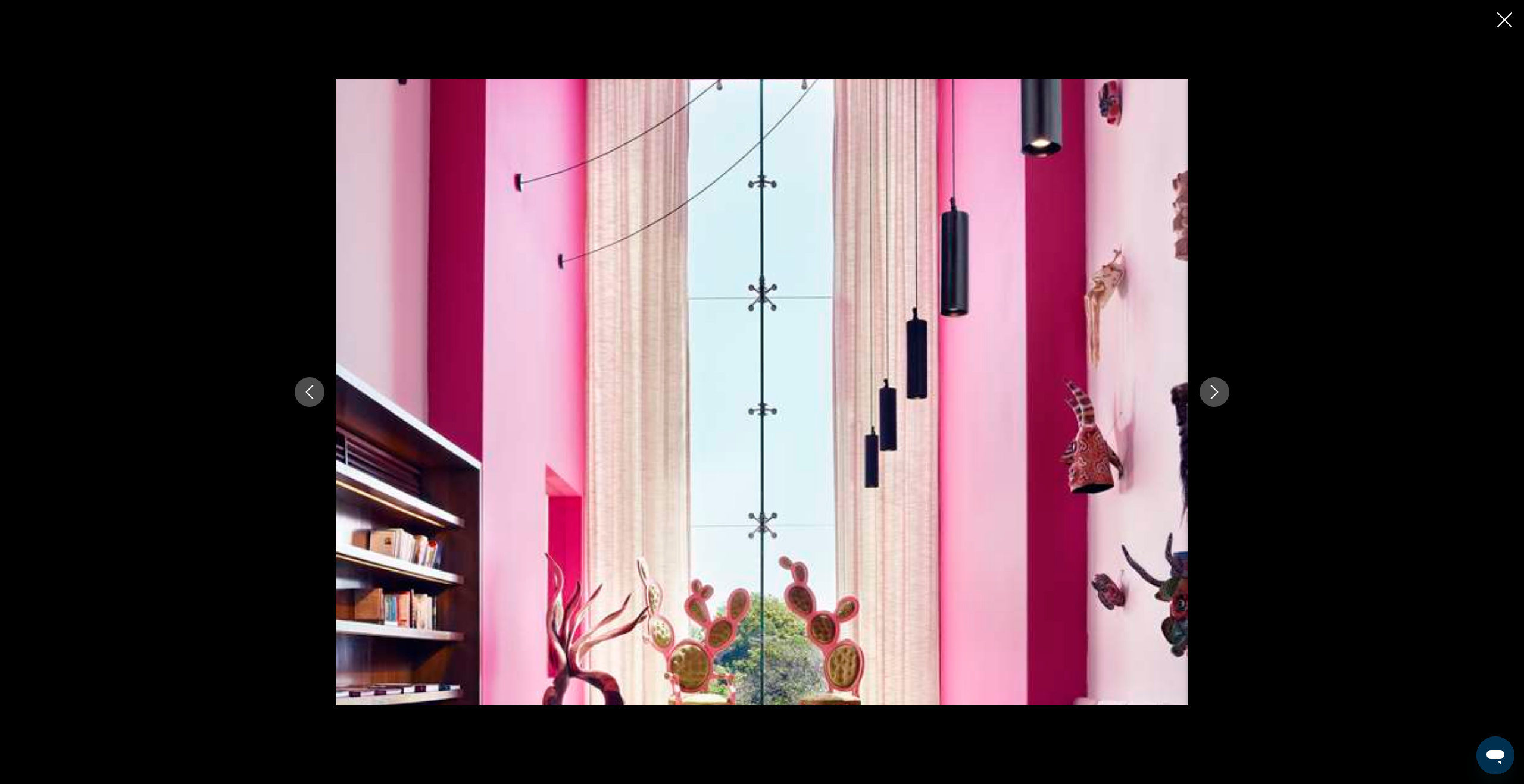
click at [1216, 395] on icon "Next image" at bounding box center [1214, 392] width 15 height 15
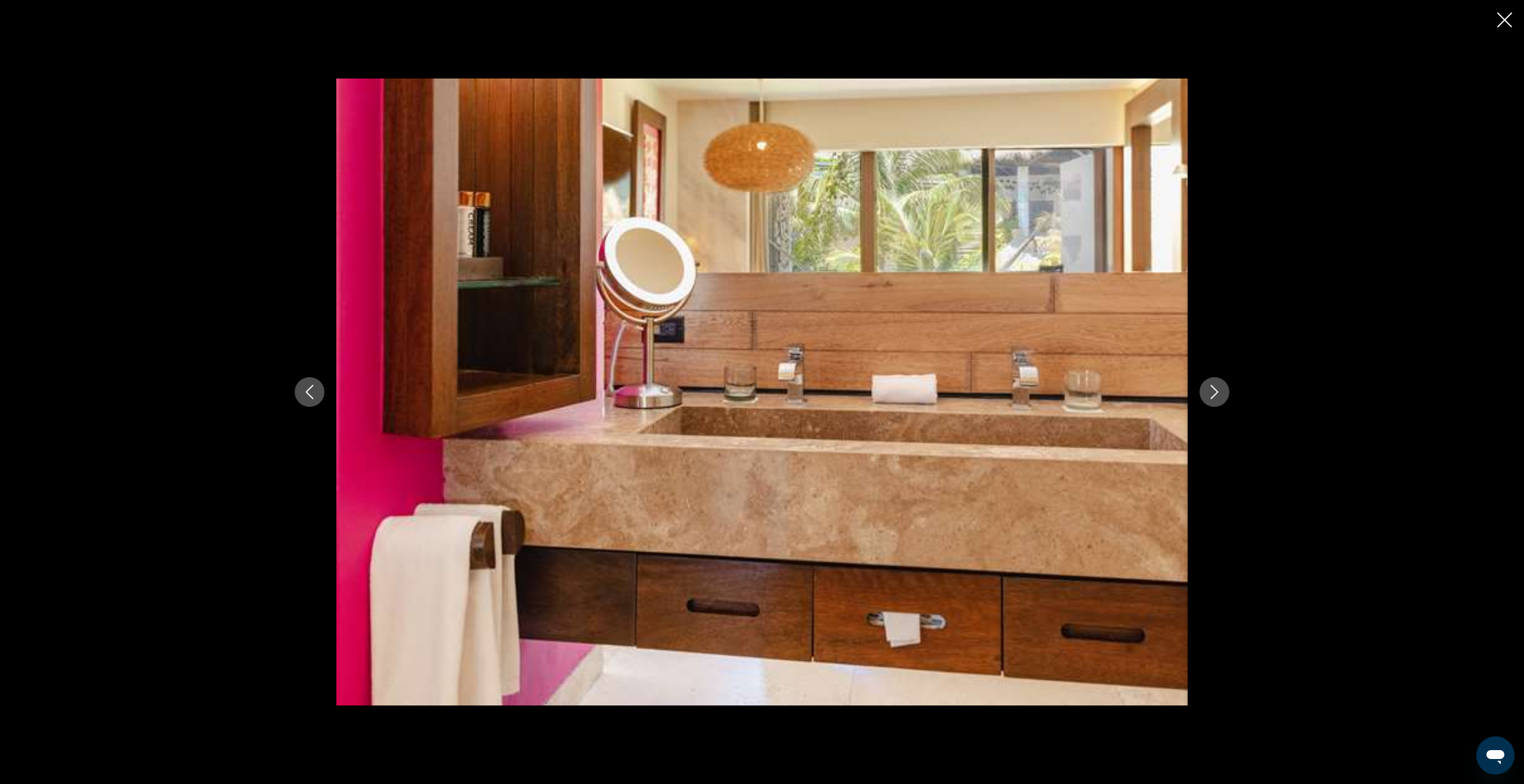
click at [1216, 395] on icon "Next image" at bounding box center [1214, 392] width 15 height 15
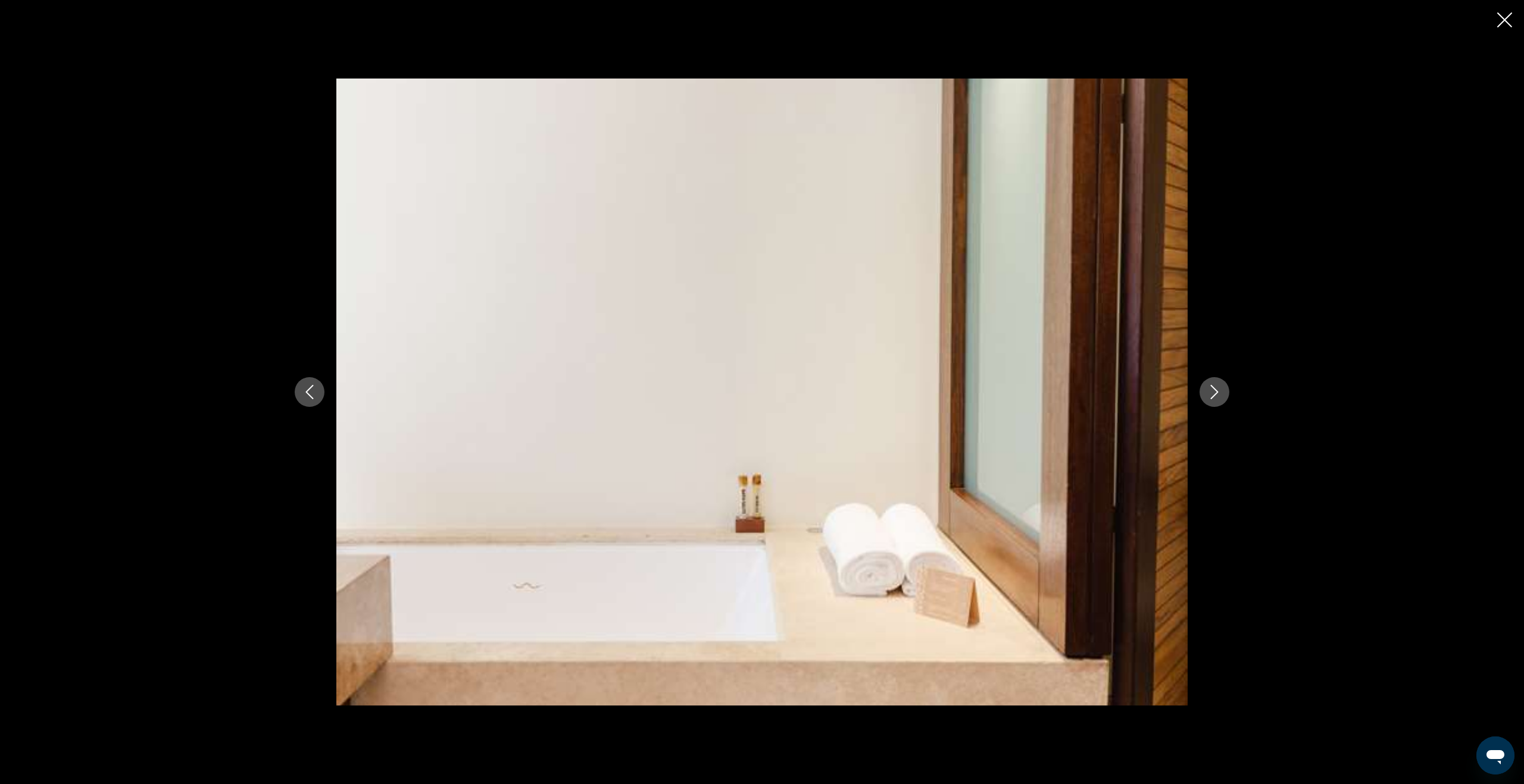
click at [1216, 395] on icon "Next image" at bounding box center [1214, 392] width 15 height 15
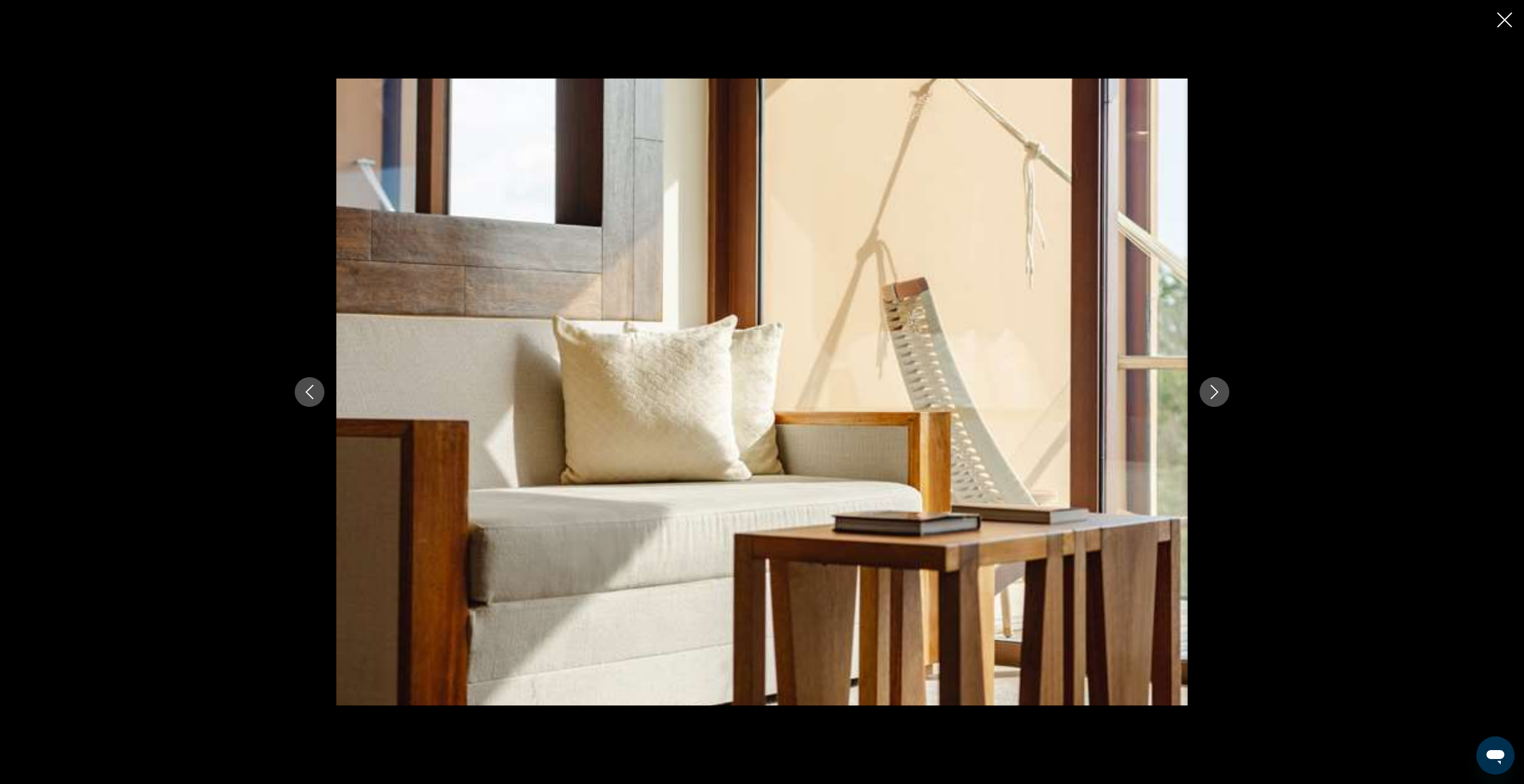
click at [1216, 395] on icon "Next image" at bounding box center [1214, 392] width 15 height 15
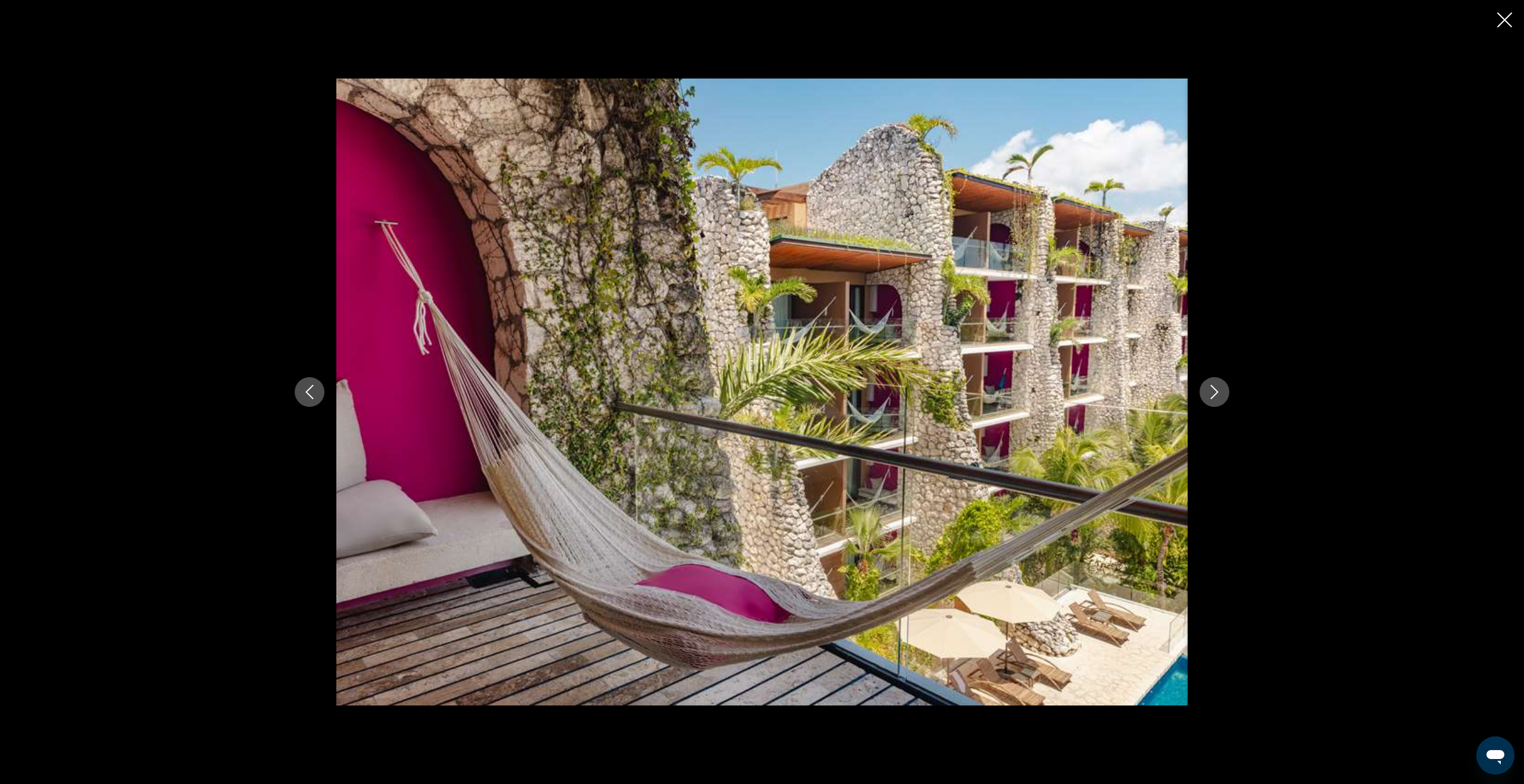
click at [1216, 395] on icon "Next image" at bounding box center [1214, 392] width 15 height 15
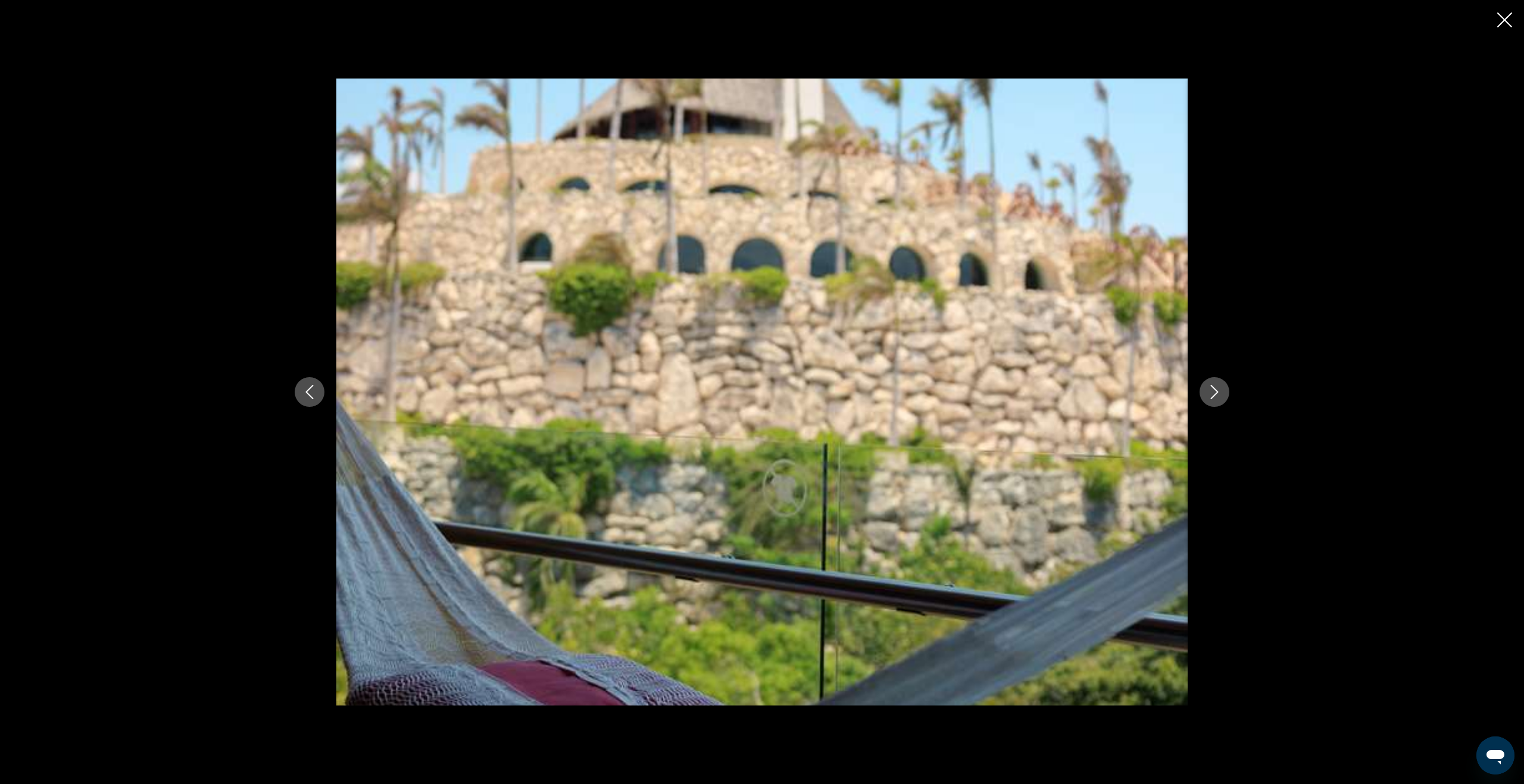
click at [1216, 395] on icon "Next image" at bounding box center [1214, 392] width 15 height 15
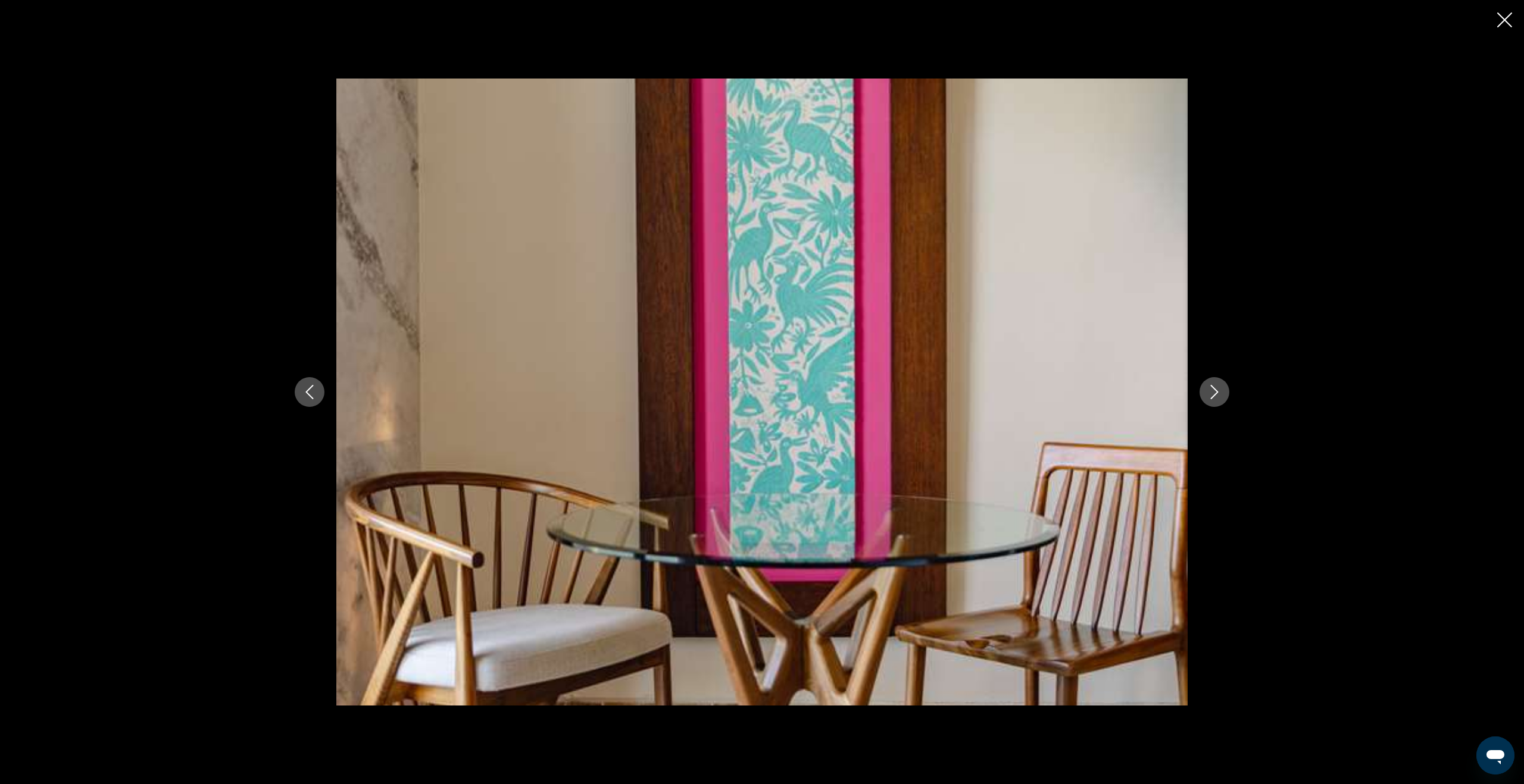
click at [1216, 395] on icon "Next image" at bounding box center [1214, 392] width 15 height 15
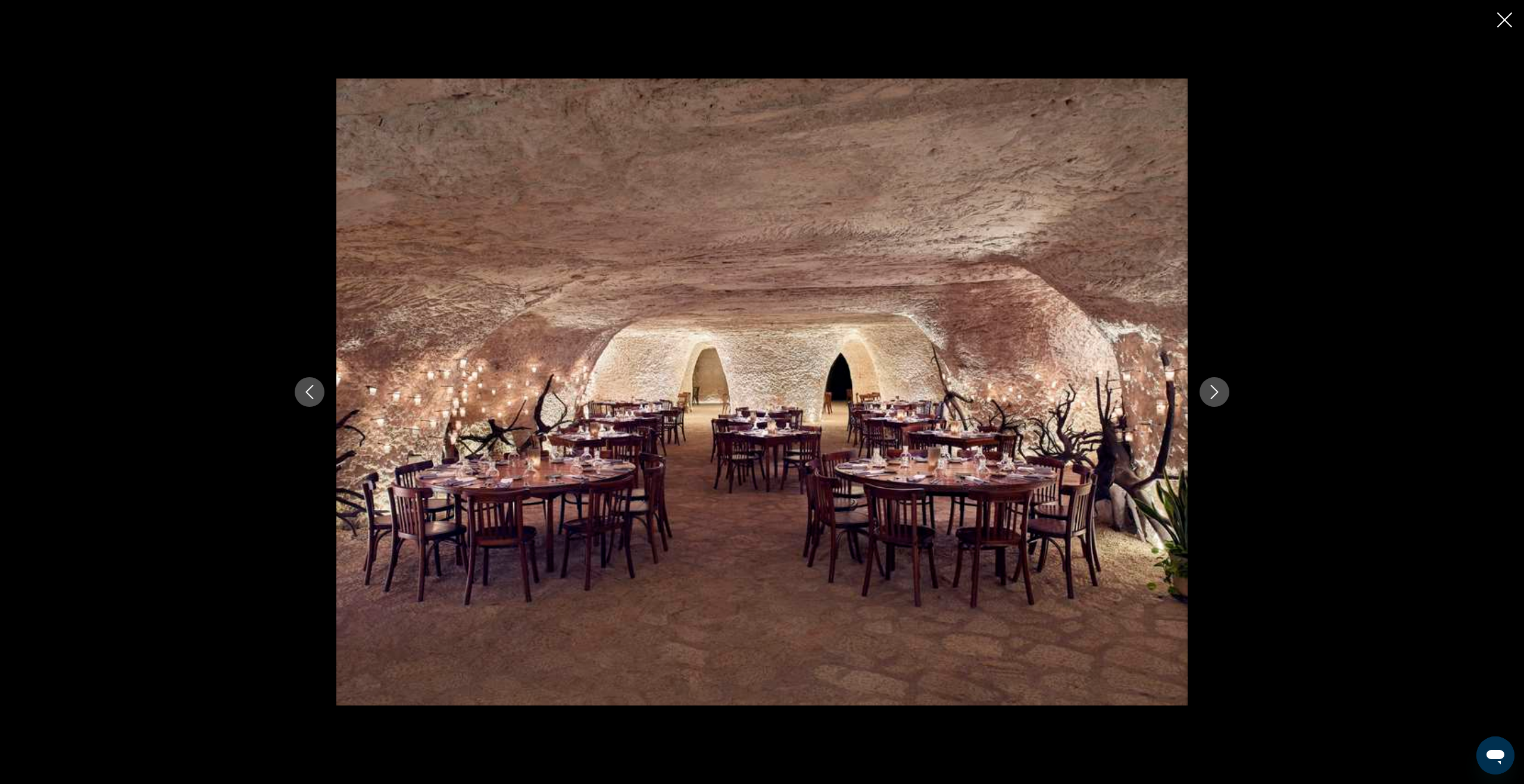
click at [1216, 395] on icon "Next image" at bounding box center [1214, 392] width 15 height 15
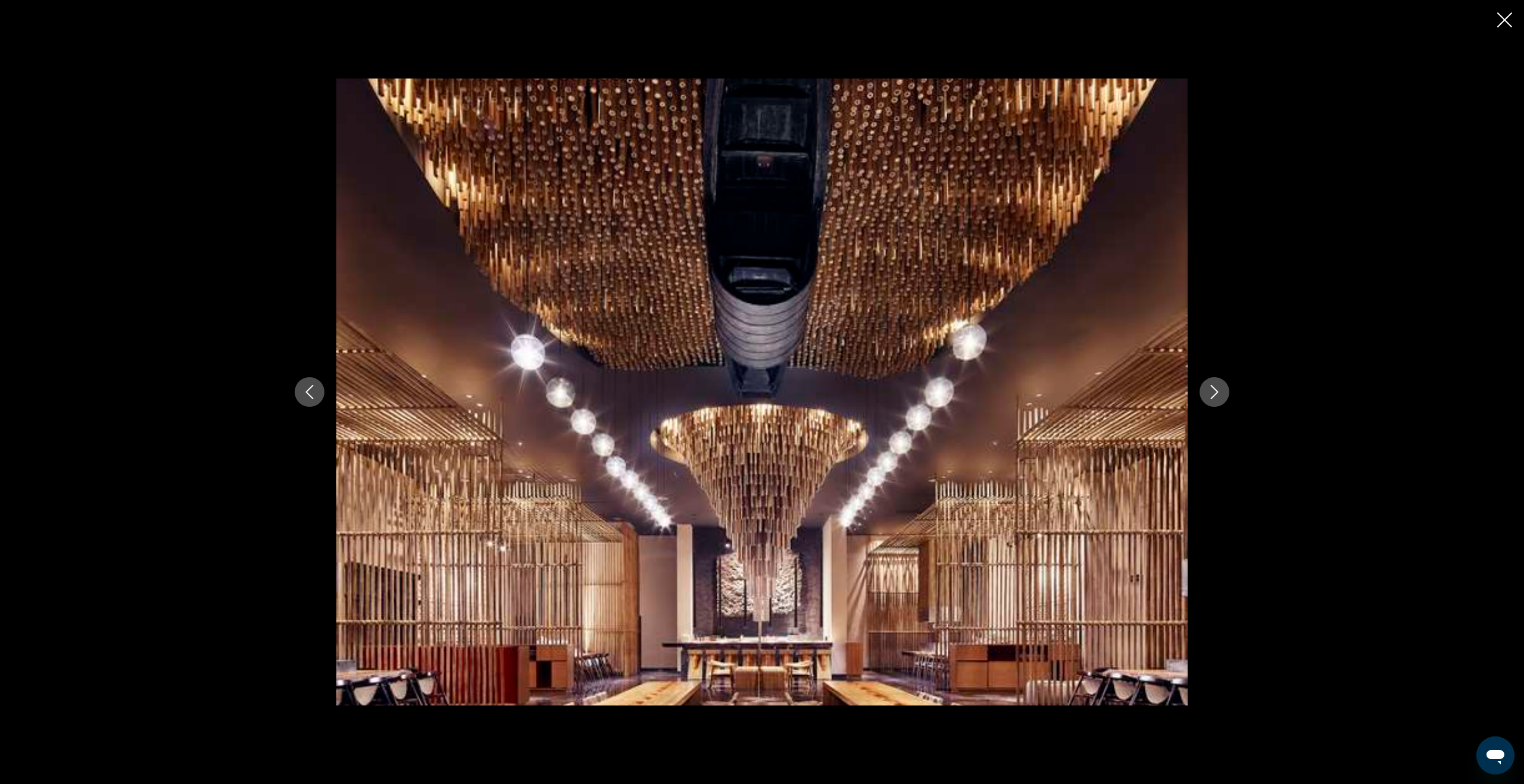
click at [1216, 395] on icon "Next image" at bounding box center [1214, 392] width 15 height 15
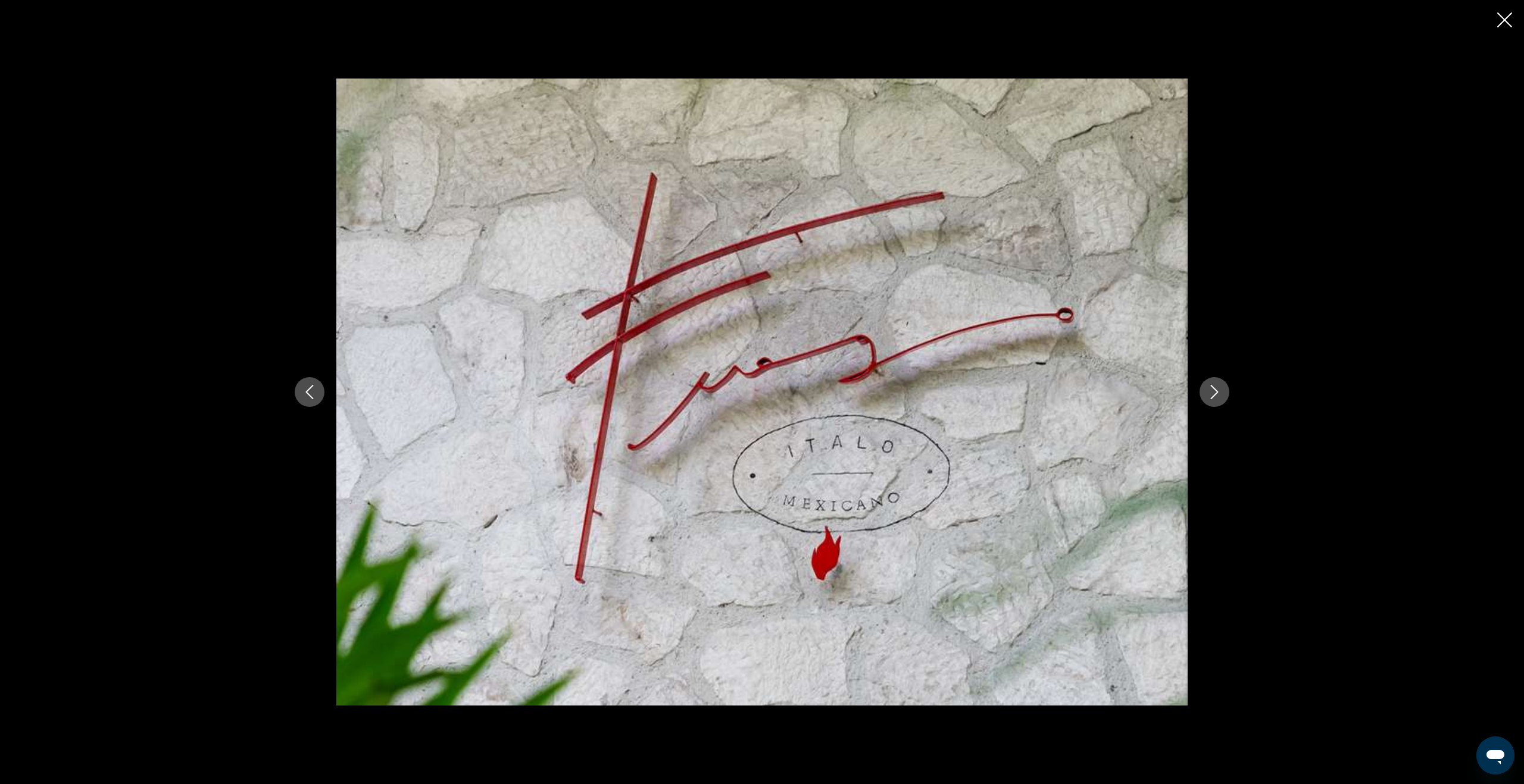
click at [1216, 395] on icon "Next image" at bounding box center [1214, 392] width 15 height 15
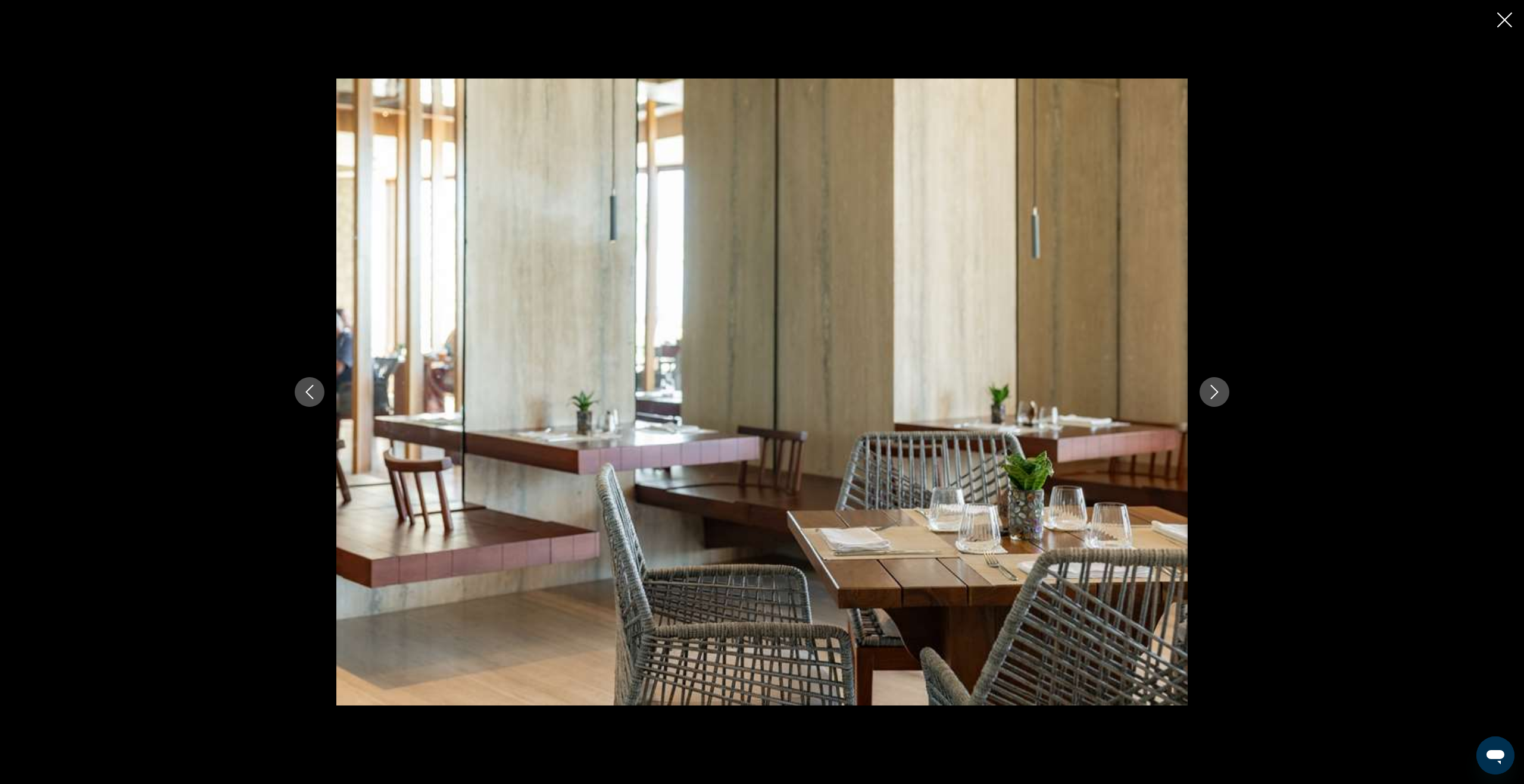
click at [1216, 395] on icon "Next image" at bounding box center [1214, 392] width 15 height 15
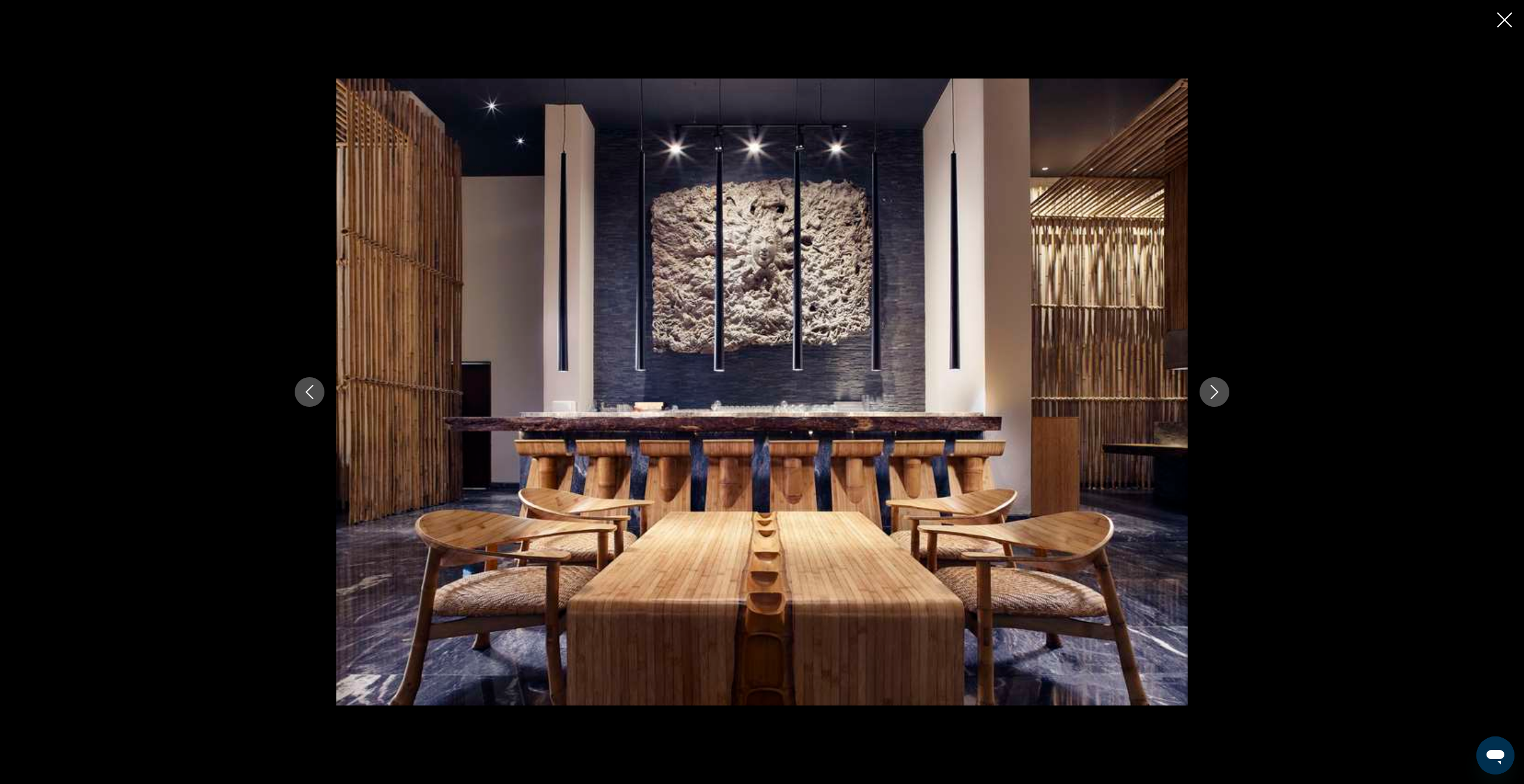
click at [1216, 395] on icon "Next image" at bounding box center [1214, 392] width 15 height 15
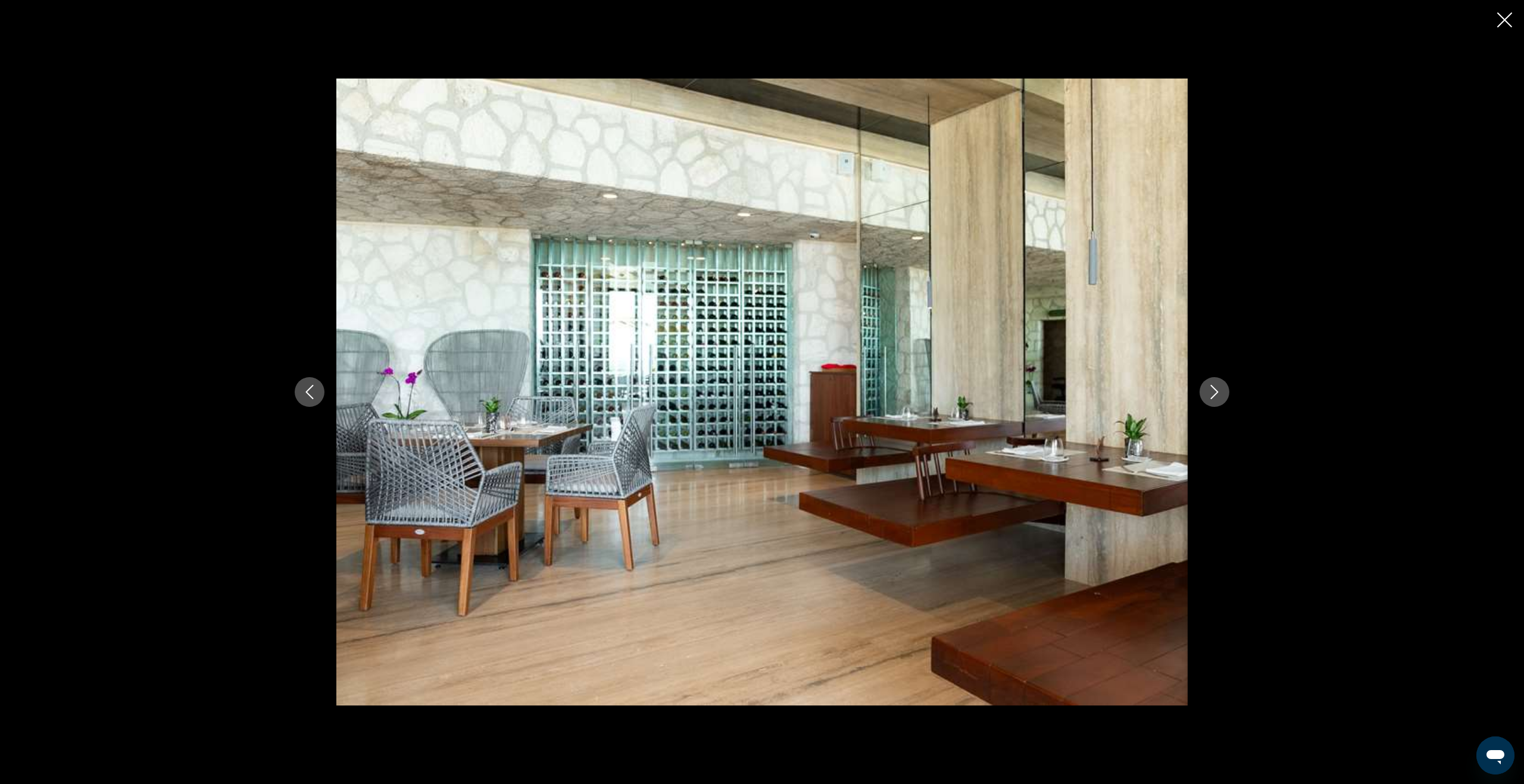
click at [1216, 395] on icon "Next image" at bounding box center [1214, 392] width 15 height 15
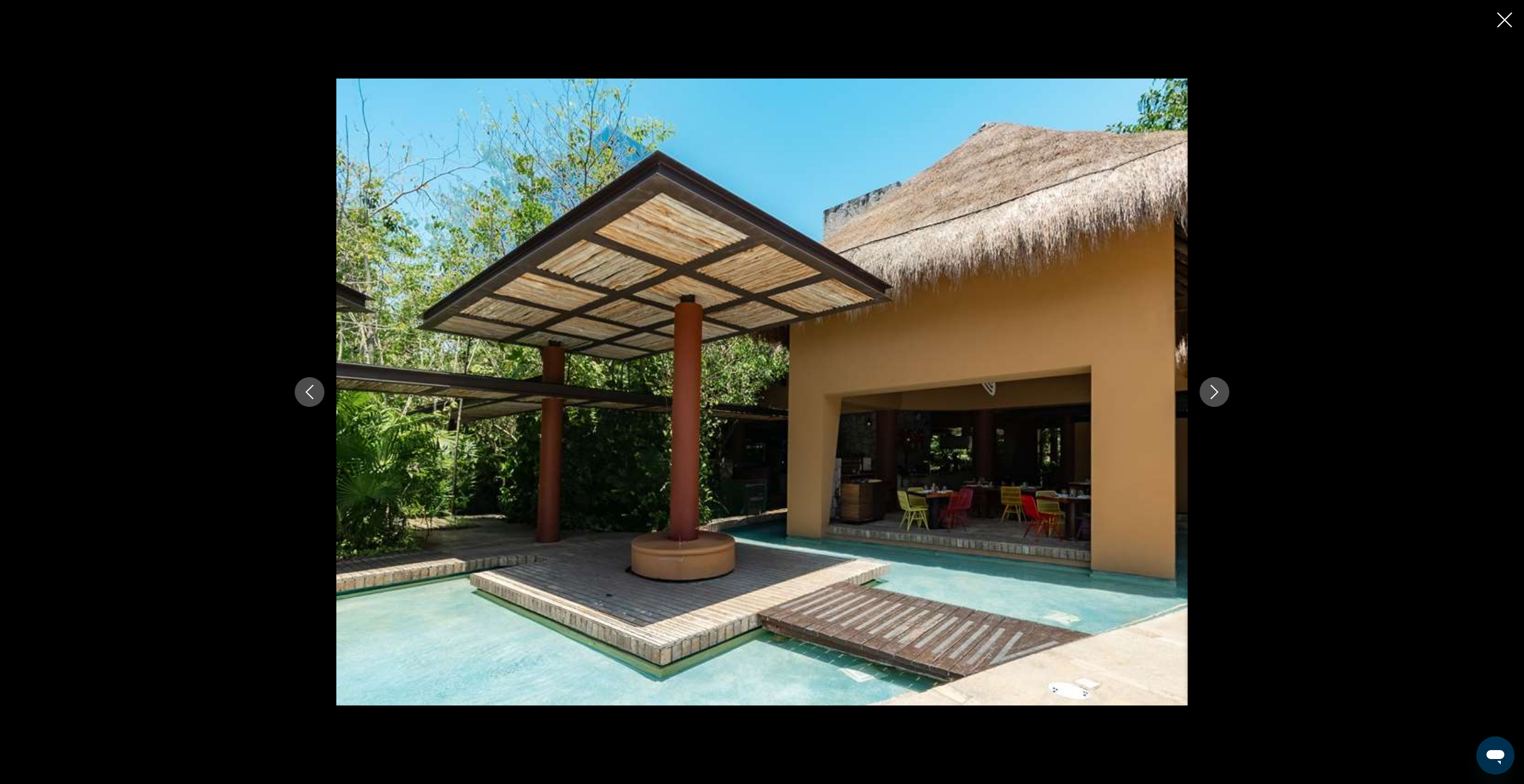
click at [1216, 395] on icon "Next image" at bounding box center [1214, 392] width 15 height 15
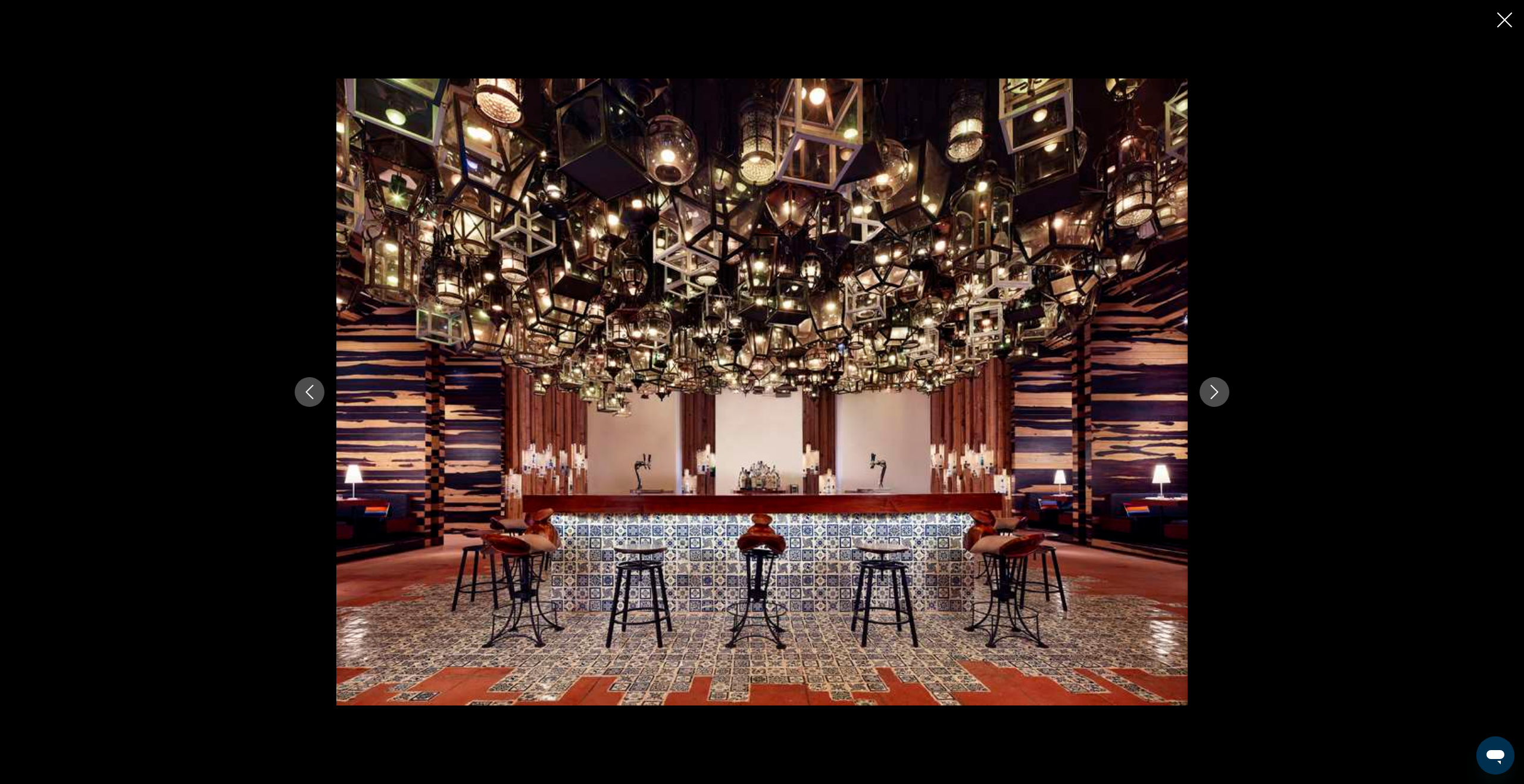
click at [1216, 395] on icon "Next image" at bounding box center [1214, 392] width 15 height 15
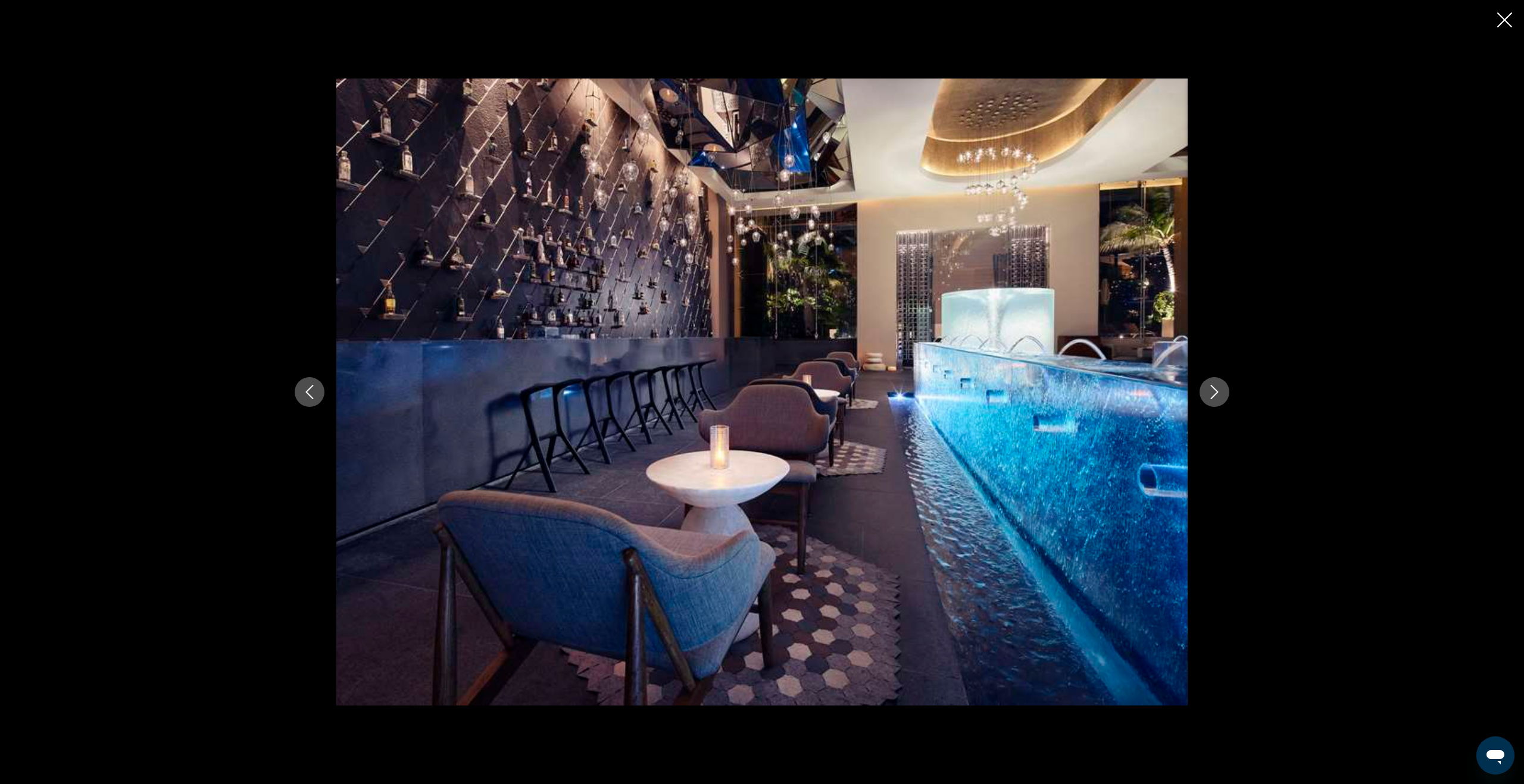
click at [1216, 395] on icon "Next image" at bounding box center [1214, 392] width 15 height 15
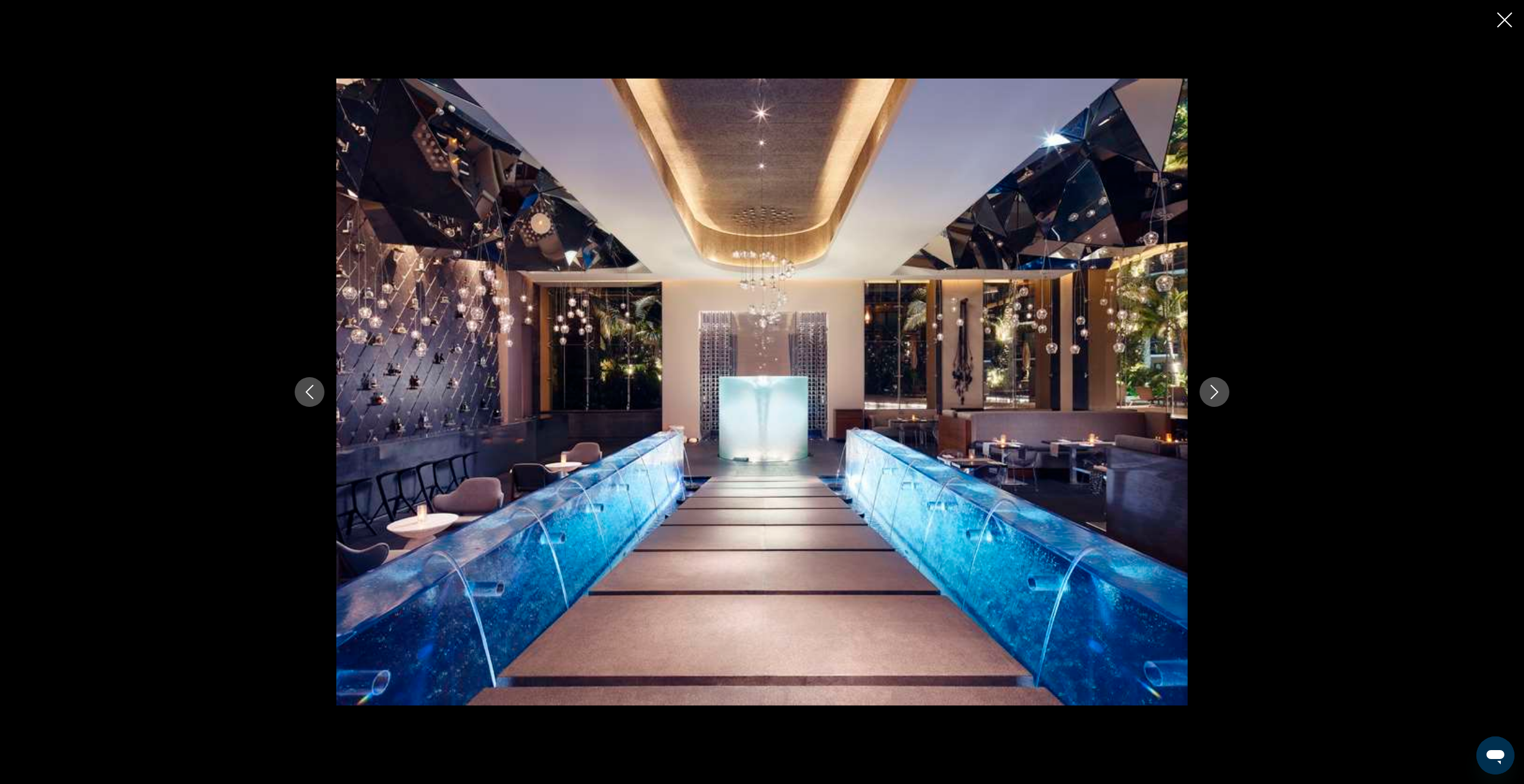
click at [1216, 395] on icon "Next image" at bounding box center [1214, 392] width 15 height 15
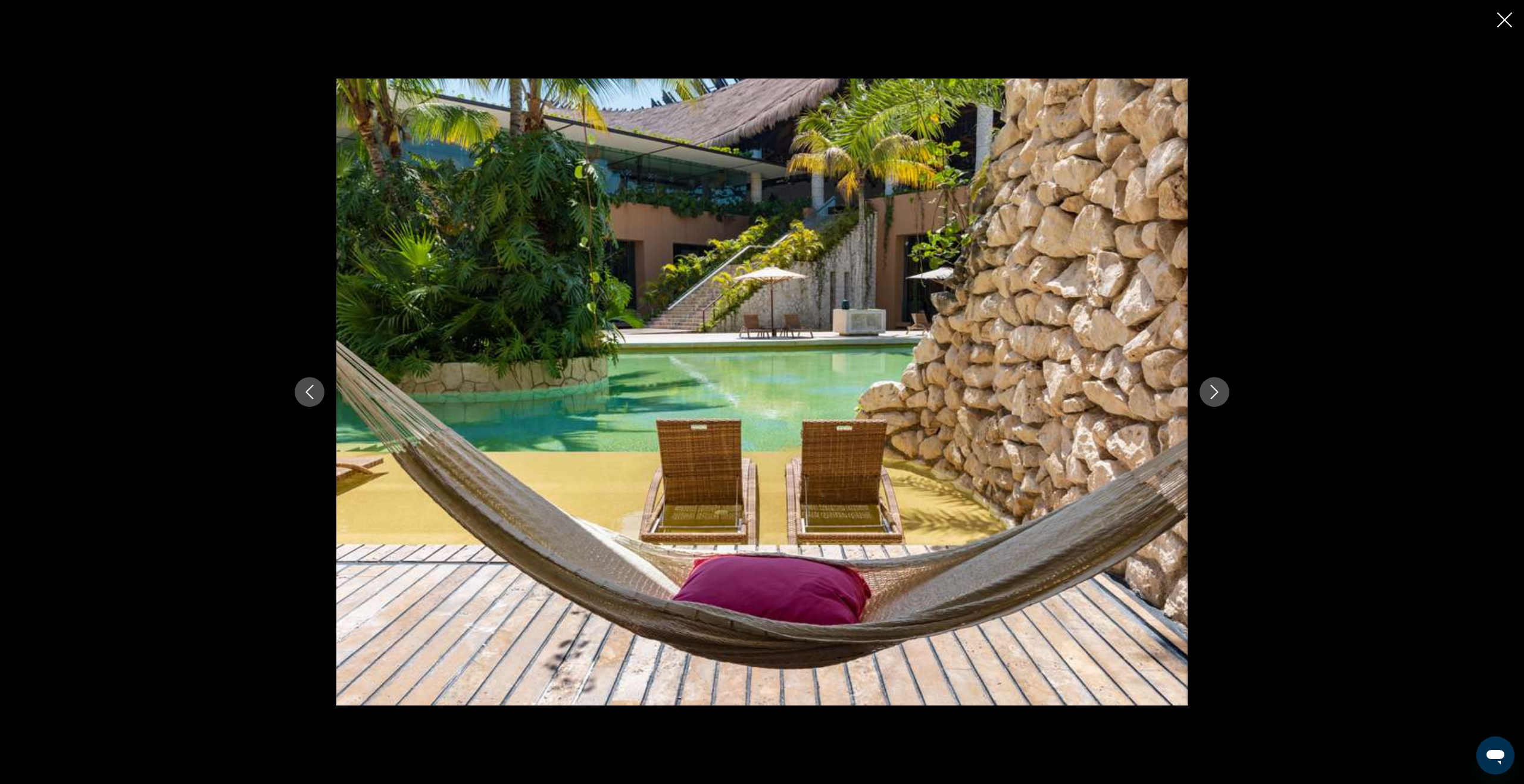
click at [1216, 395] on icon "Next image" at bounding box center [1214, 392] width 15 height 15
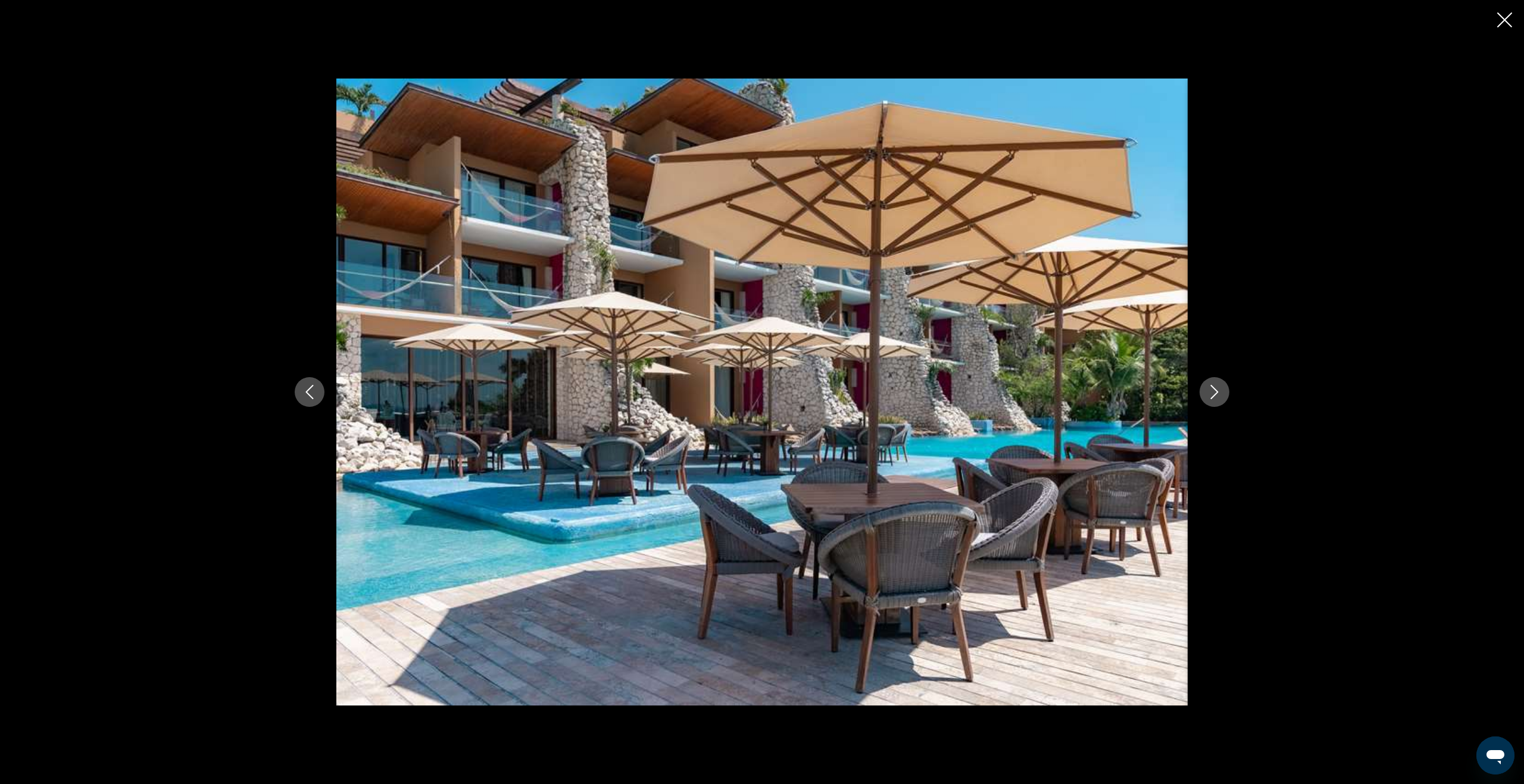
click at [1216, 395] on icon "Next image" at bounding box center [1214, 392] width 15 height 15
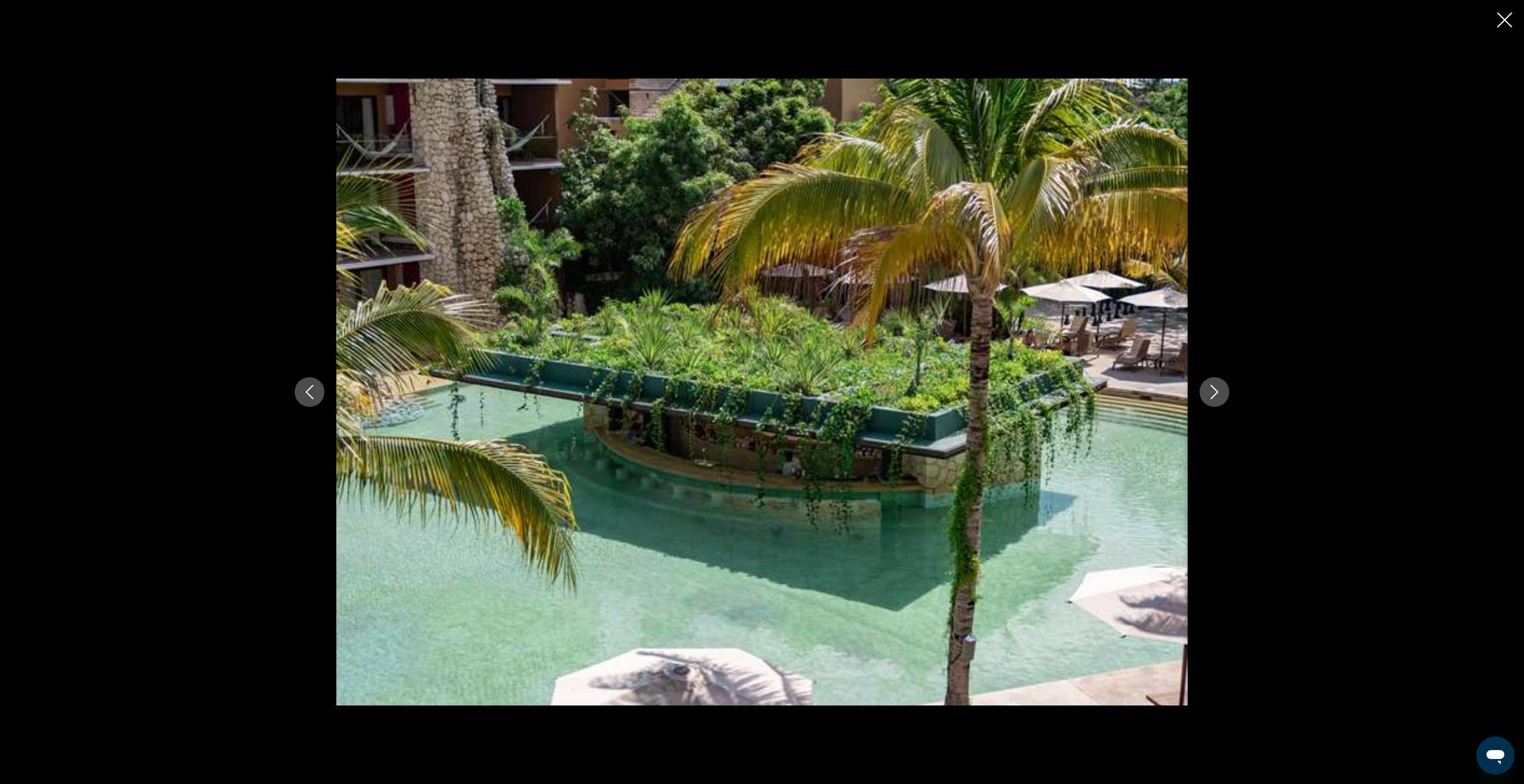
click at [1216, 395] on icon "Next image" at bounding box center [1214, 392] width 15 height 15
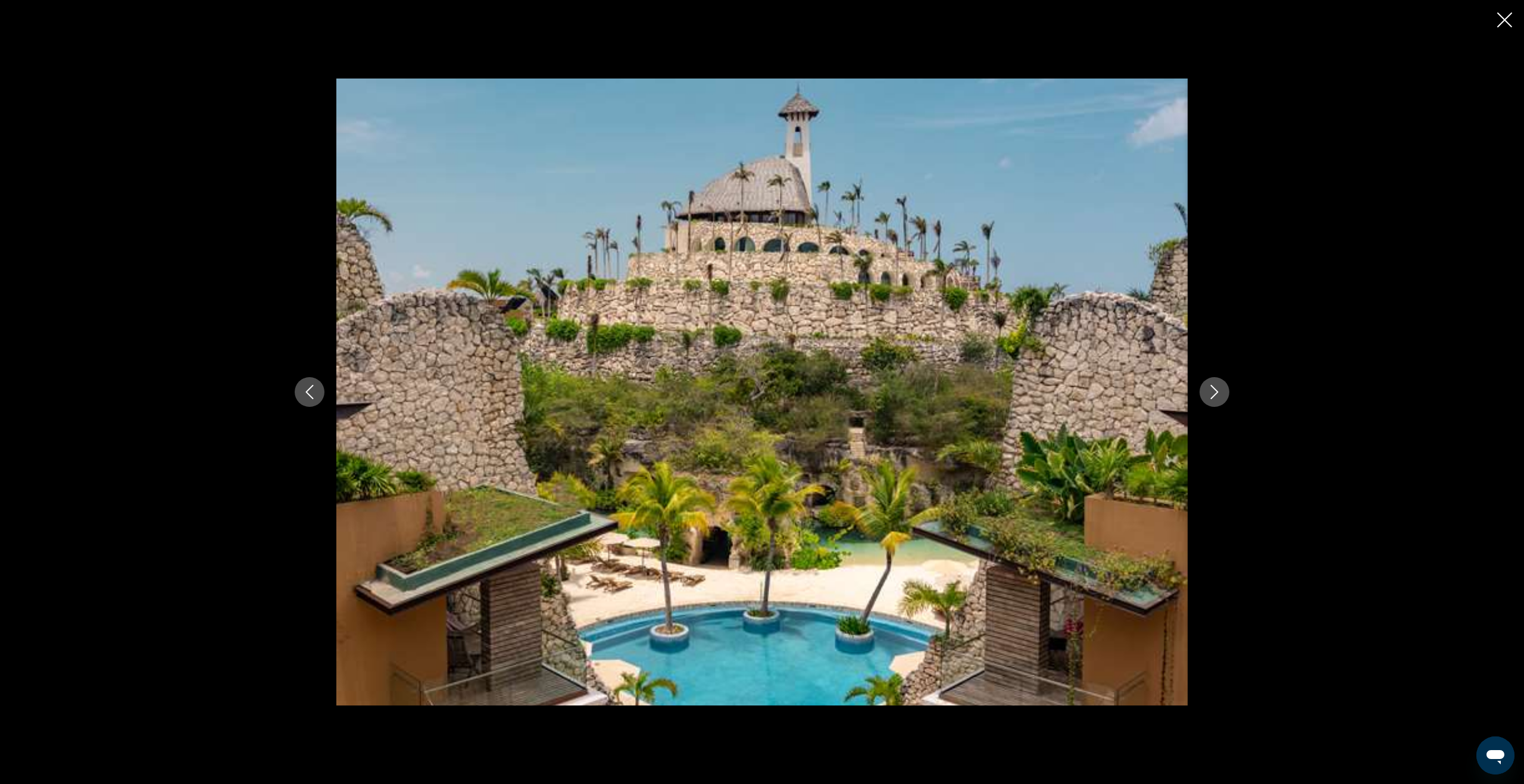
click at [1216, 395] on icon "Next image" at bounding box center [1214, 392] width 15 height 15
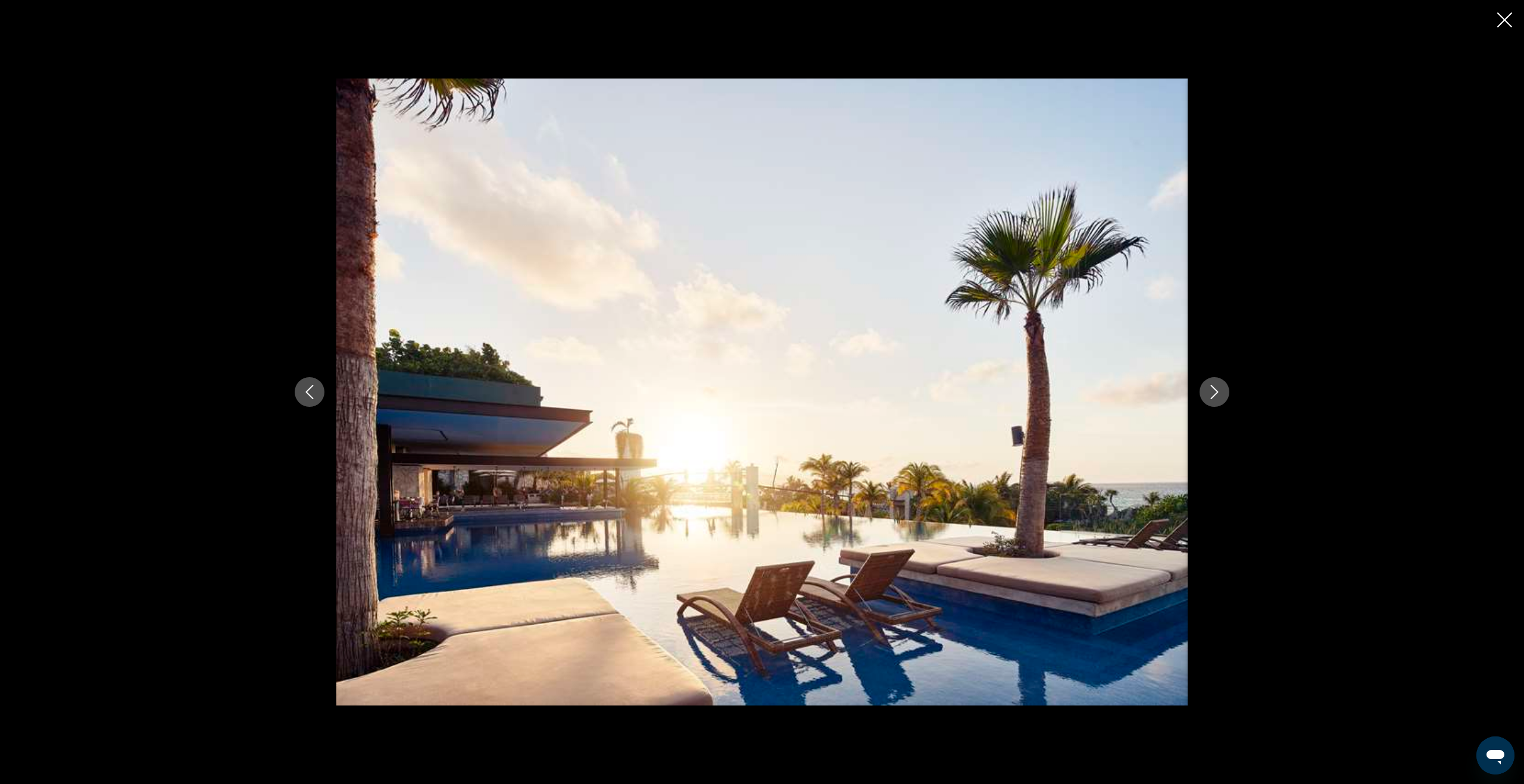
click at [1216, 395] on icon "Next image" at bounding box center [1214, 392] width 15 height 15
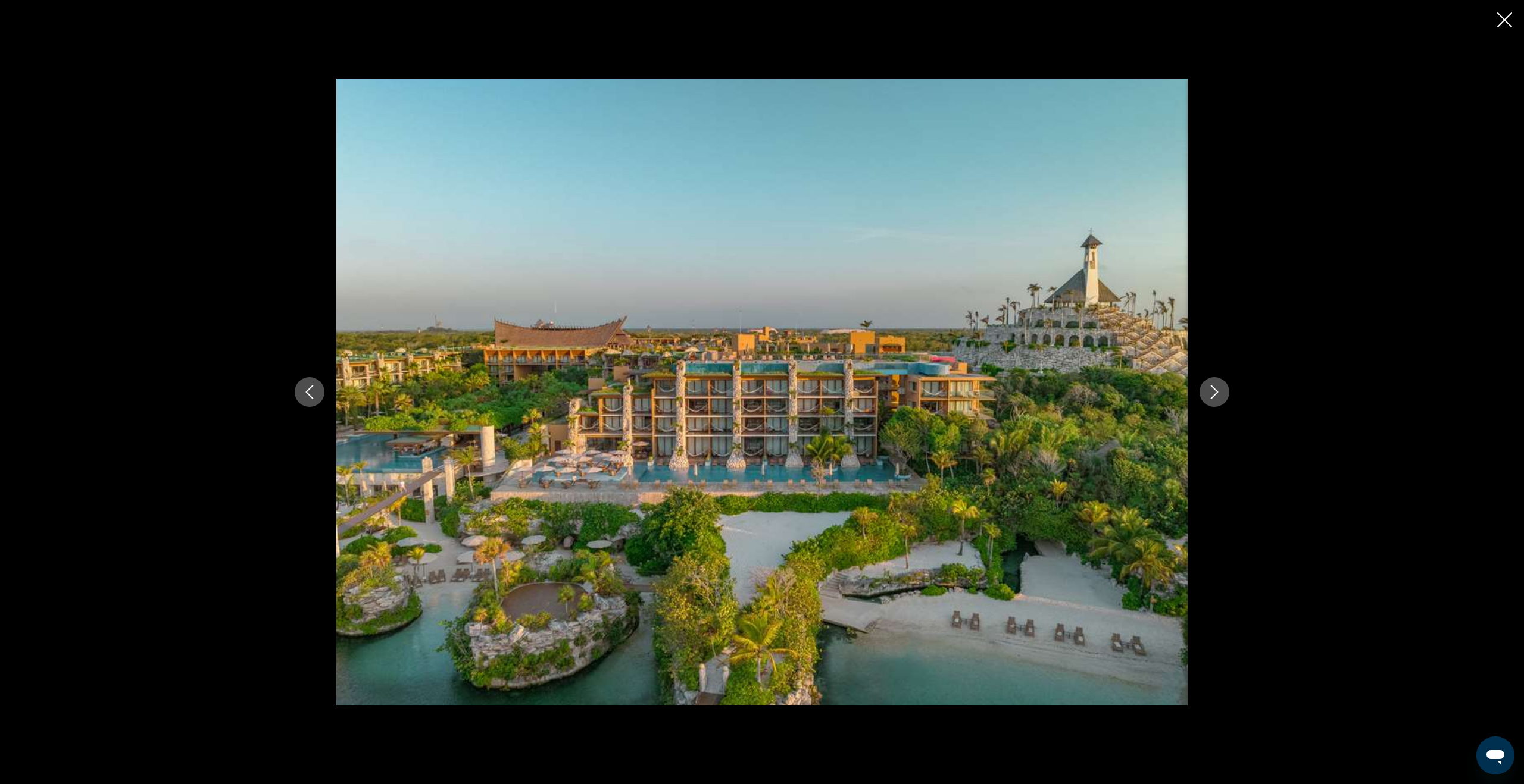
click at [1216, 395] on icon "Next image" at bounding box center [1214, 392] width 15 height 15
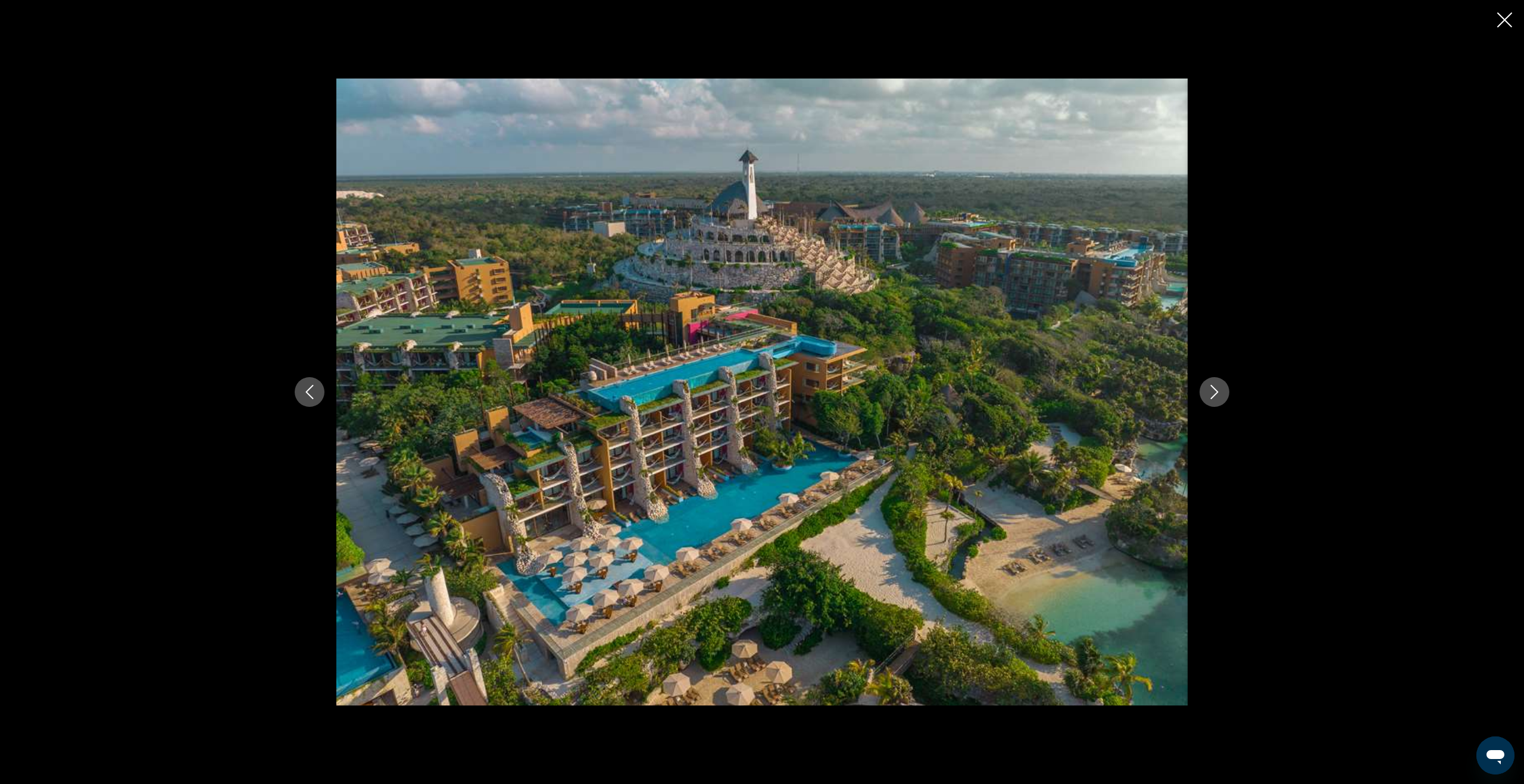
click at [1216, 395] on icon "Next image" at bounding box center [1214, 392] width 15 height 15
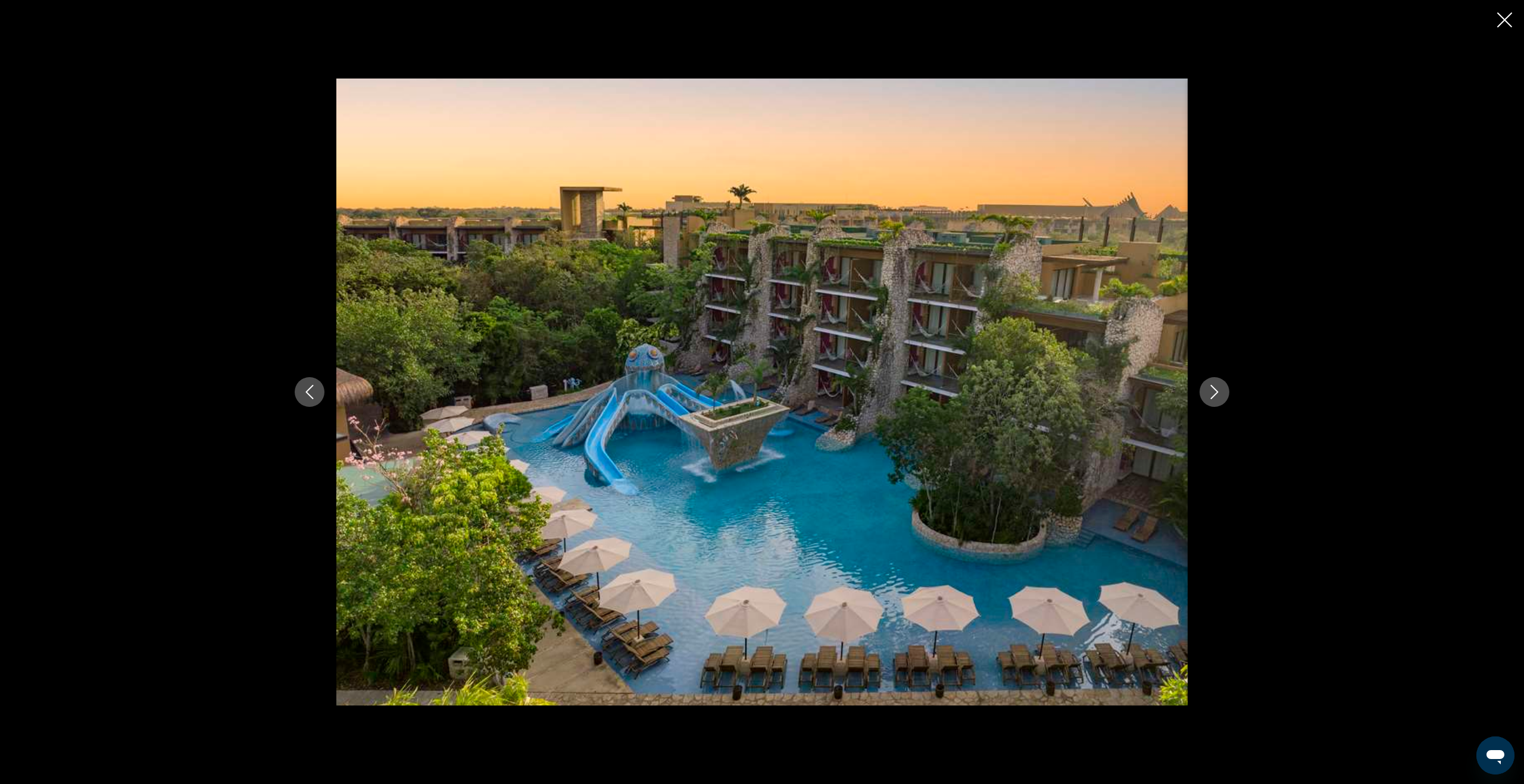
click at [1216, 395] on icon "Next image" at bounding box center [1214, 392] width 15 height 15
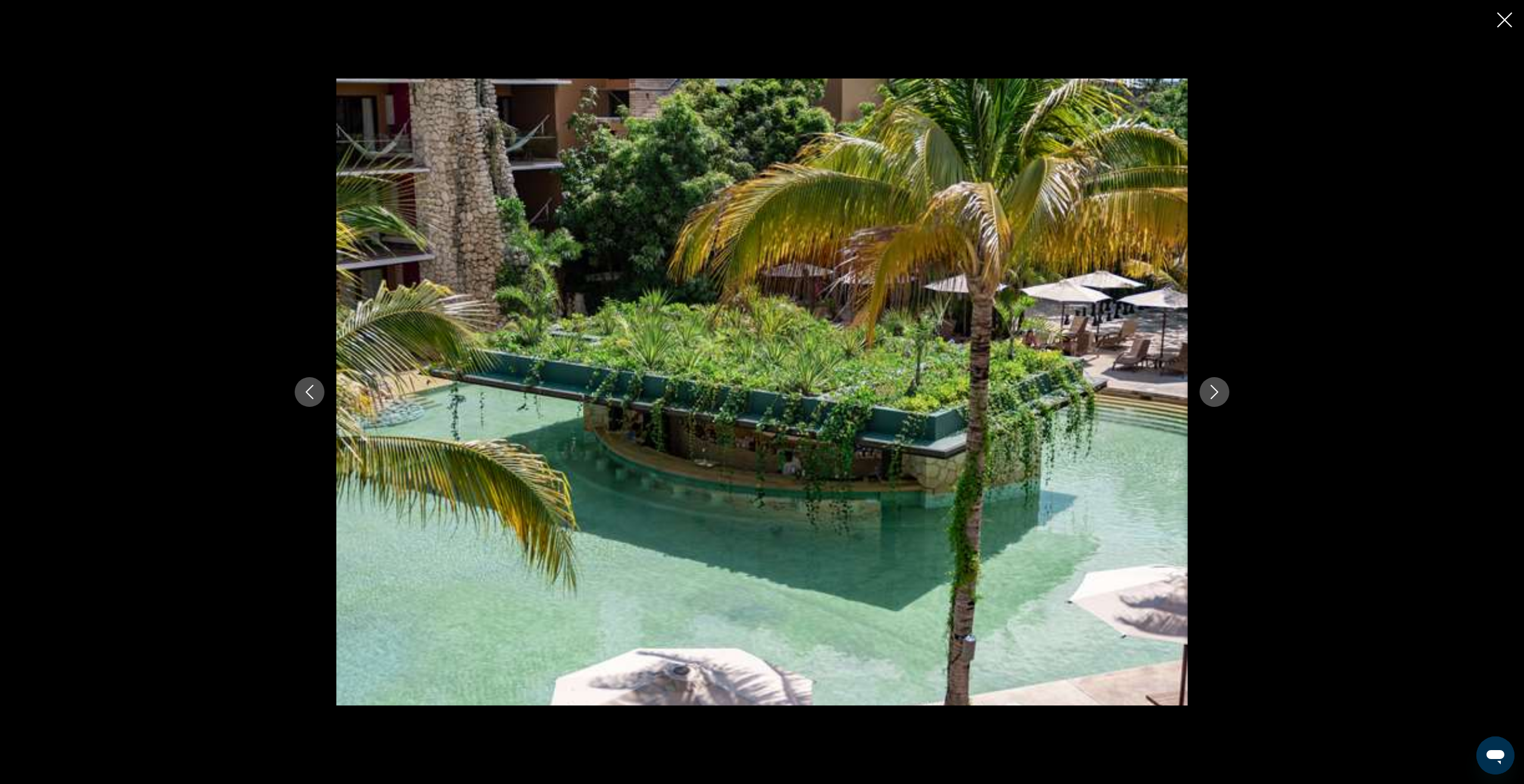
click at [1216, 395] on icon "Next image" at bounding box center [1214, 392] width 15 height 15
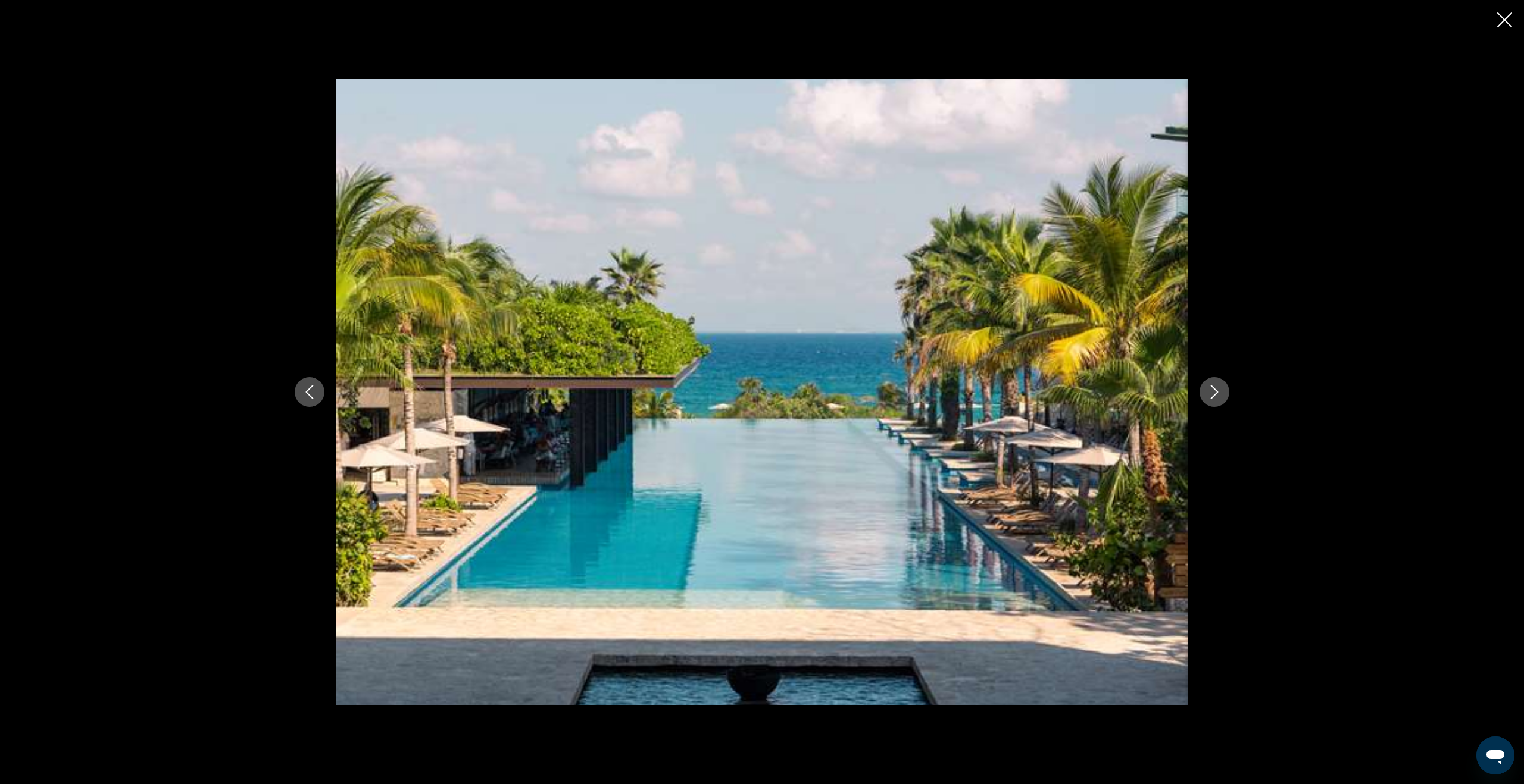
click at [1216, 395] on icon "Next image" at bounding box center [1214, 392] width 15 height 15
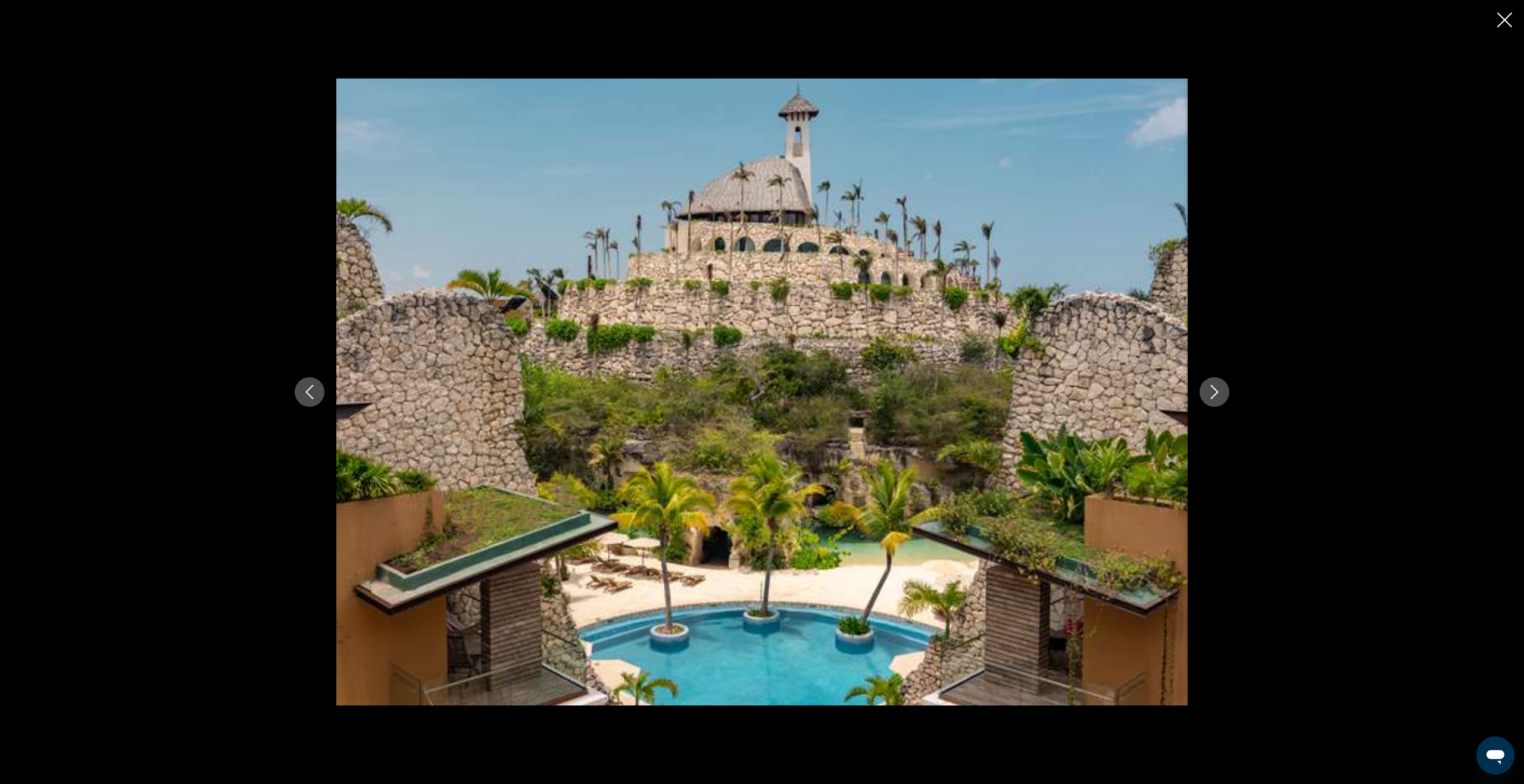
click at [1216, 395] on icon "Next image" at bounding box center [1214, 392] width 15 height 15
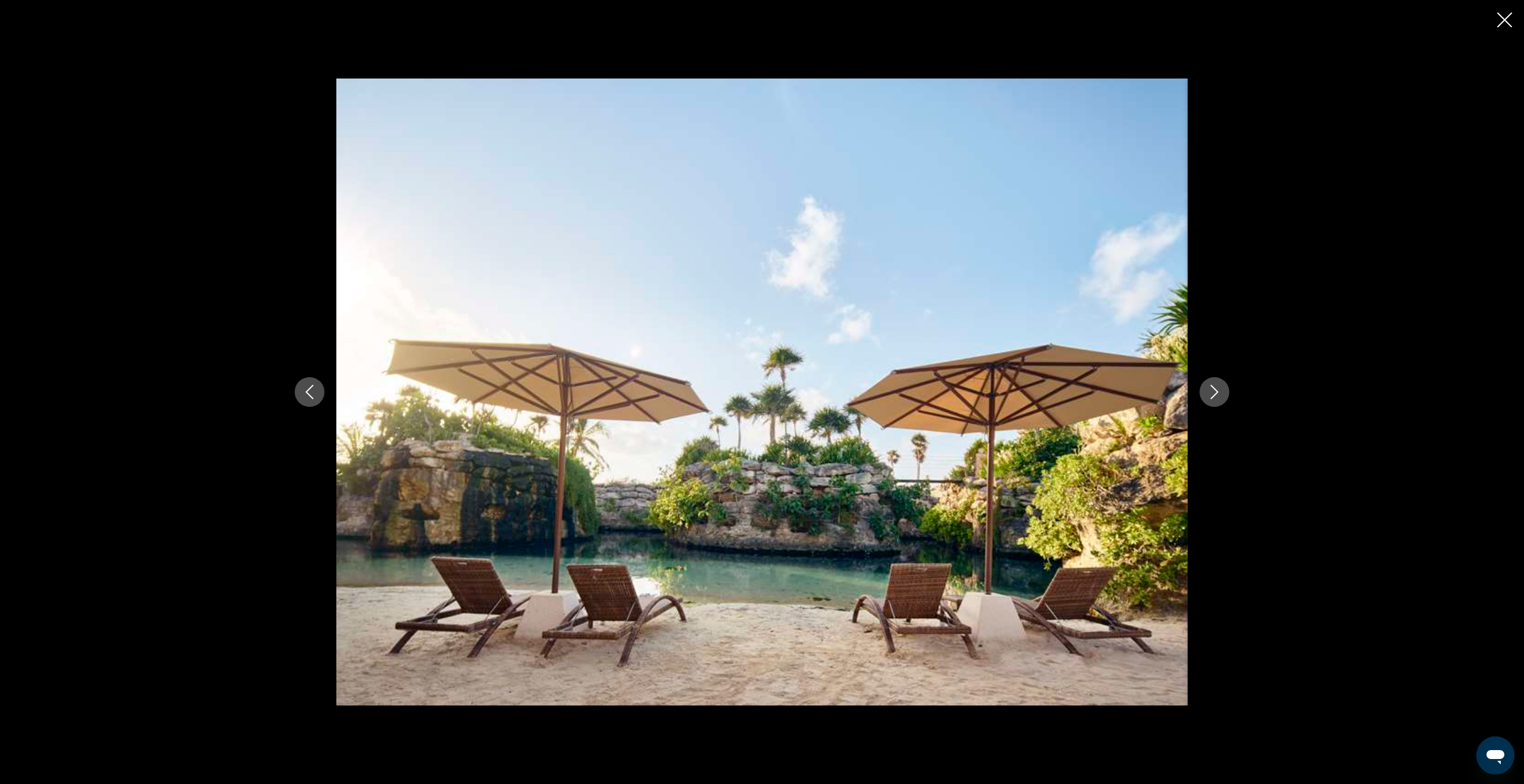
click at [1216, 395] on icon "Next image" at bounding box center [1214, 392] width 15 height 15
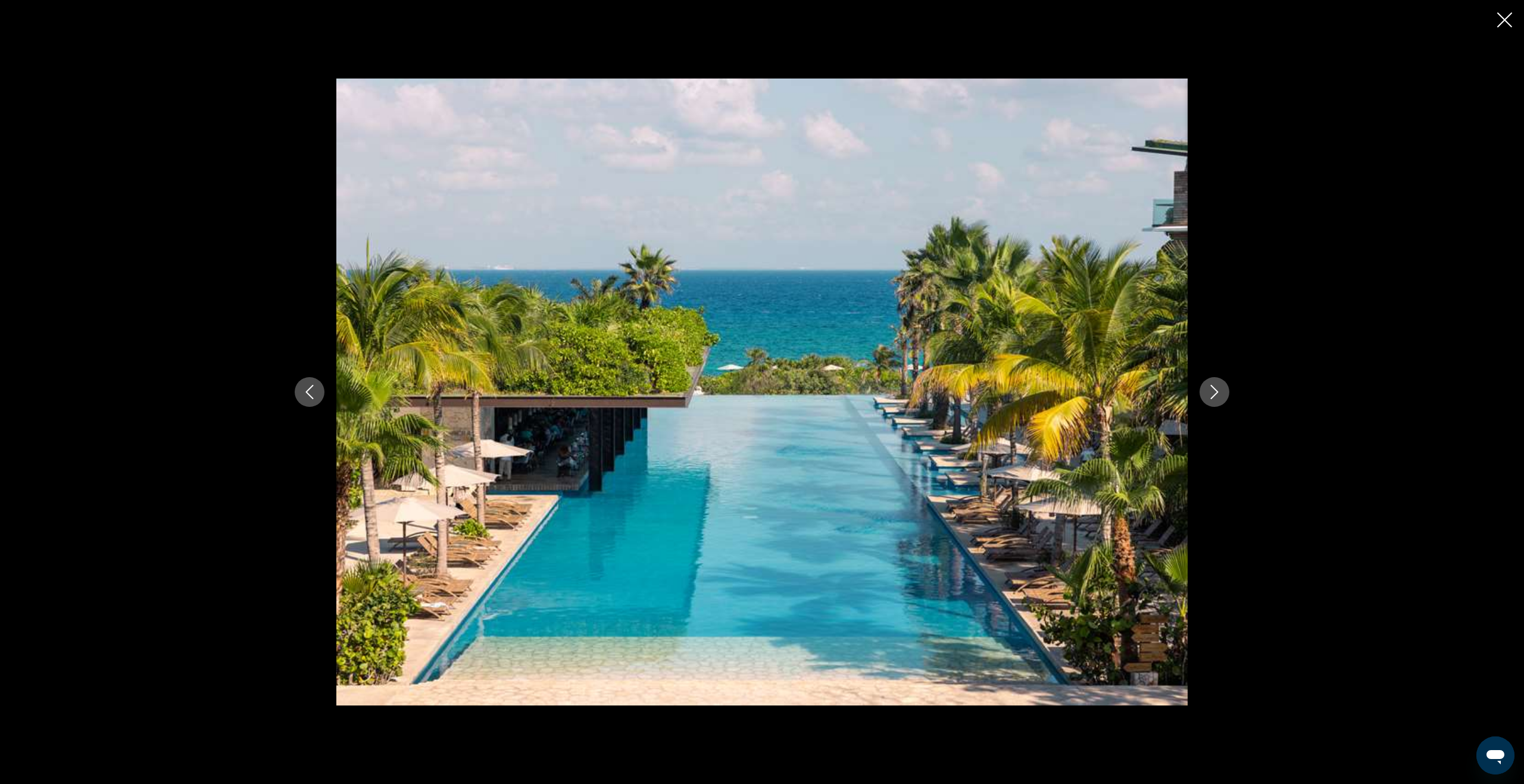
click at [1216, 395] on icon "Next image" at bounding box center [1214, 392] width 15 height 15
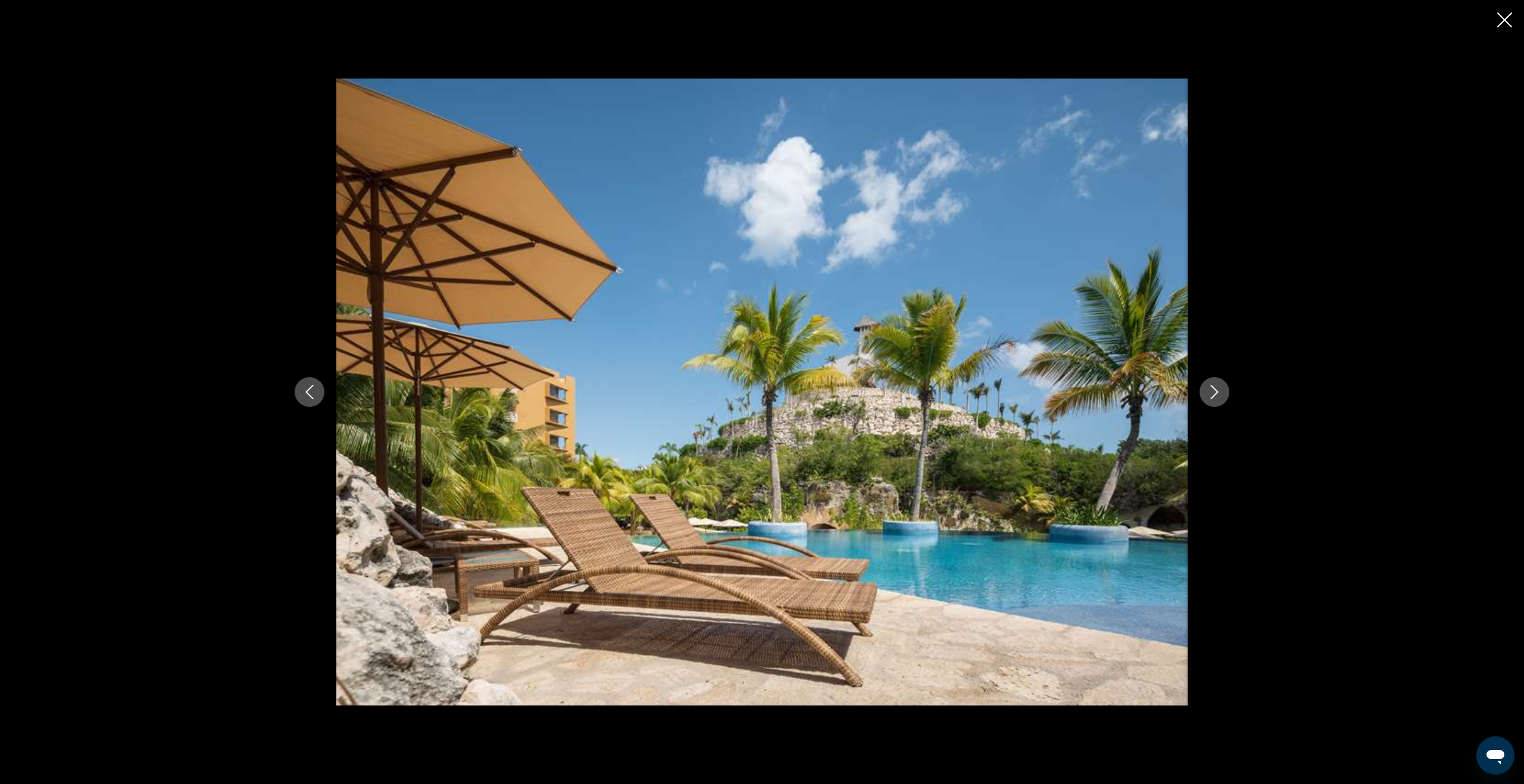
click at [1216, 395] on icon "Next image" at bounding box center [1214, 392] width 15 height 15
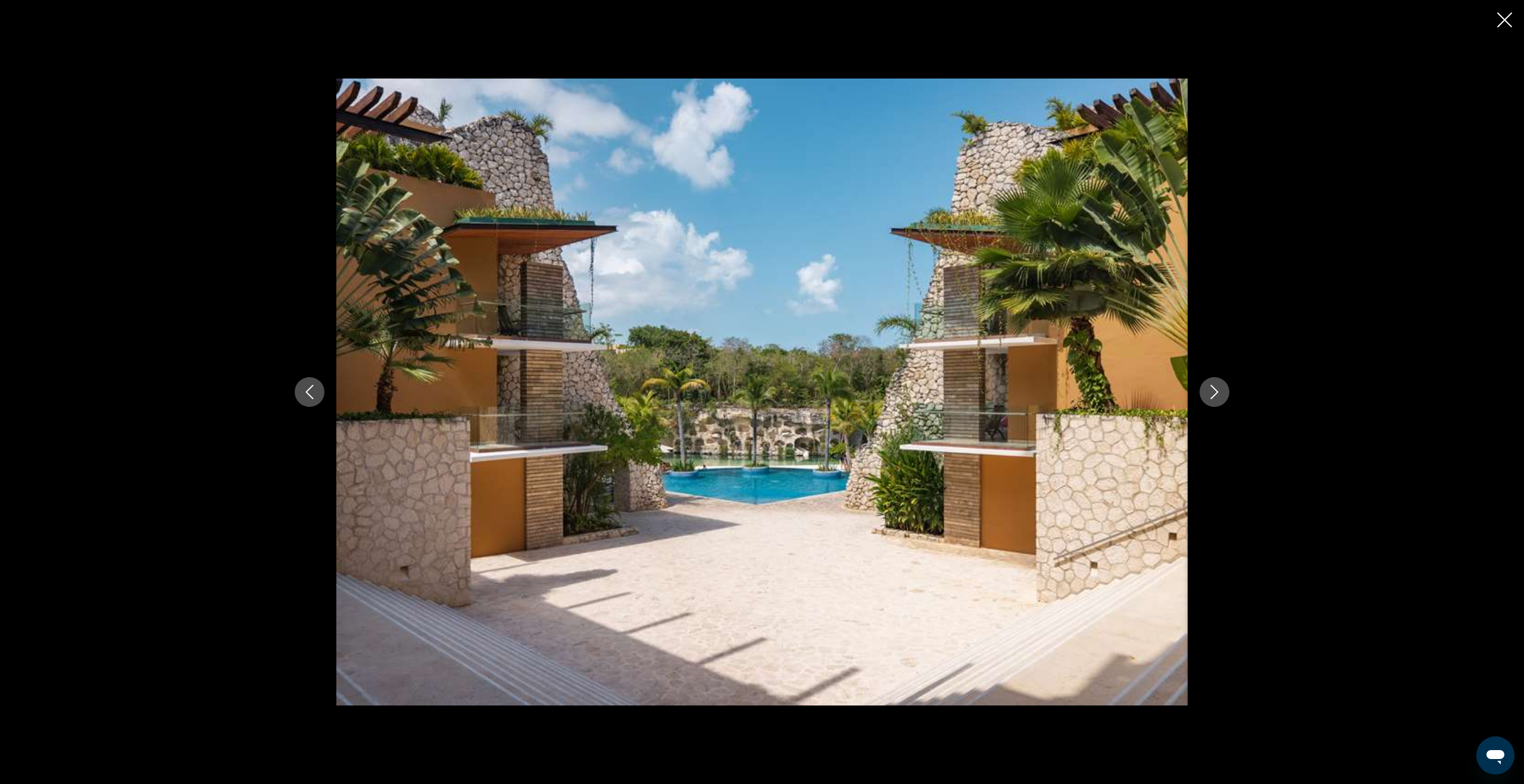
click at [1216, 395] on icon "Next image" at bounding box center [1214, 392] width 15 height 15
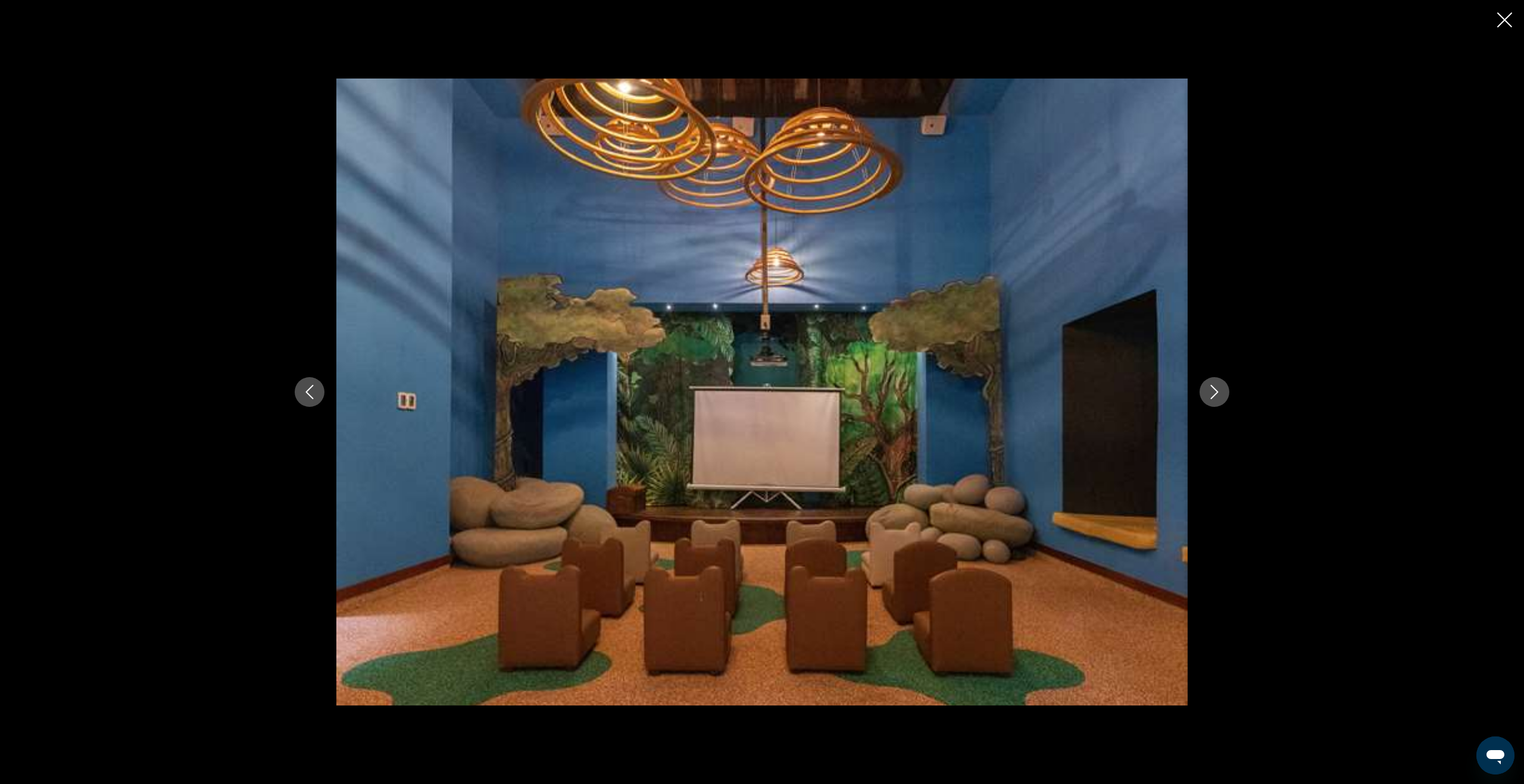
click at [1216, 395] on icon "Next image" at bounding box center [1214, 392] width 15 height 15
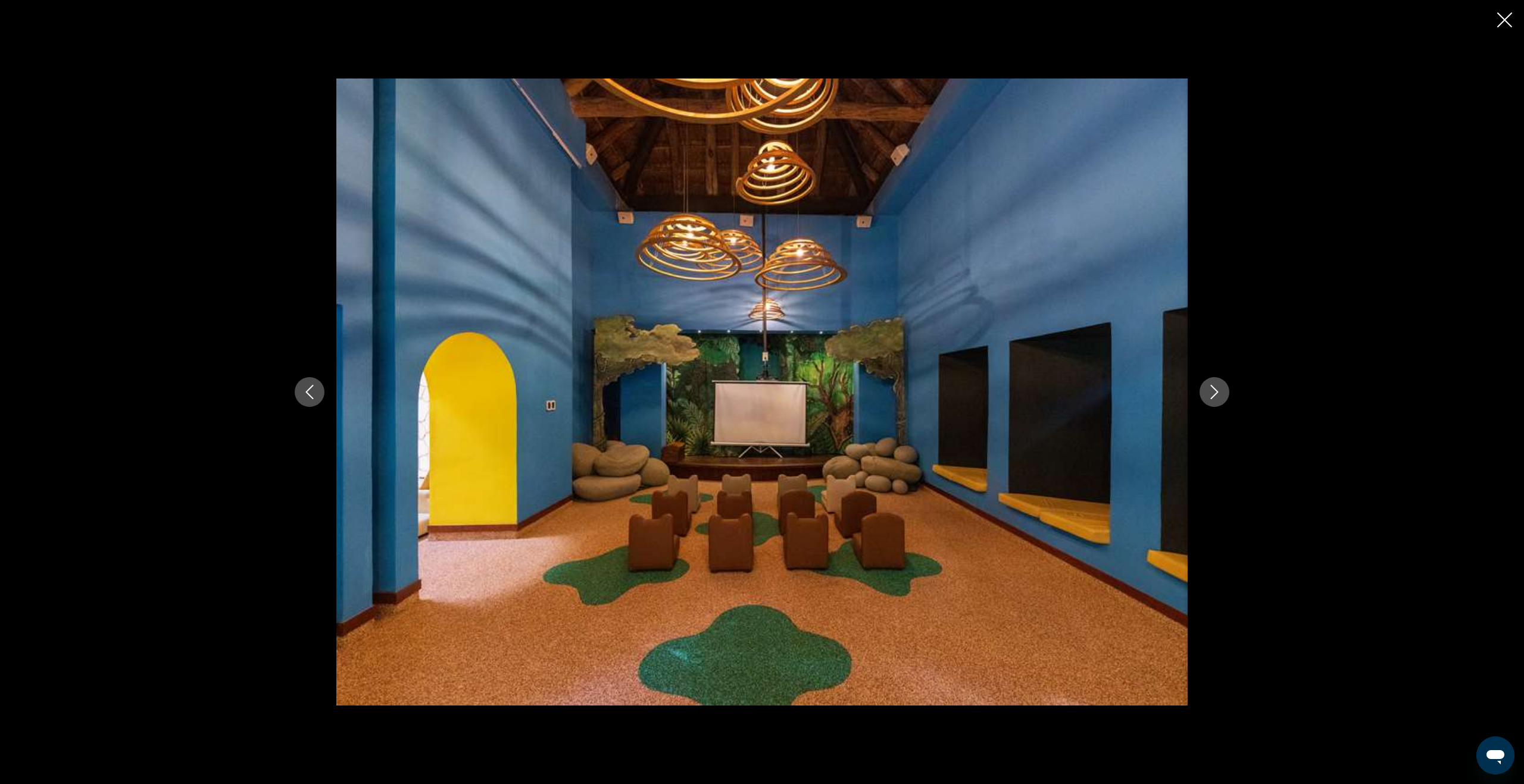
click at [1216, 395] on icon "Next image" at bounding box center [1214, 392] width 15 height 15
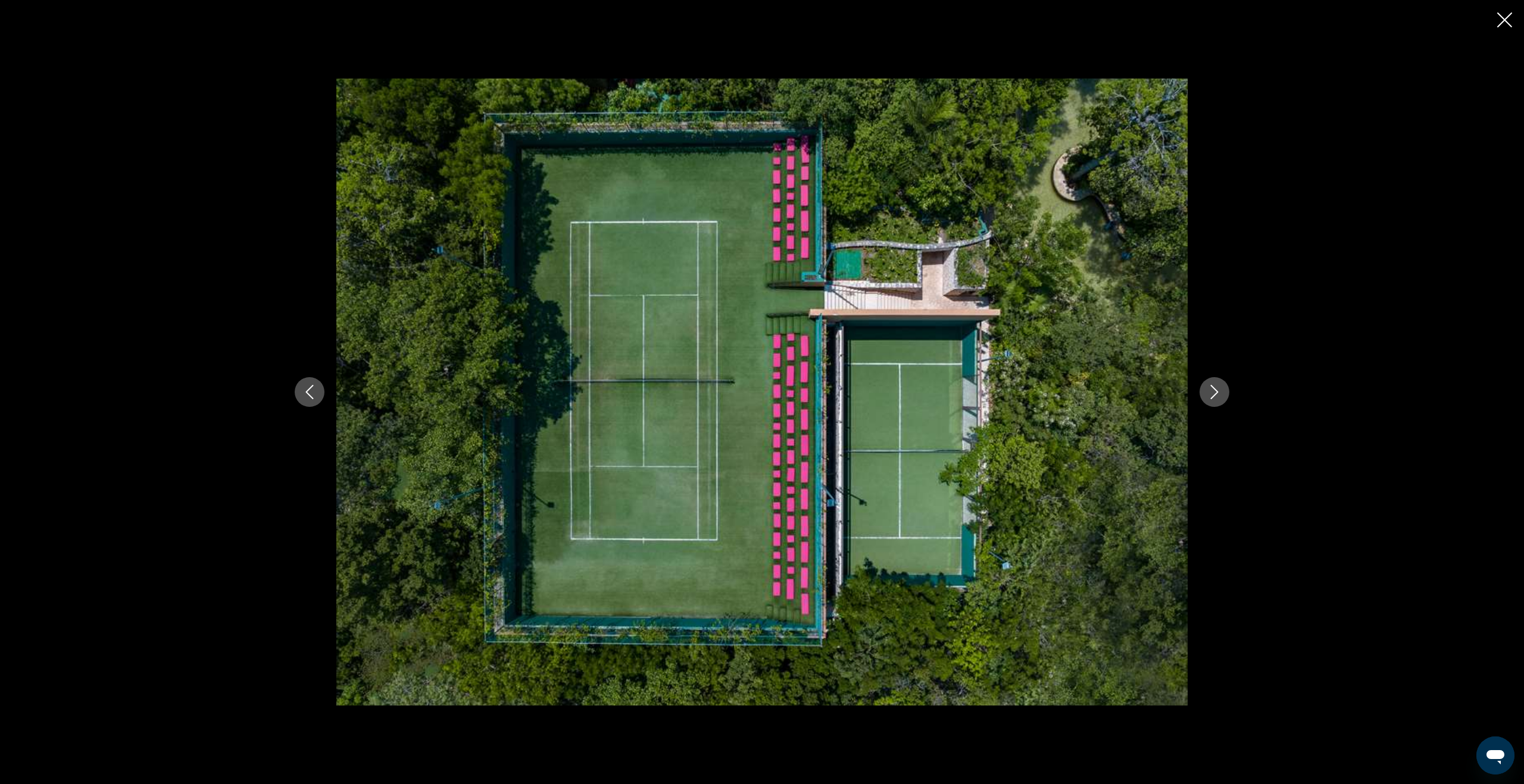
click at [1216, 395] on icon "Next image" at bounding box center [1214, 392] width 15 height 15
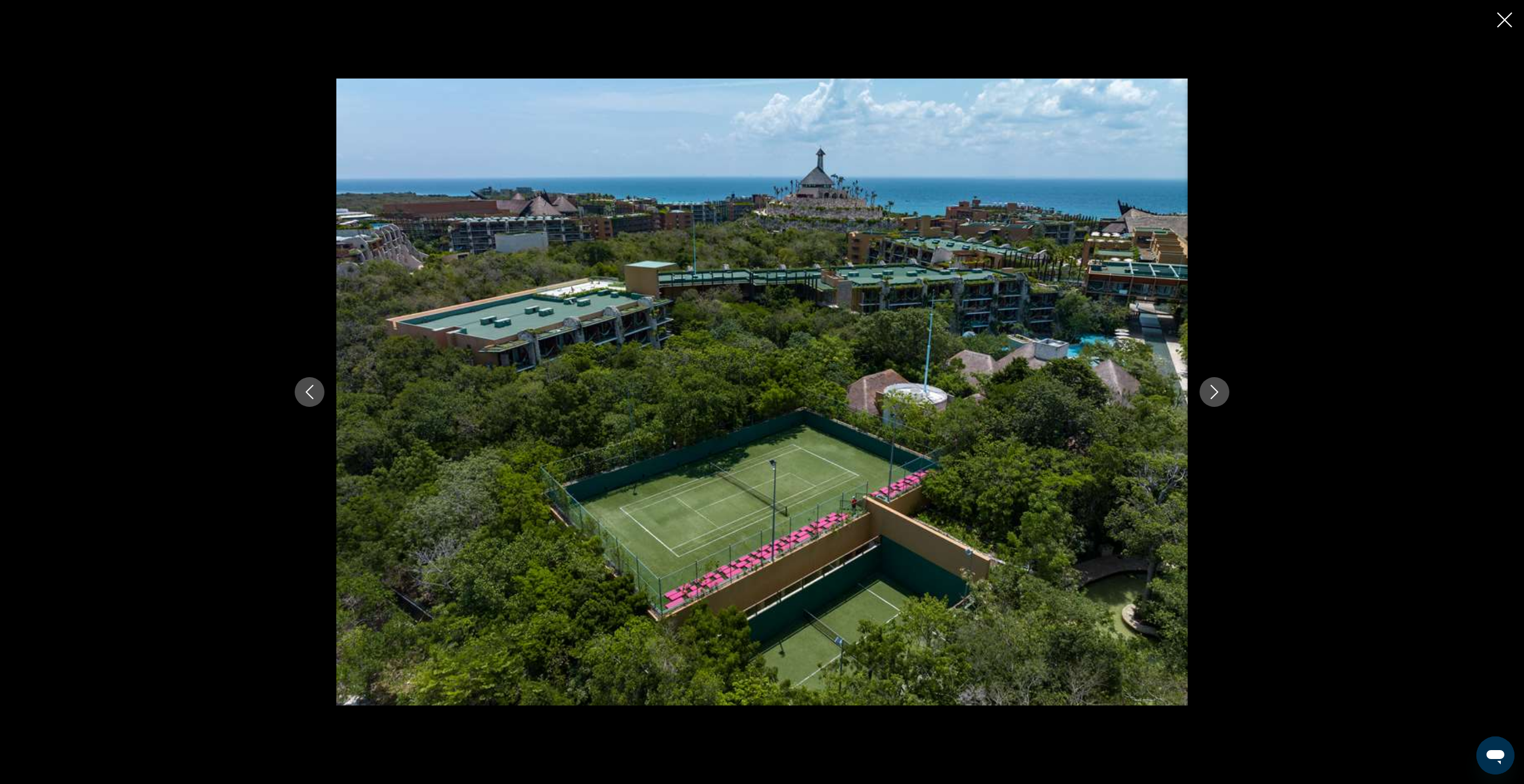
click at [1216, 395] on icon "Next image" at bounding box center [1214, 392] width 15 height 15
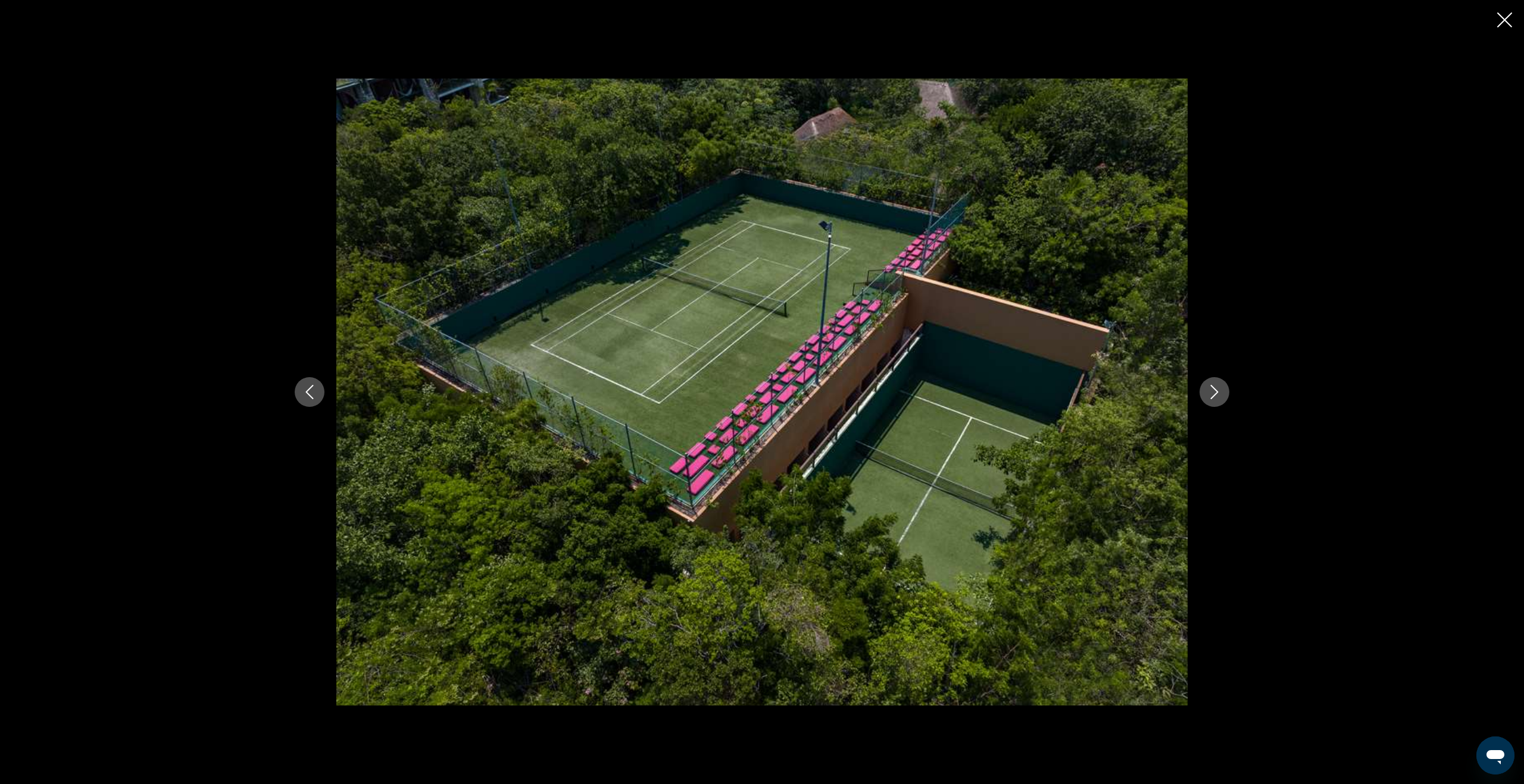
click at [1213, 392] on icon "Next image" at bounding box center [1214, 392] width 15 height 15
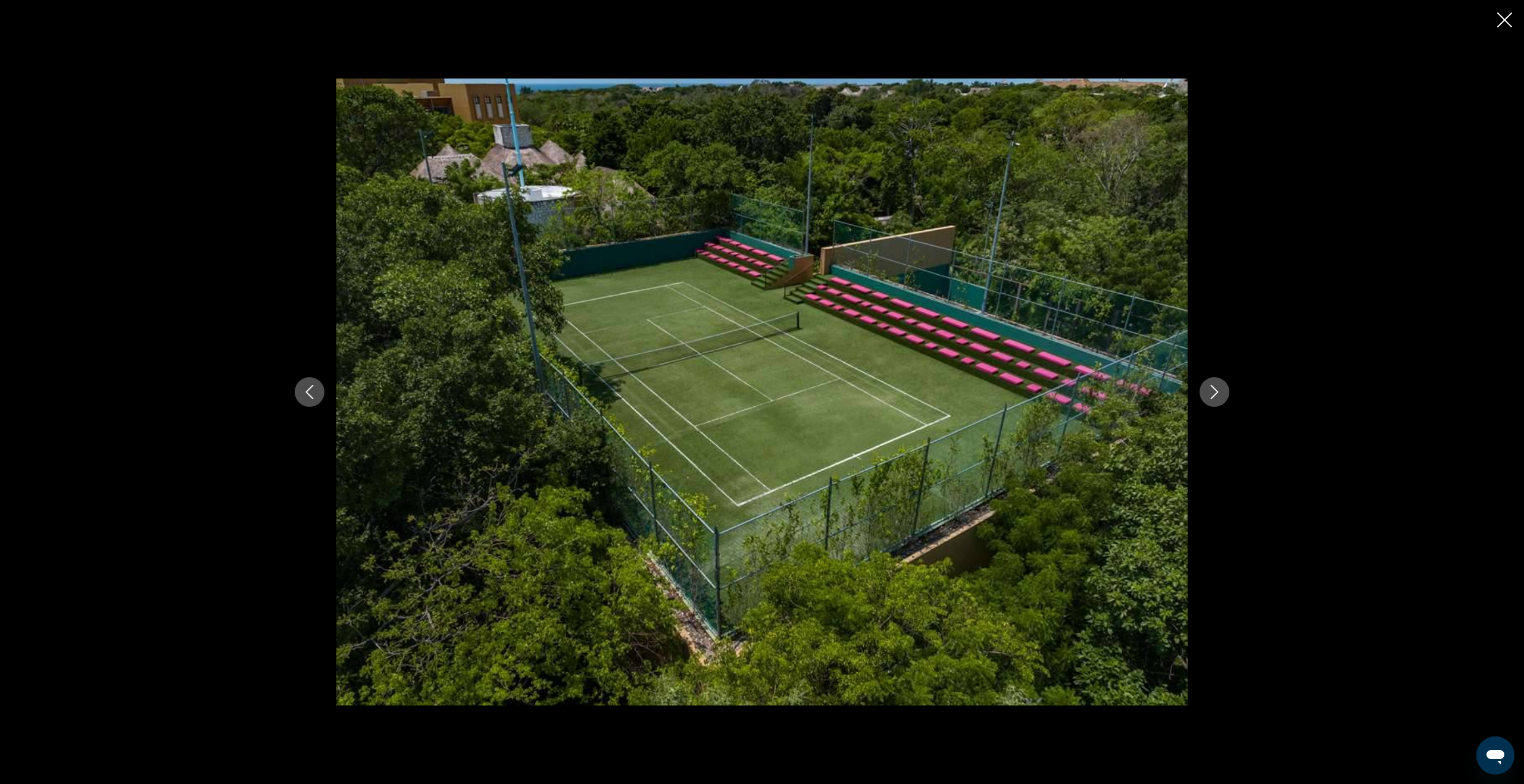
click at [1213, 392] on icon "Next image" at bounding box center [1214, 392] width 15 height 15
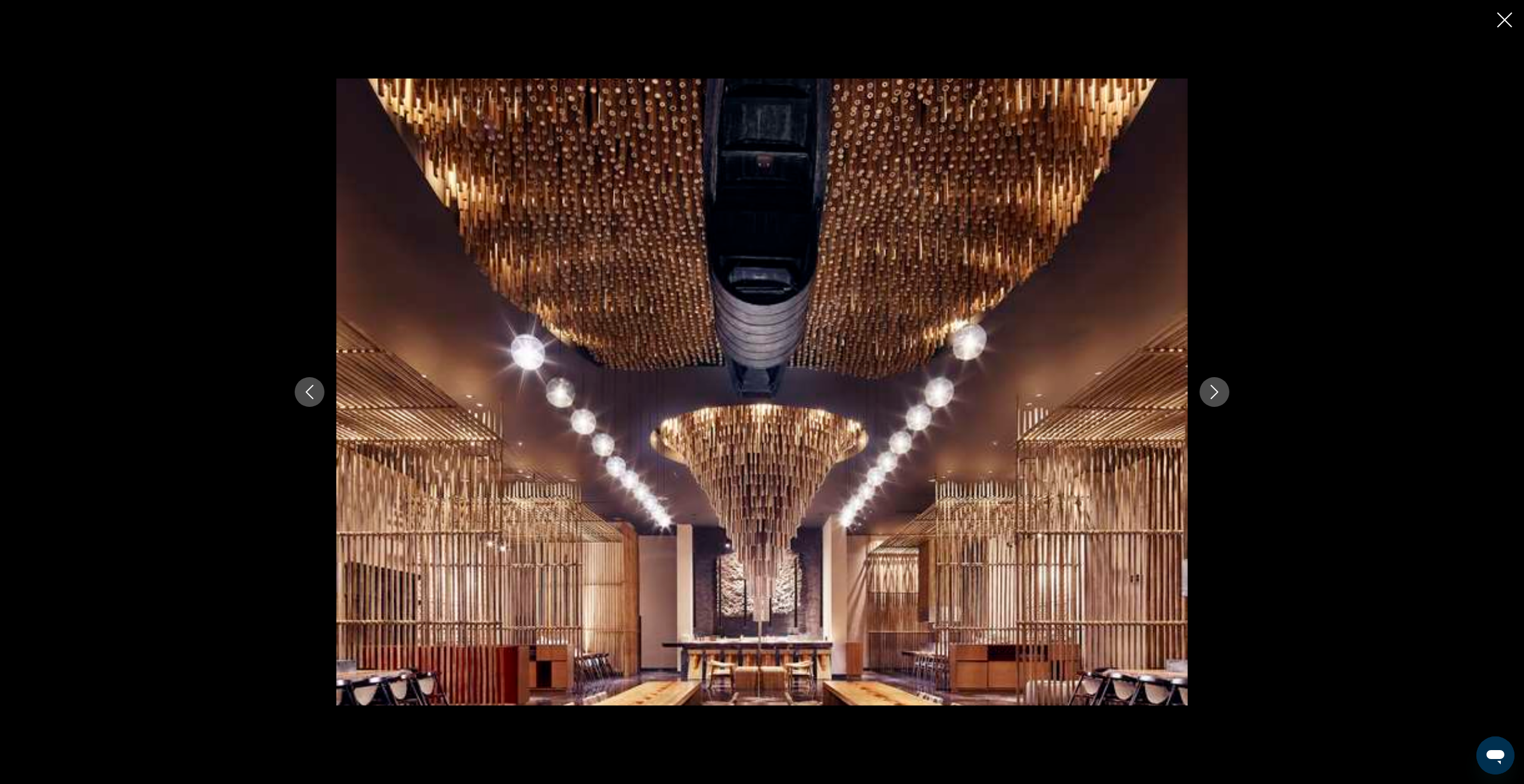
click at [1213, 392] on icon "Next image" at bounding box center [1214, 392] width 15 height 15
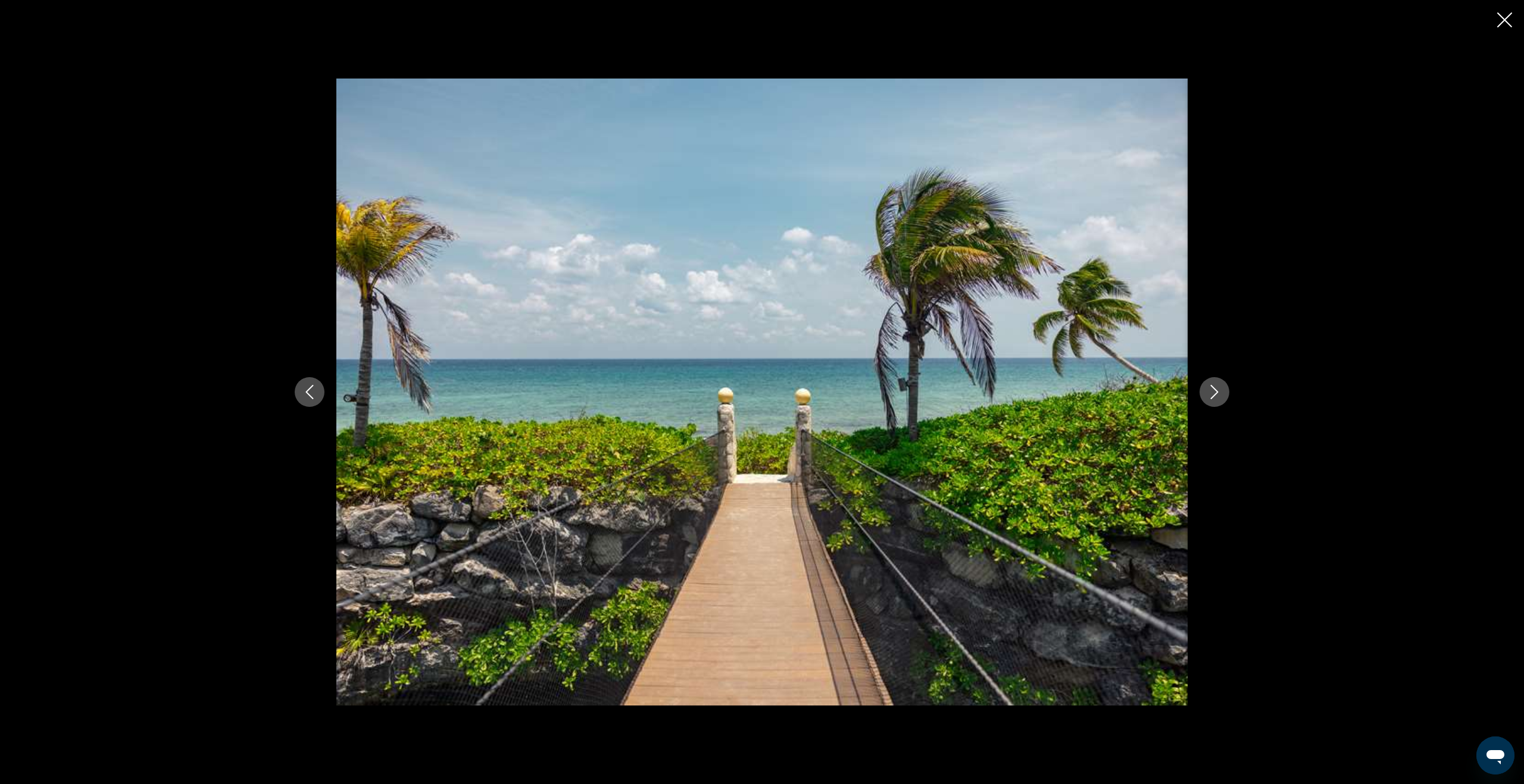
click at [1213, 392] on icon "Next image" at bounding box center [1214, 392] width 15 height 15
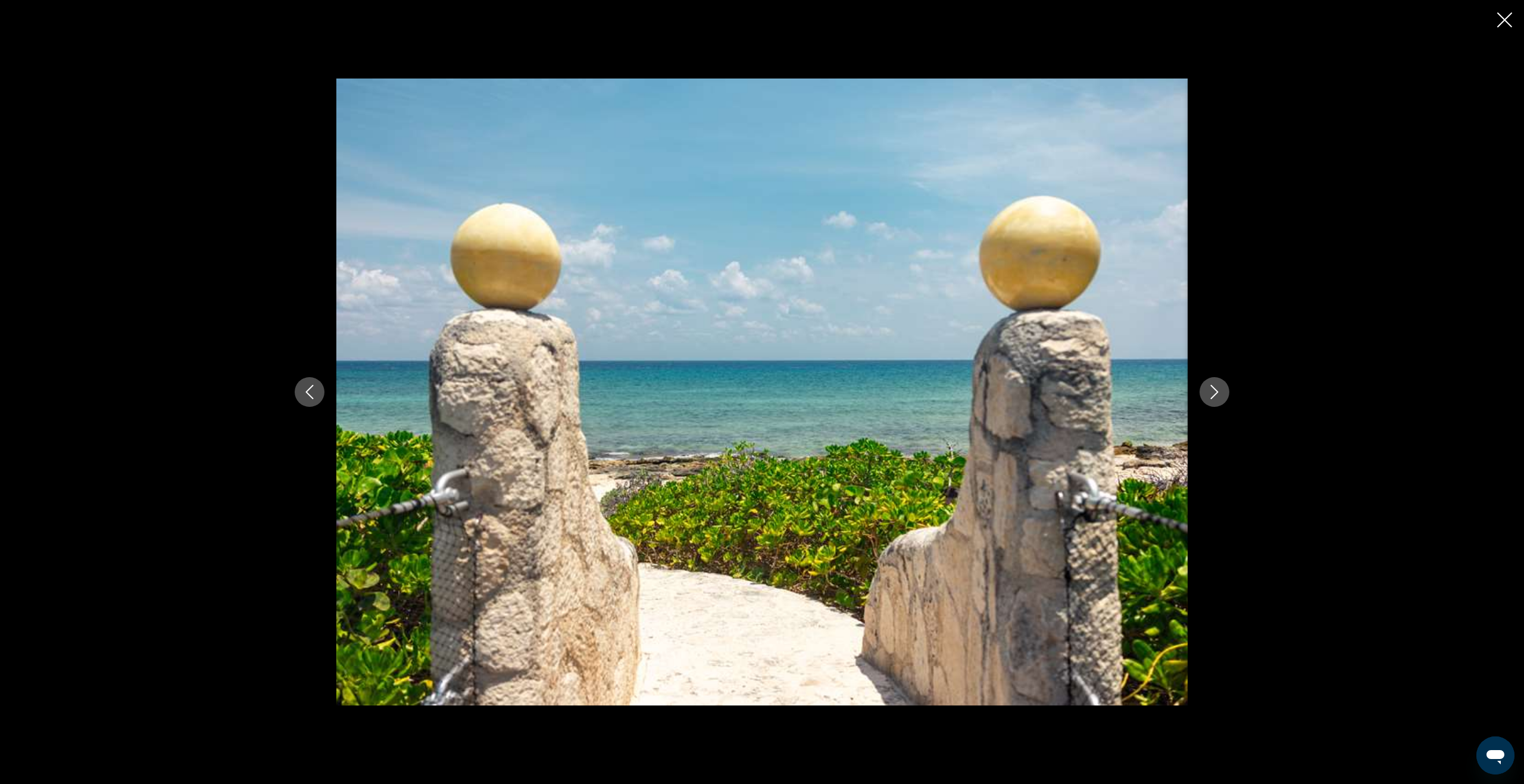
click at [1213, 392] on icon "Next image" at bounding box center [1214, 392] width 15 height 15
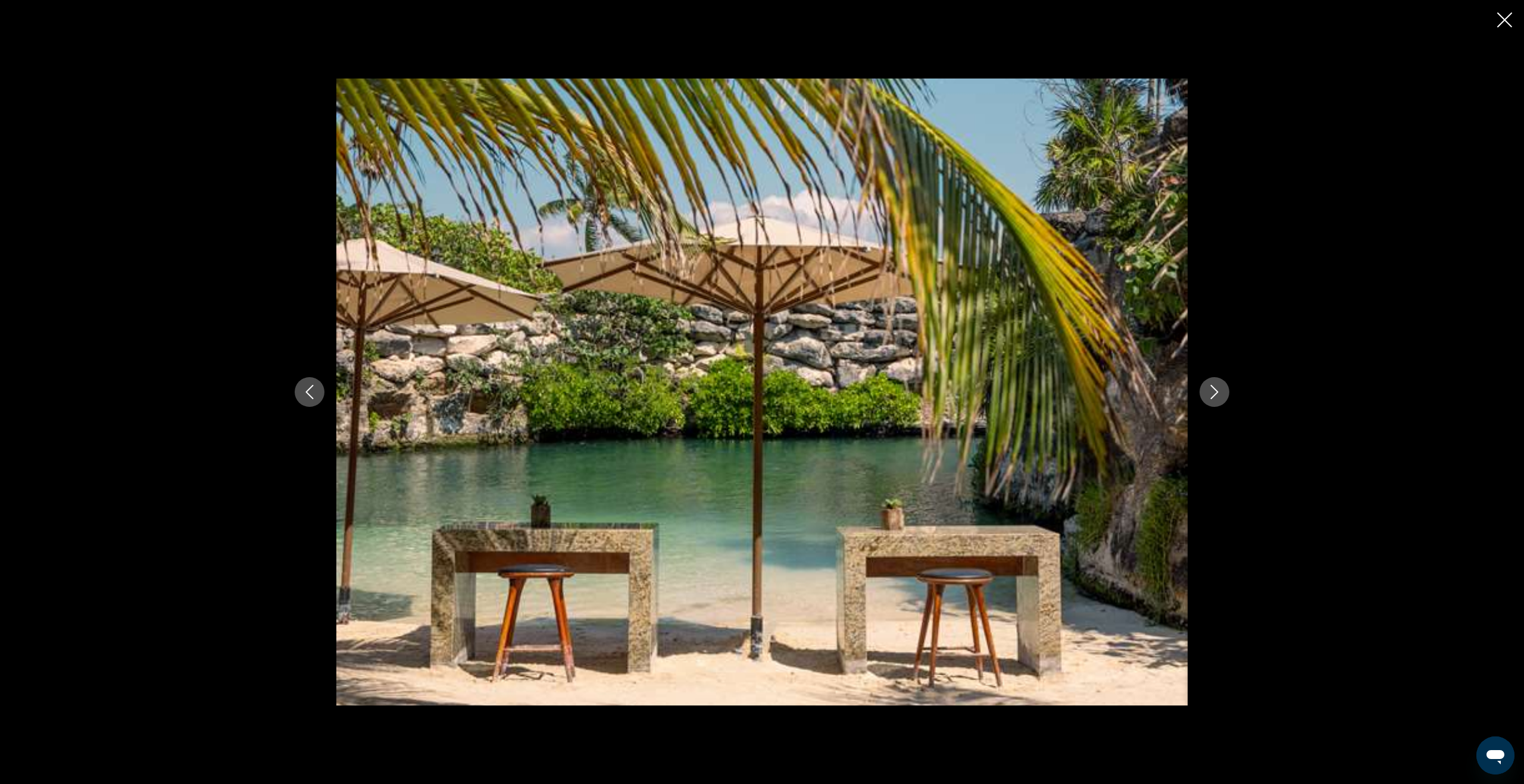
click at [1213, 392] on icon "Next image" at bounding box center [1214, 392] width 15 height 15
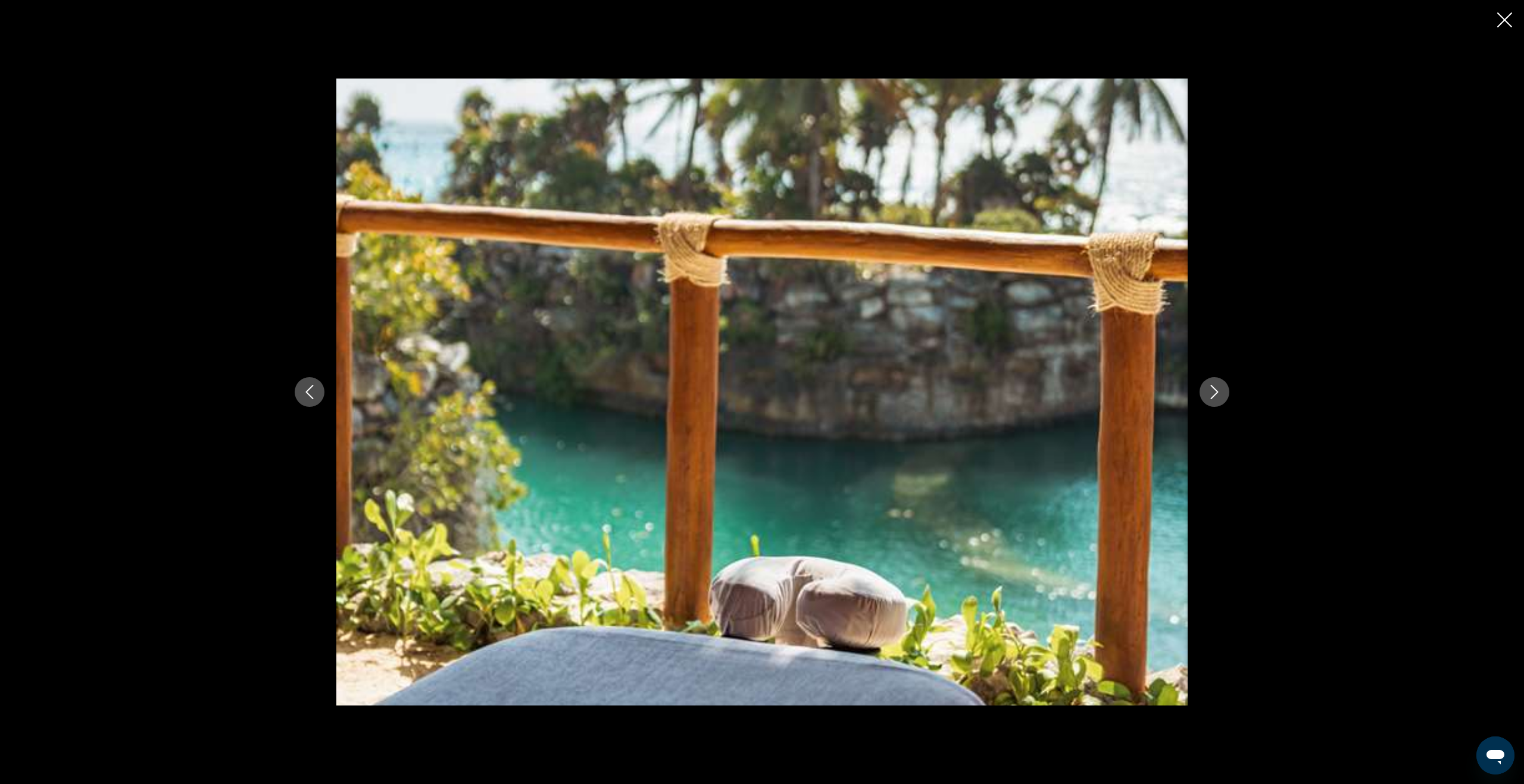
click at [1207, 398] on icon "Next image" at bounding box center [1214, 392] width 15 height 15
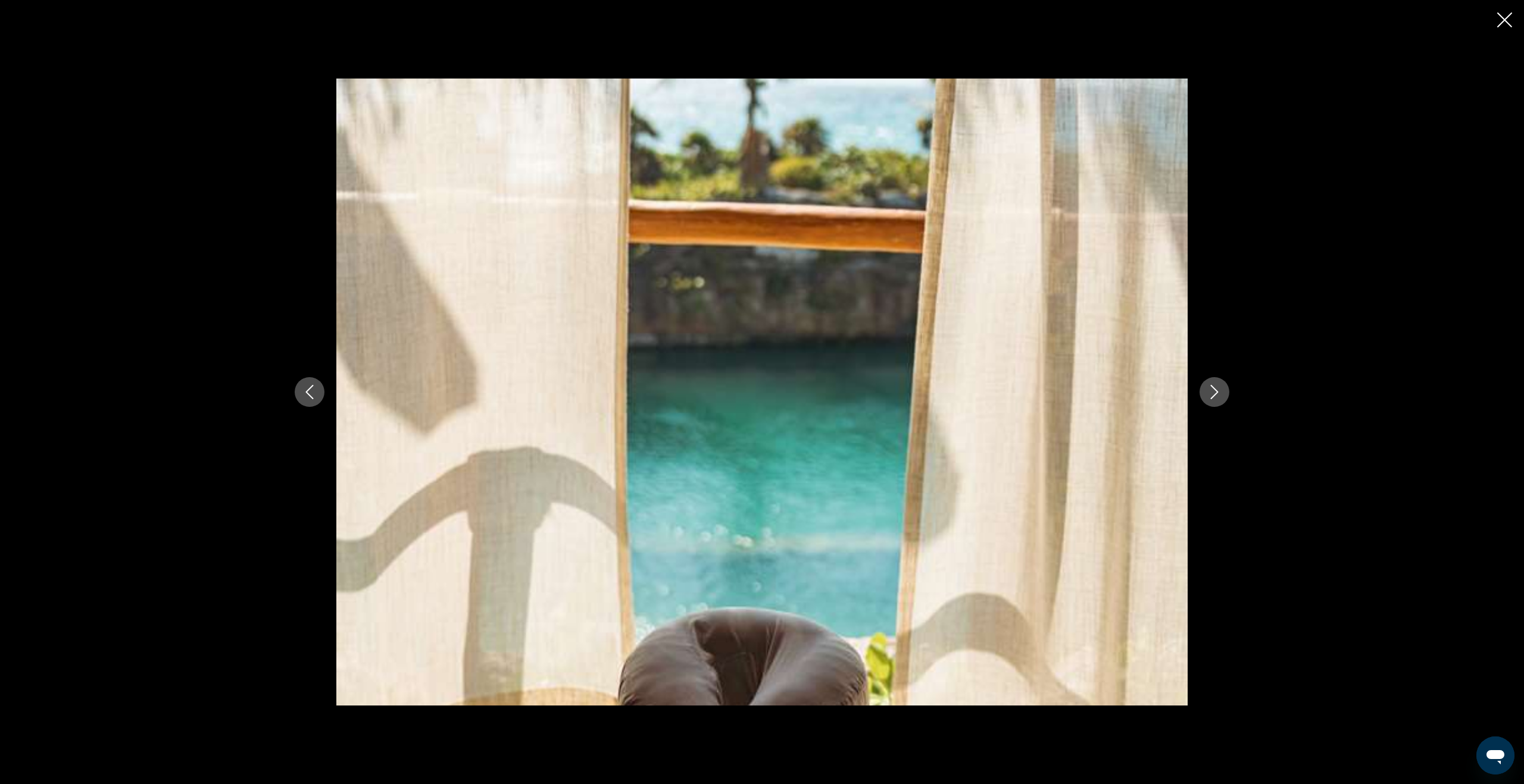
click at [1207, 398] on icon "Next image" at bounding box center [1214, 392] width 15 height 15
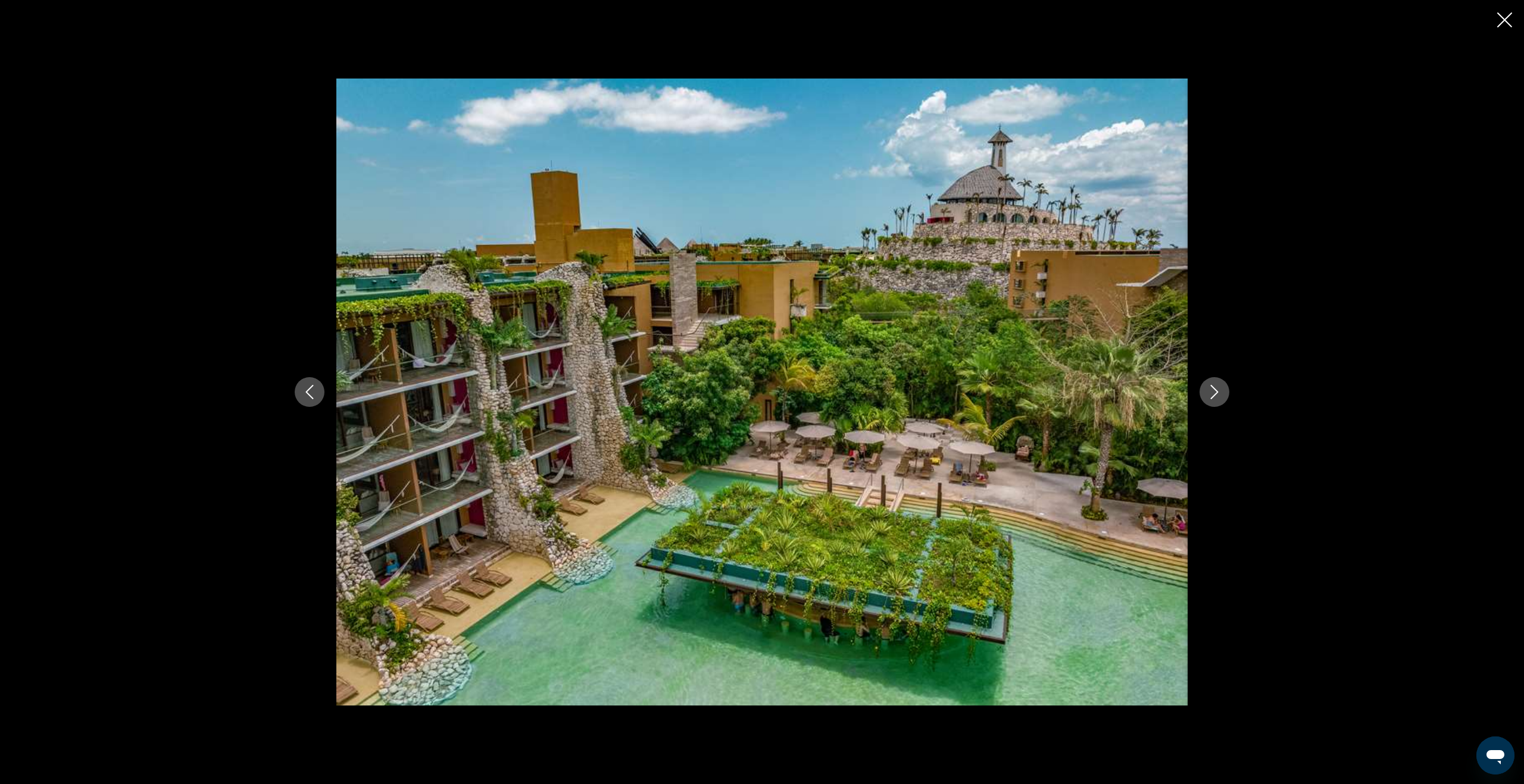
click at [1207, 398] on icon "Next image" at bounding box center [1214, 392] width 15 height 15
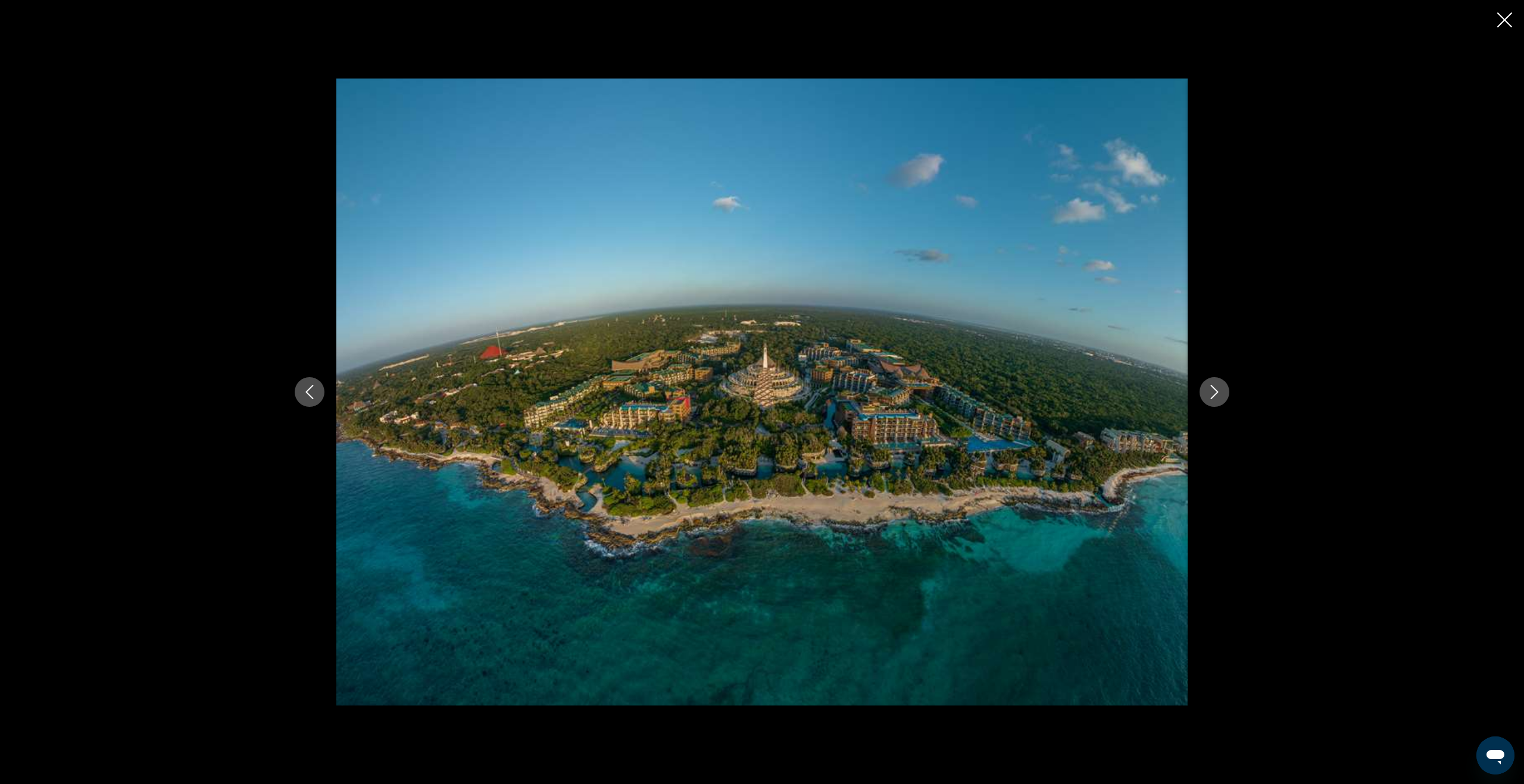
click at [1207, 398] on icon "Next image" at bounding box center [1214, 392] width 15 height 15
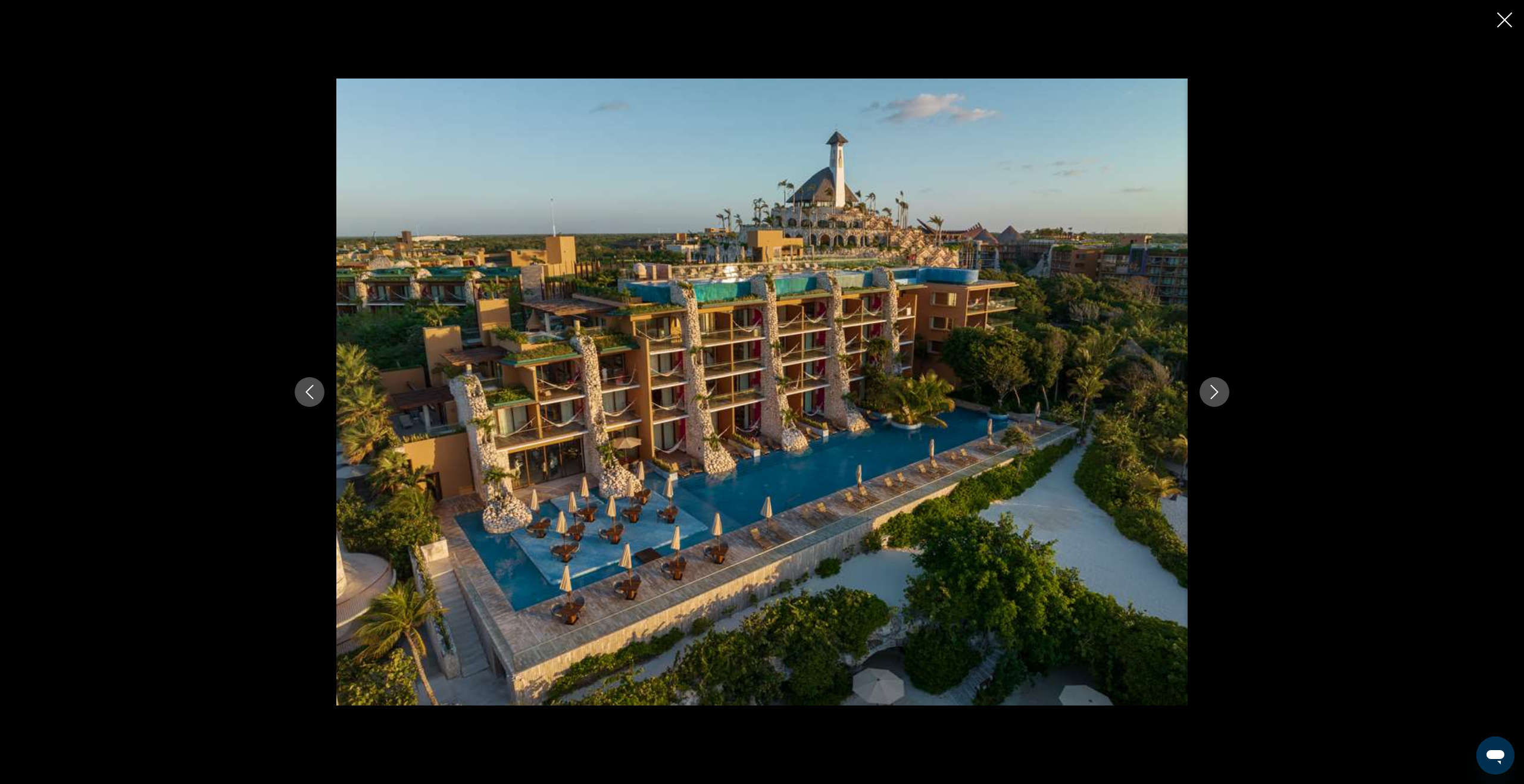
click at [1503, 18] on icon "Close slideshow" at bounding box center [1504, 20] width 15 height 15
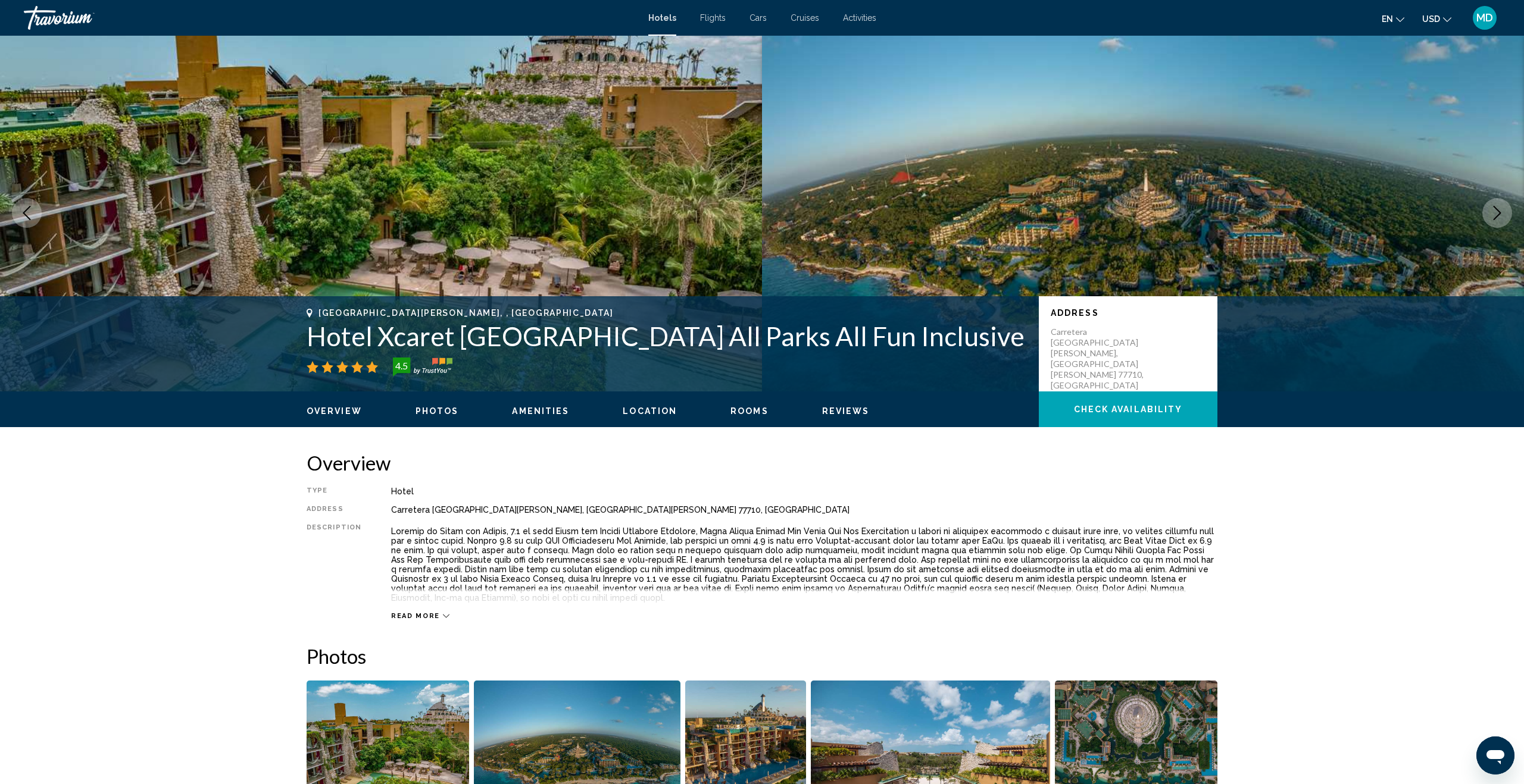
scroll to position [0, 0]
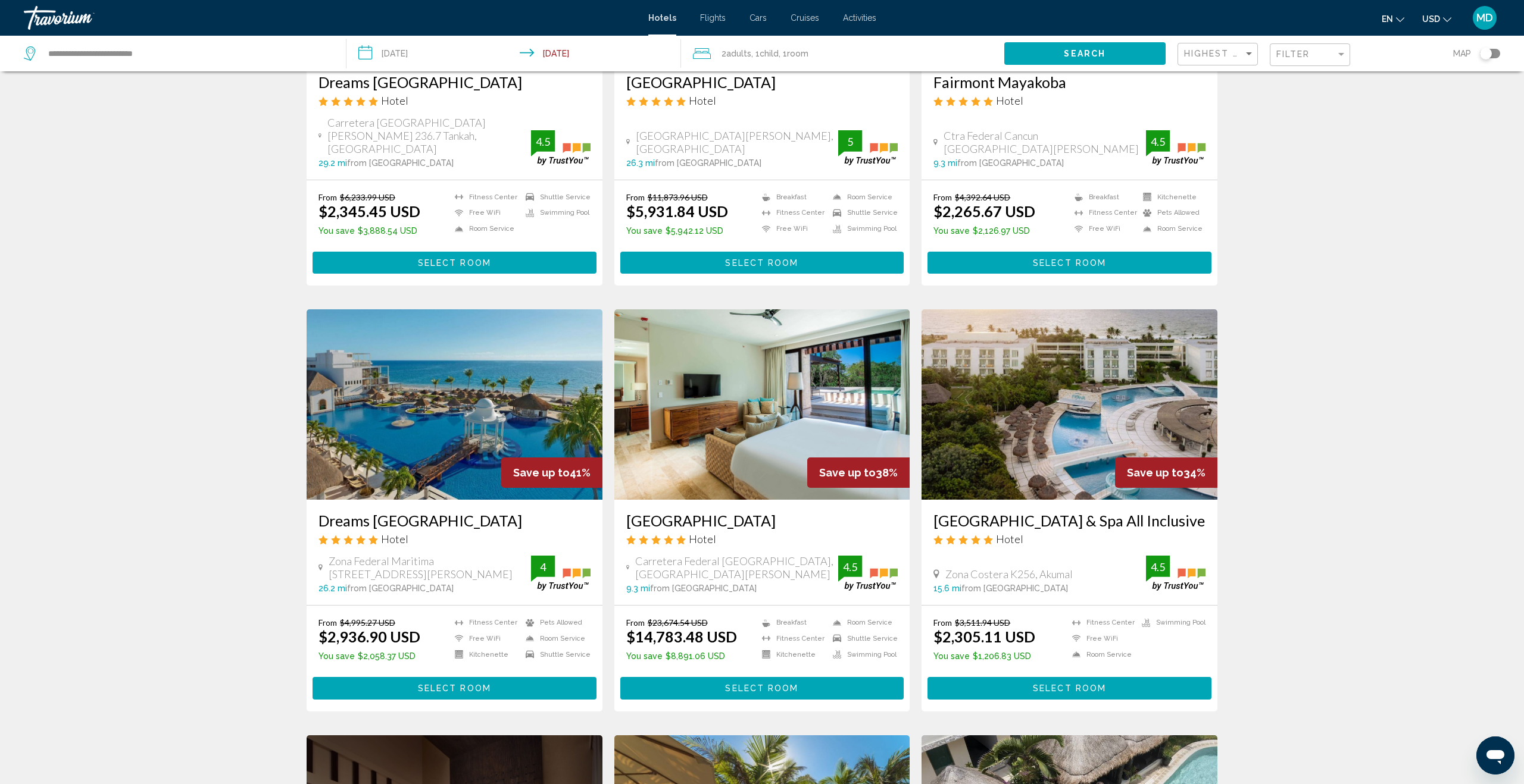
scroll to position [251, 0]
